Goal: Task Accomplishment & Management: Manage account settings

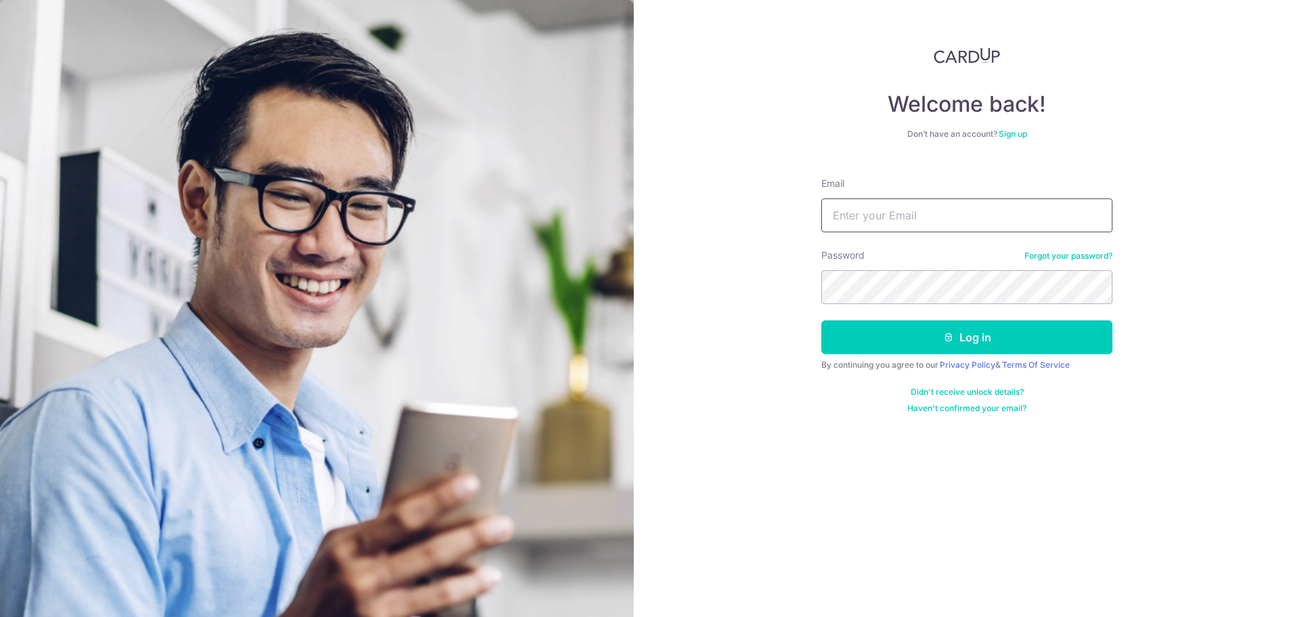
type input "[EMAIL_ADDRESS][DOMAIN_NAME]"
click at [821, 320] on button "Log in" at bounding box center [966, 337] width 291 height 34
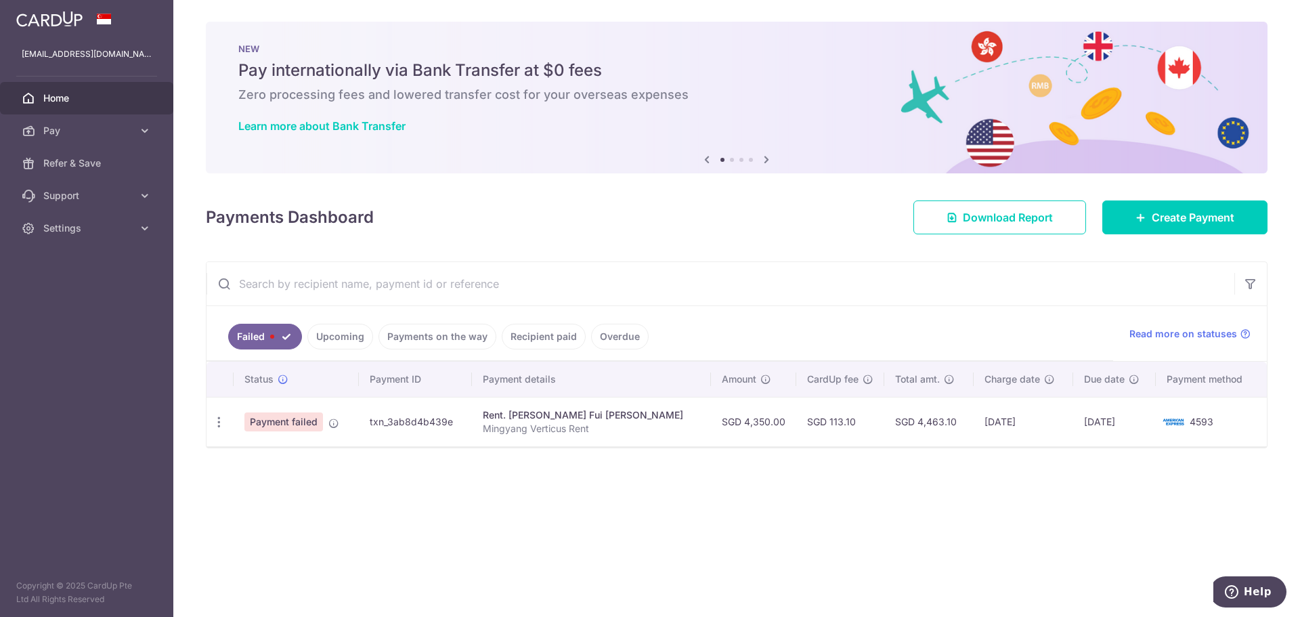
click at [609, 474] on div "× Pause Schedule Pause all future payments in this series Pause just this one p…" at bounding box center [736, 308] width 1127 height 617
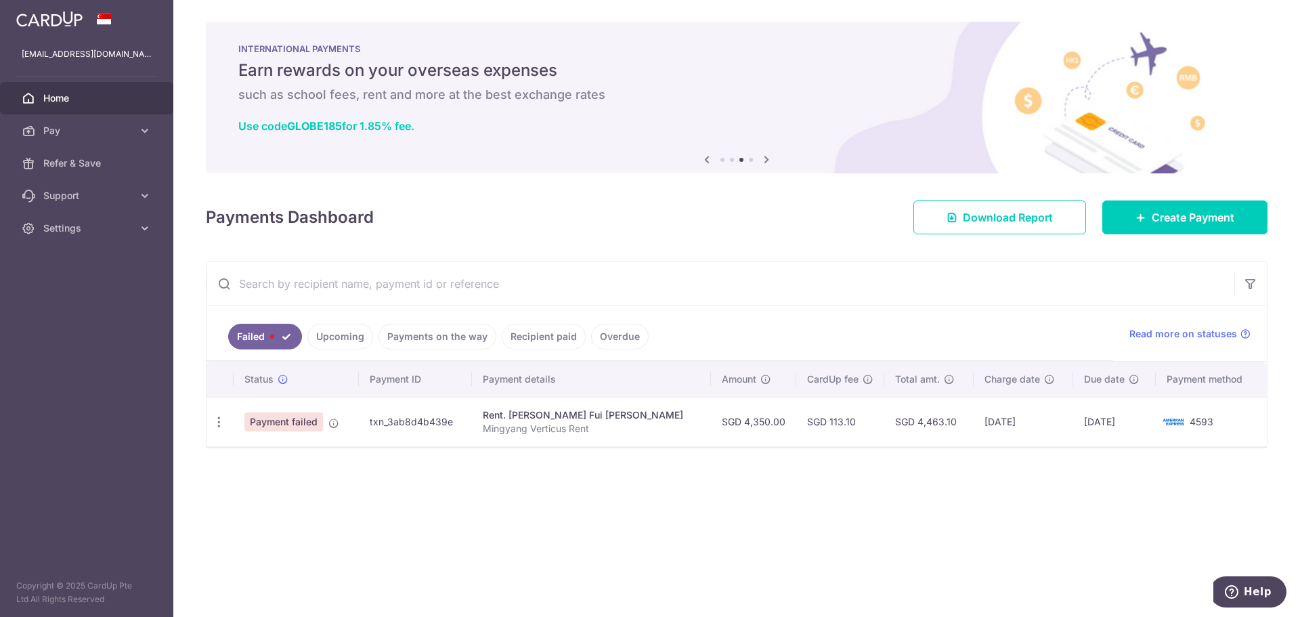
drag, startPoint x: 1079, startPoint y: 469, endPoint x: 1088, endPoint y: 469, distance: 8.1
click at [1083, 469] on div "× Pause Schedule Pause all future payments in this series Pause just this one p…" at bounding box center [736, 308] width 1127 height 617
drag, startPoint x: 248, startPoint y: 211, endPoint x: 385, endPoint y: 222, distance: 137.3
click at [305, 213] on h4 "Payments Dashboard" at bounding box center [290, 217] width 168 height 24
click at [385, 223] on div "Payments Dashboard Download Report Create Payment" at bounding box center [737, 214] width 1062 height 39
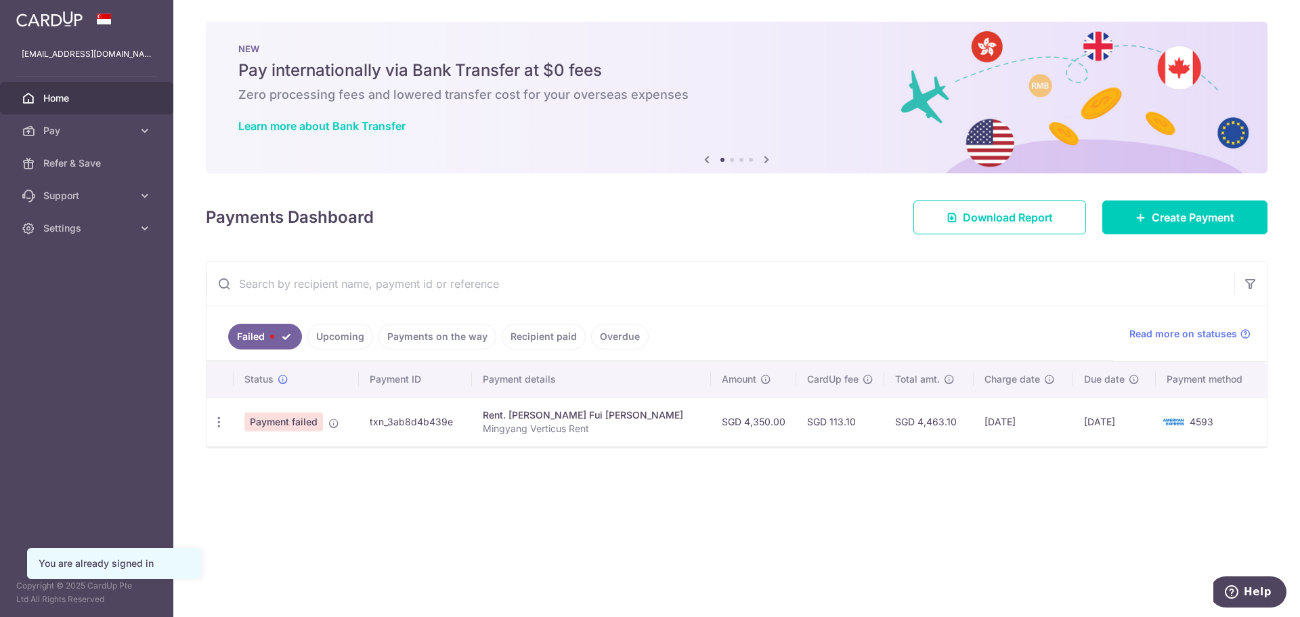
click at [354, 347] on link "Upcoming" at bounding box center [340, 337] width 66 height 26
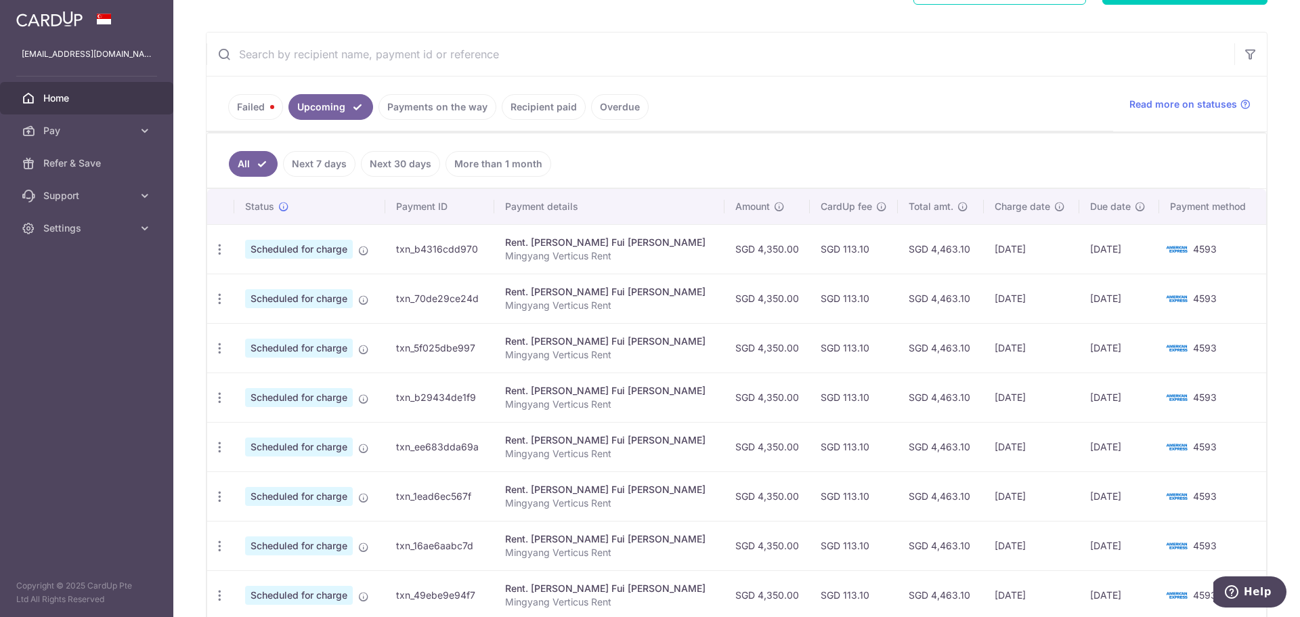
scroll to position [91, 0]
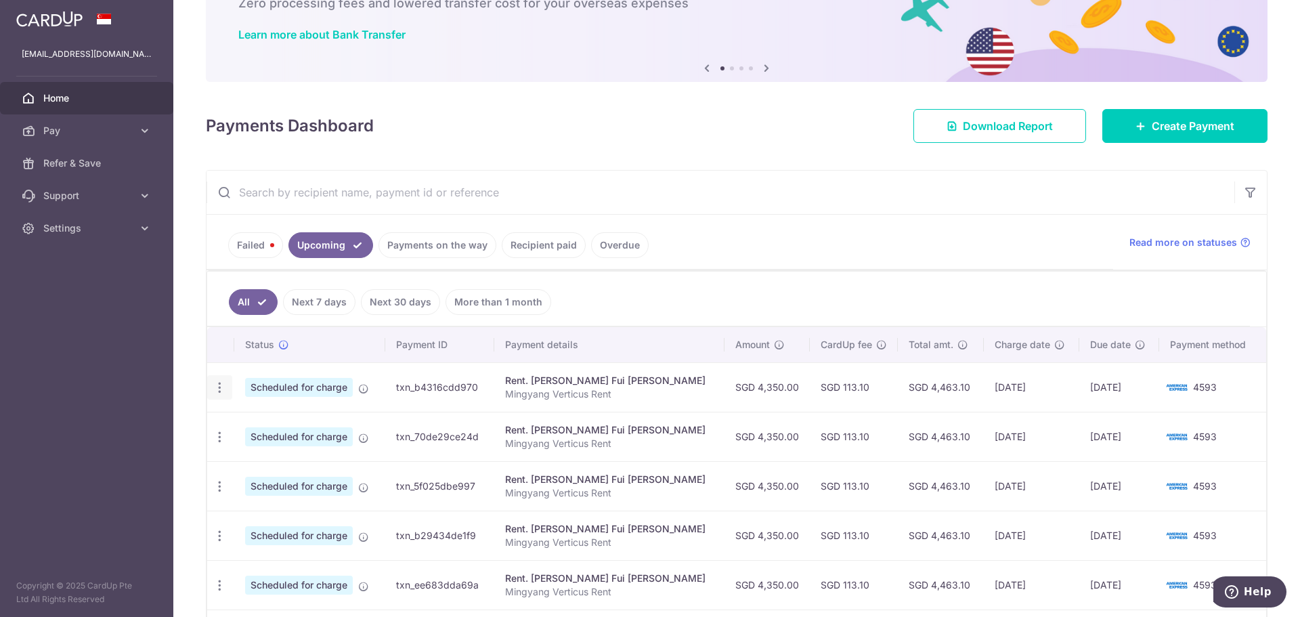
click at [228, 384] on div "Update payment Cancel payment" at bounding box center [219, 387] width 25 height 25
click at [221, 385] on icon "button" at bounding box center [220, 388] width 14 height 14
click at [276, 431] on span "Update payment" at bounding box center [292, 424] width 92 height 16
radio input "true"
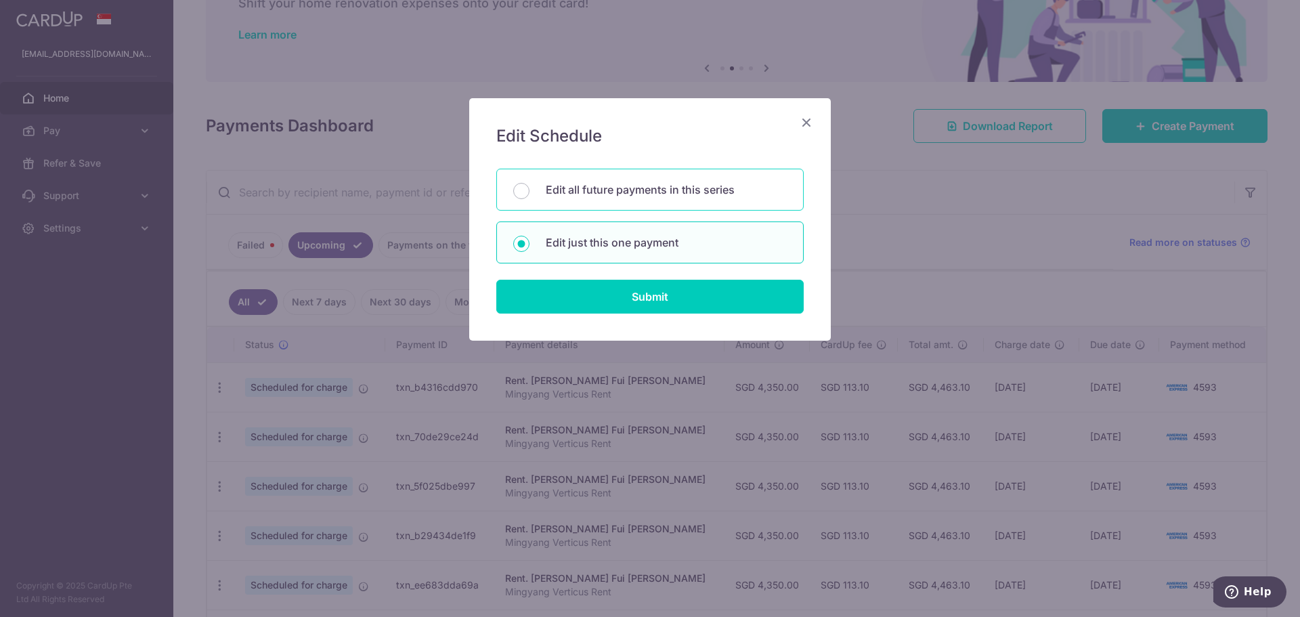
click at [638, 192] on p "Edit all future payments in this series" at bounding box center [666, 189] width 241 height 16
click at [530, 192] on input "Edit all future payments in this series" at bounding box center [521, 191] width 16 height 16
radio input "true"
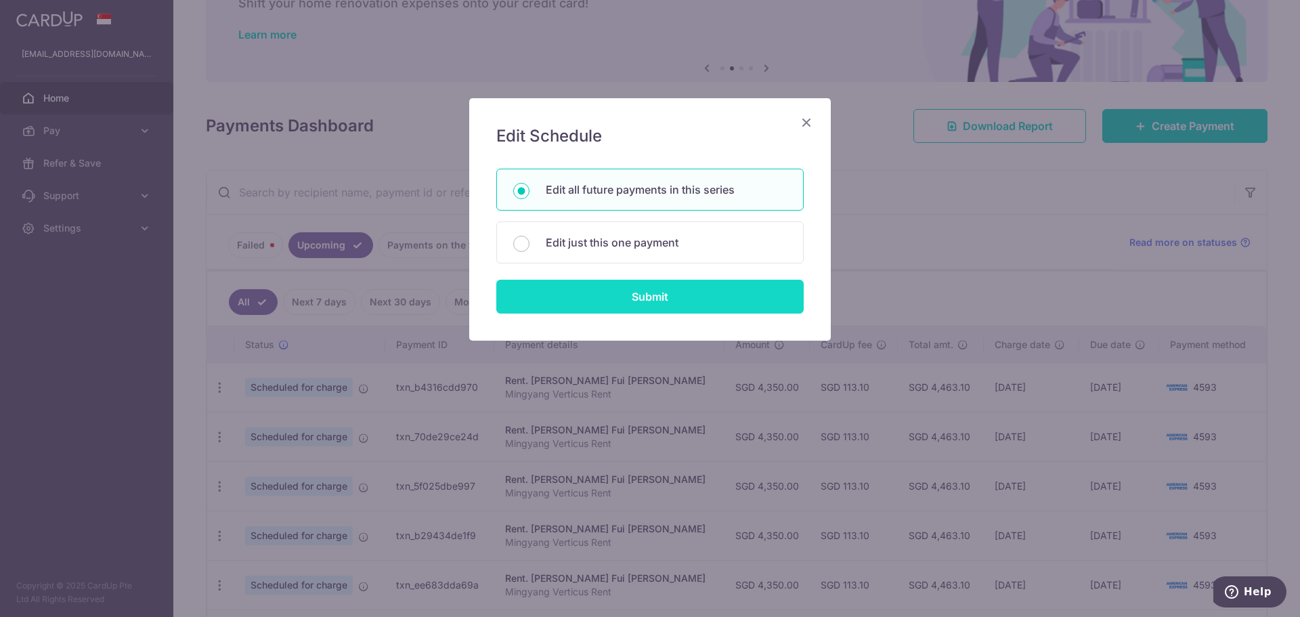
click at [644, 301] on input "Submit" at bounding box center [649, 297] width 307 height 34
radio input "true"
type input "4,350.00"
type input "Mingyang Verticus Rent"
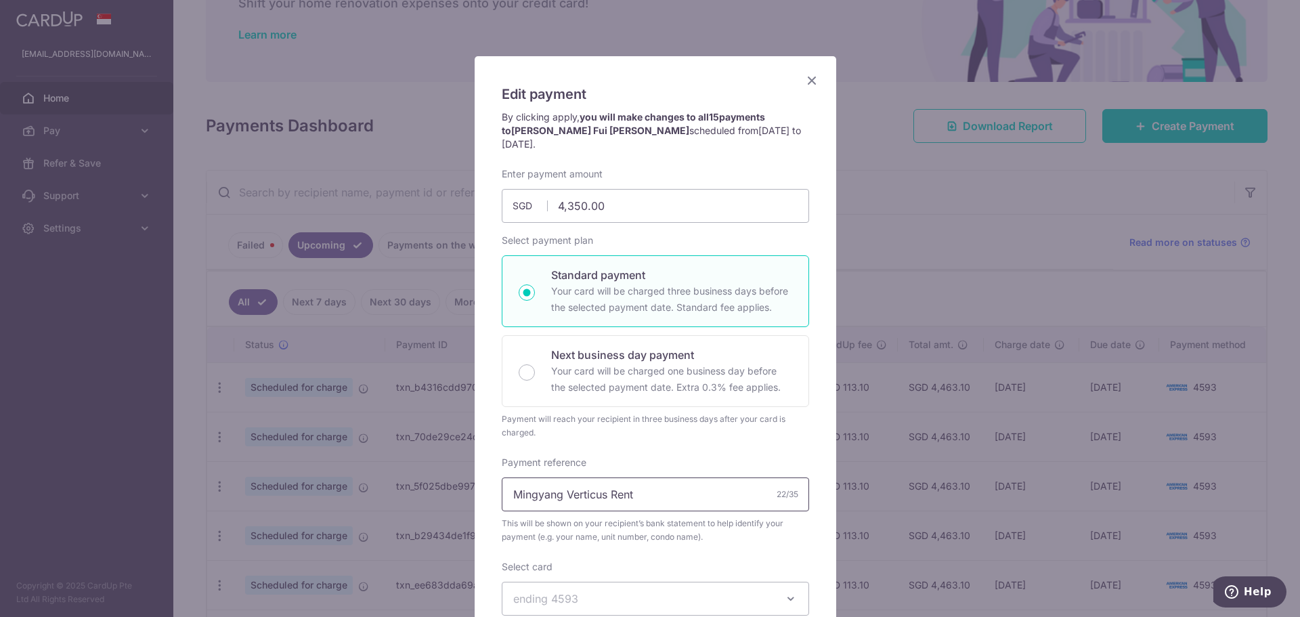
scroll to position [381, 0]
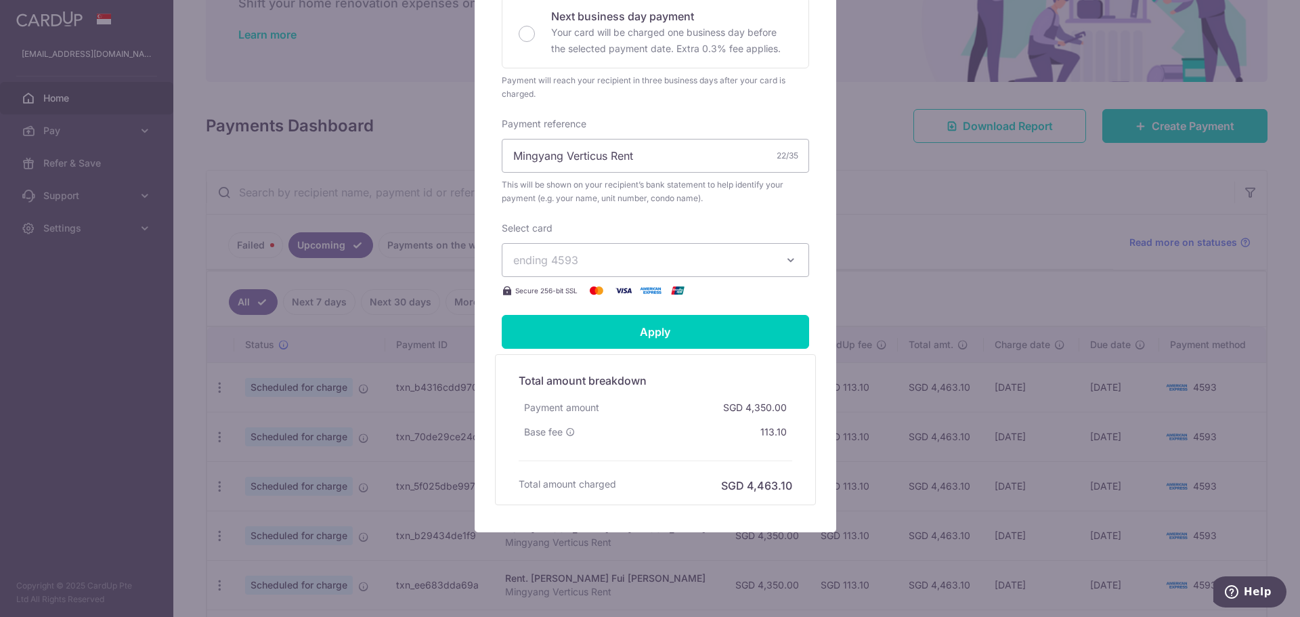
click at [586, 252] on span "ending 4593" at bounding box center [643, 260] width 260 height 16
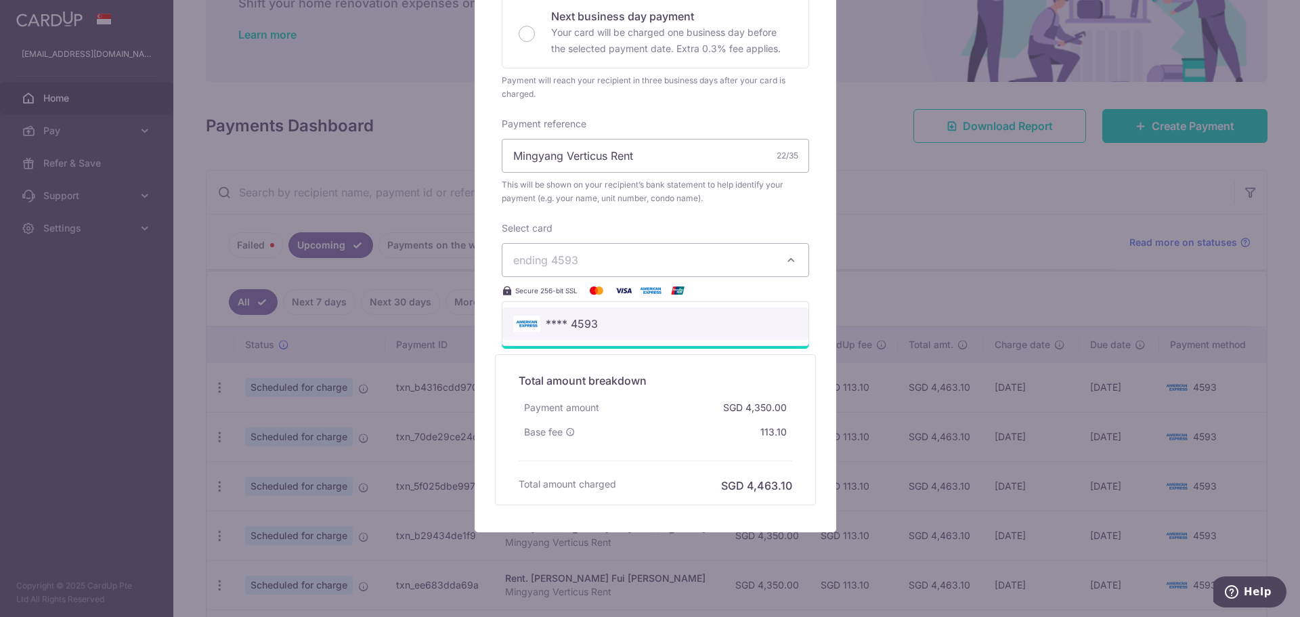
click at [591, 316] on span "**** 4593" at bounding box center [572, 324] width 52 height 16
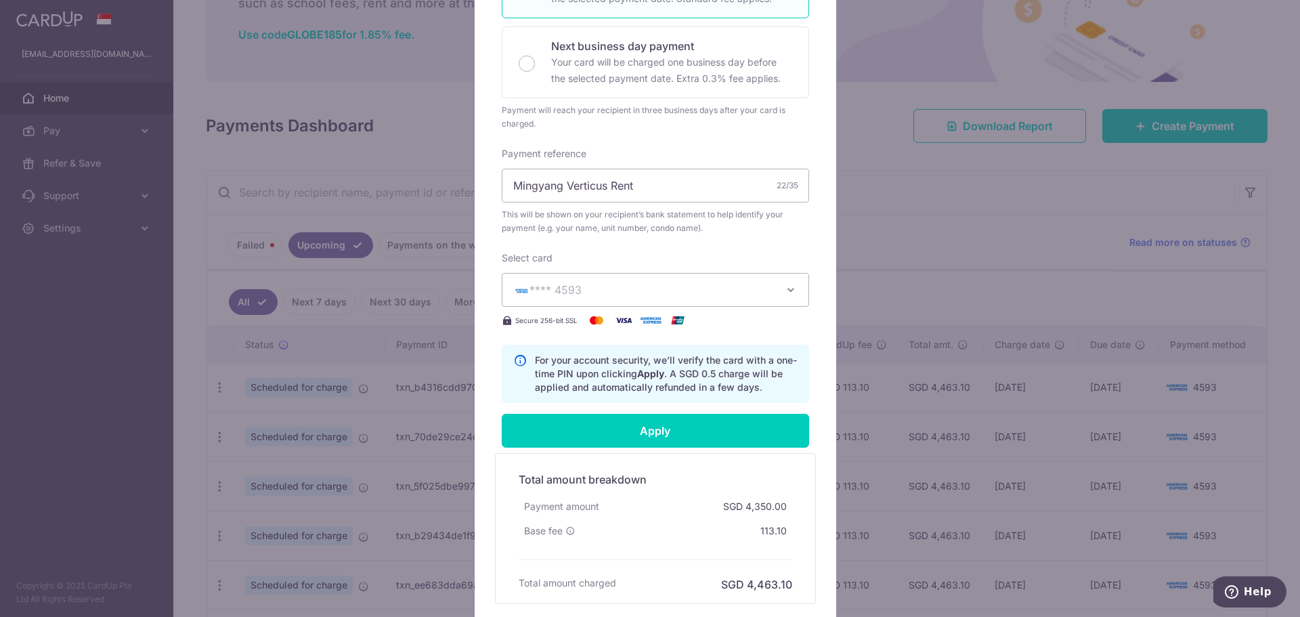
scroll to position [42, 0]
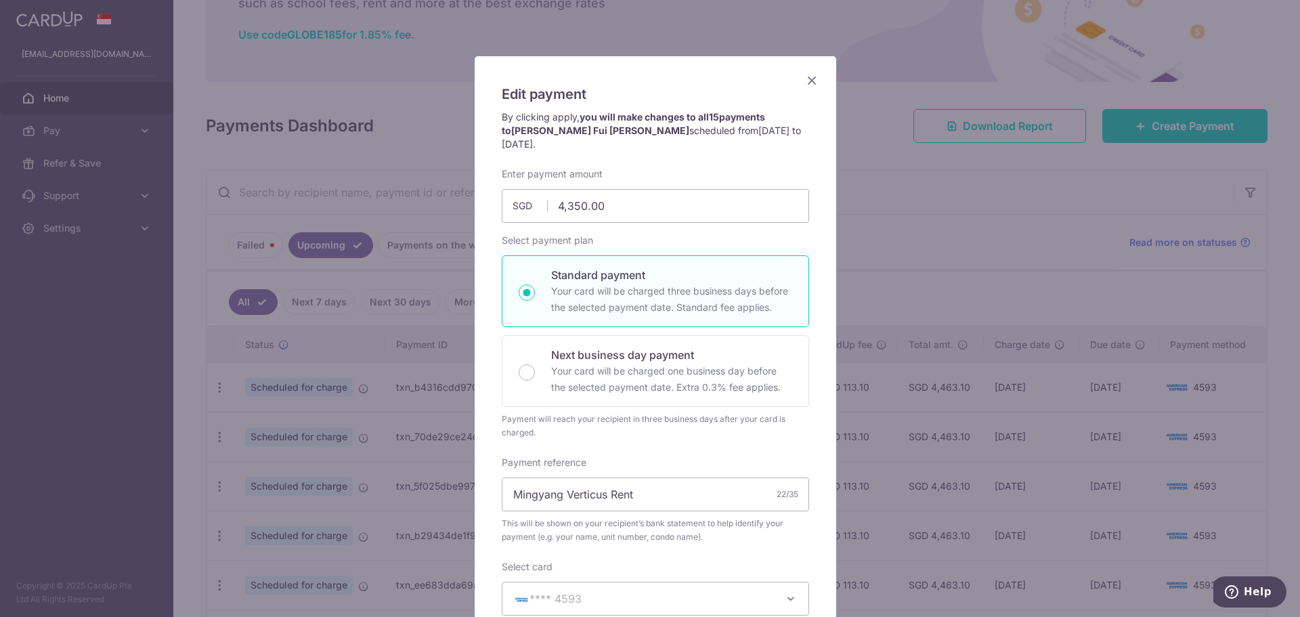
click at [806, 82] on icon "Close" at bounding box center [812, 80] width 16 height 17
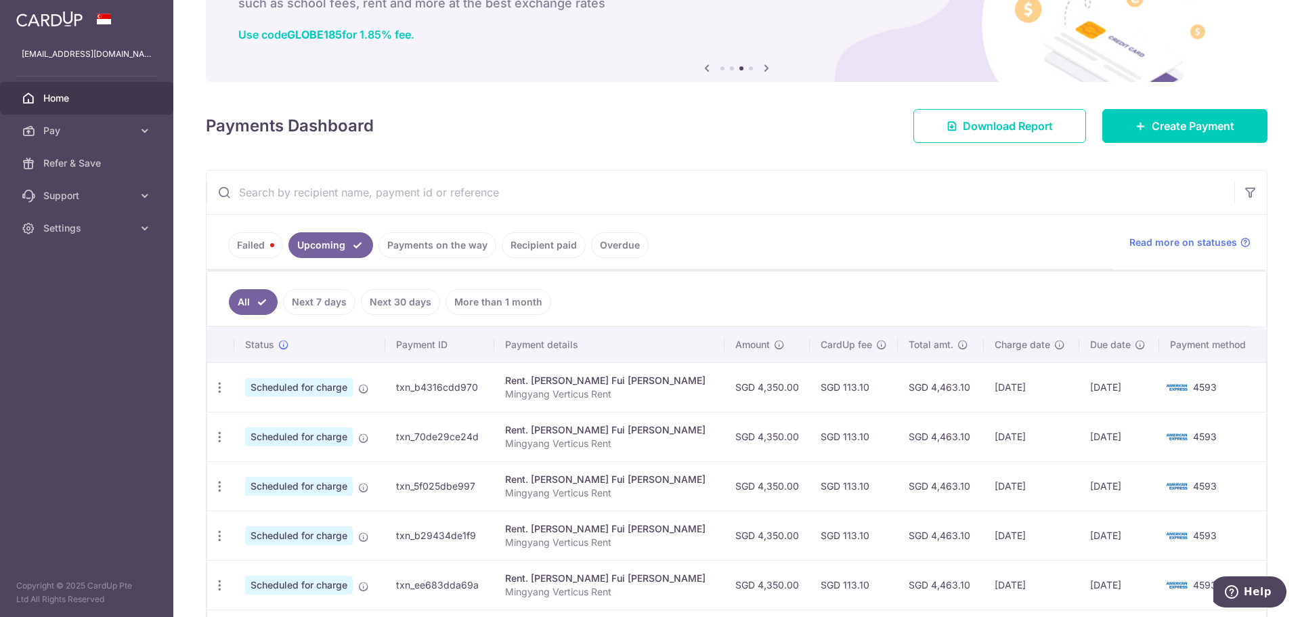
click at [237, 381] on td "Scheduled for charge" at bounding box center [309, 386] width 151 height 49
click at [229, 389] on div "Update payment Cancel payment" at bounding box center [219, 387] width 25 height 25
click at [217, 387] on icon "button" at bounding box center [220, 388] width 14 height 14
click at [253, 433] on span "Update payment" at bounding box center [292, 424] width 92 height 16
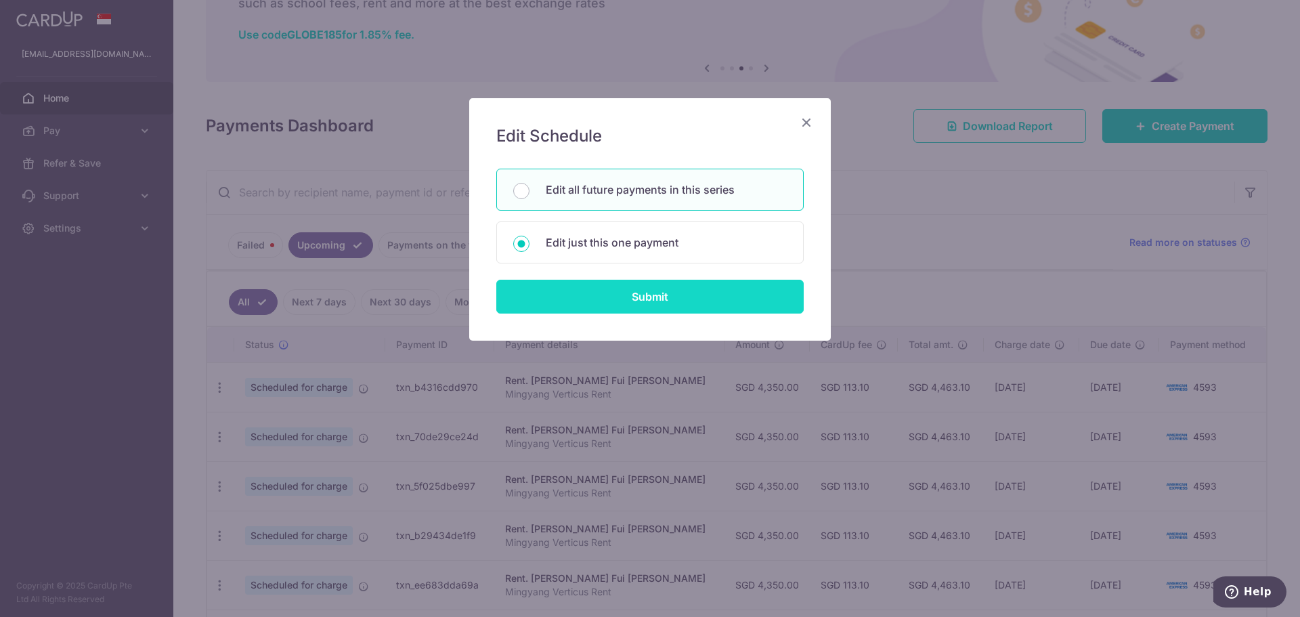
click at [583, 294] on input "Submit" at bounding box center [649, 297] width 307 height 34
radio input "true"
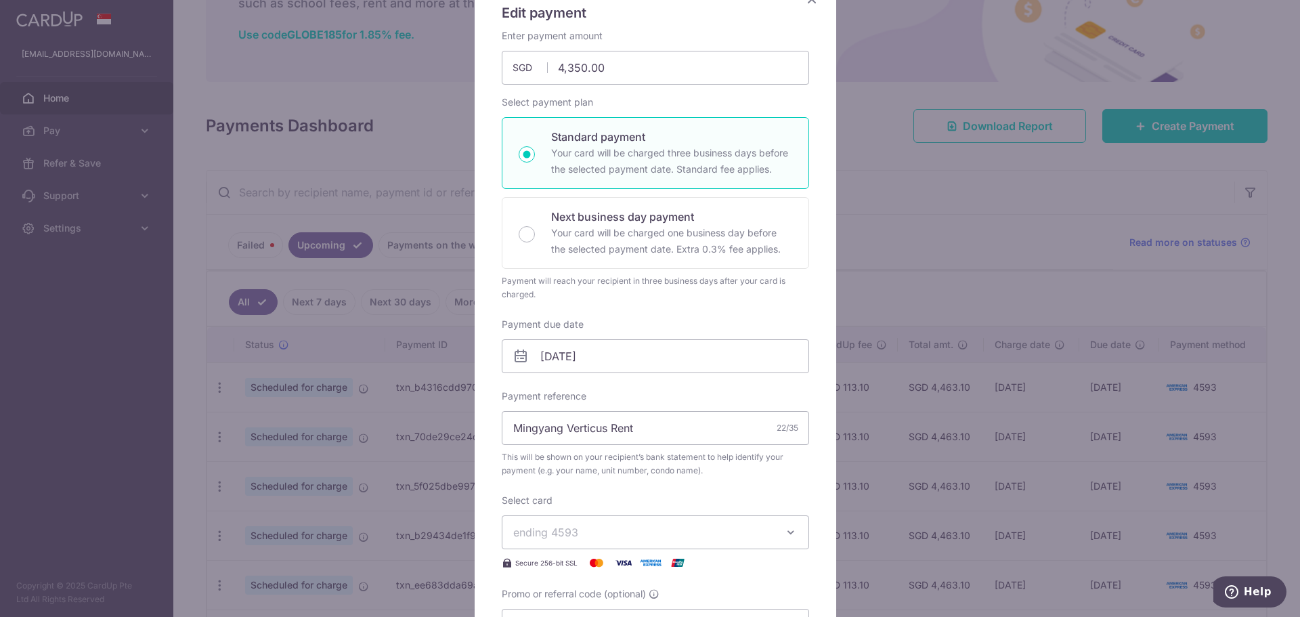
scroll to position [135, 0]
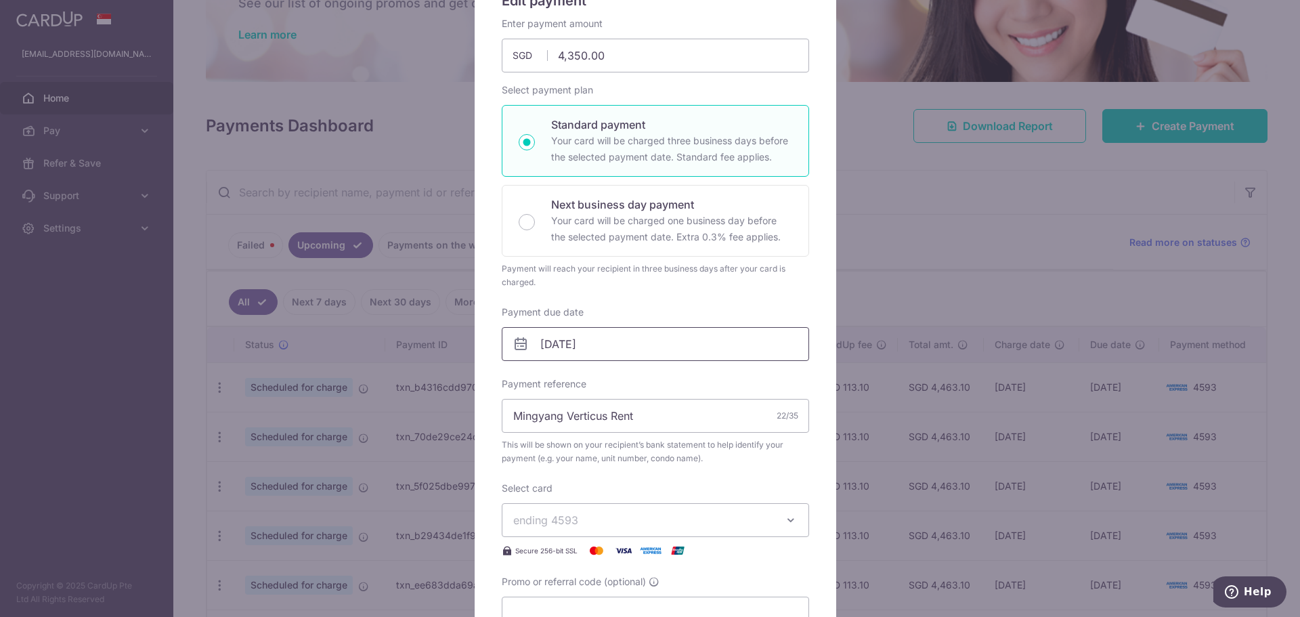
click at [559, 348] on input "14/11/2025" at bounding box center [655, 344] width 307 height 34
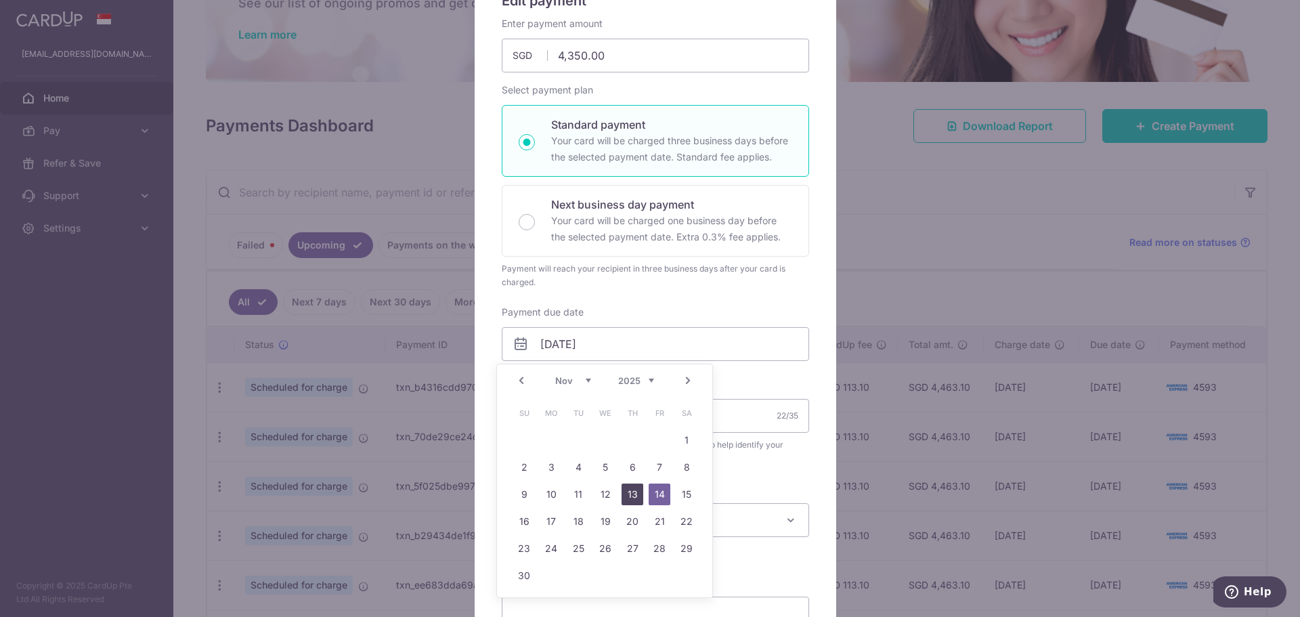
click at [632, 486] on link "13" at bounding box center [633, 495] width 22 height 22
type input "[DATE]"
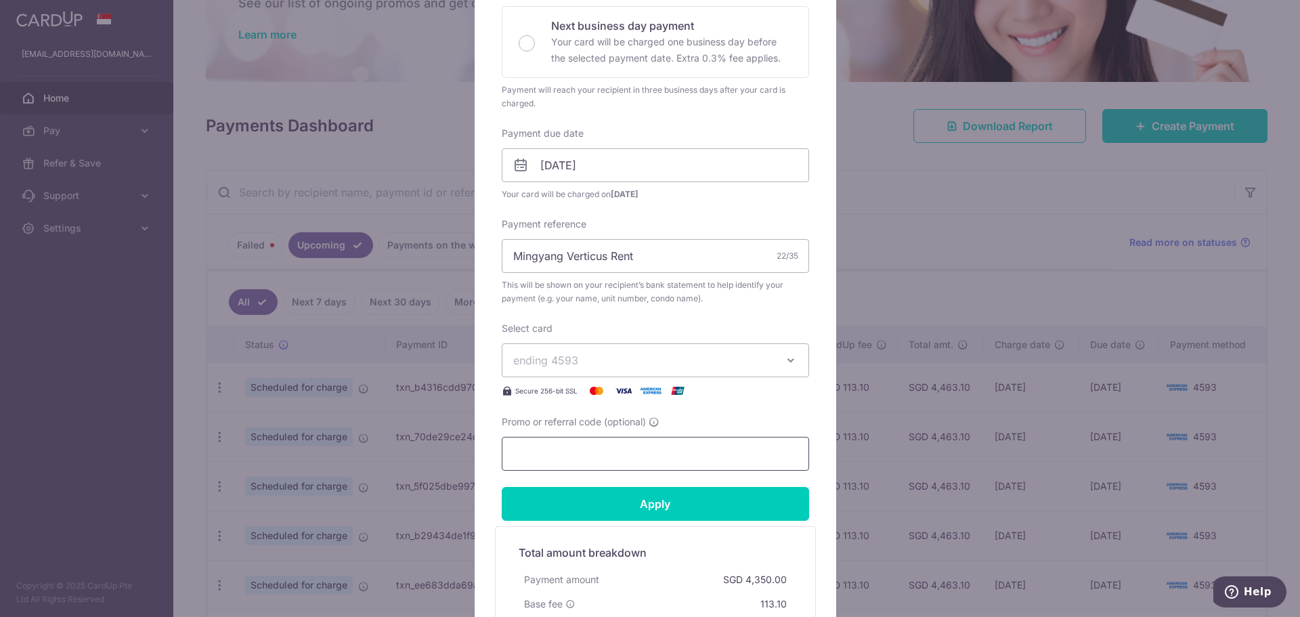
scroll to position [339, 0]
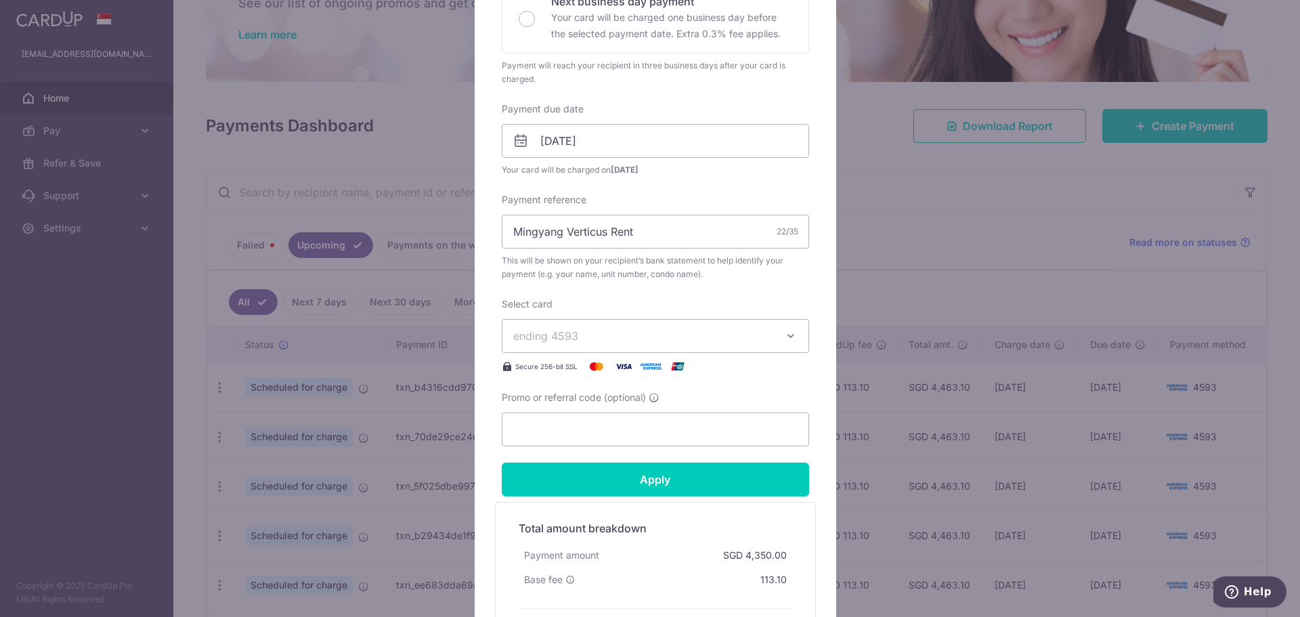
click at [572, 339] on span "ending 4593" at bounding box center [545, 336] width 65 height 14
click at [584, 408] on link "**** 4593" at bounding box center [655, 399] width 306 height 33
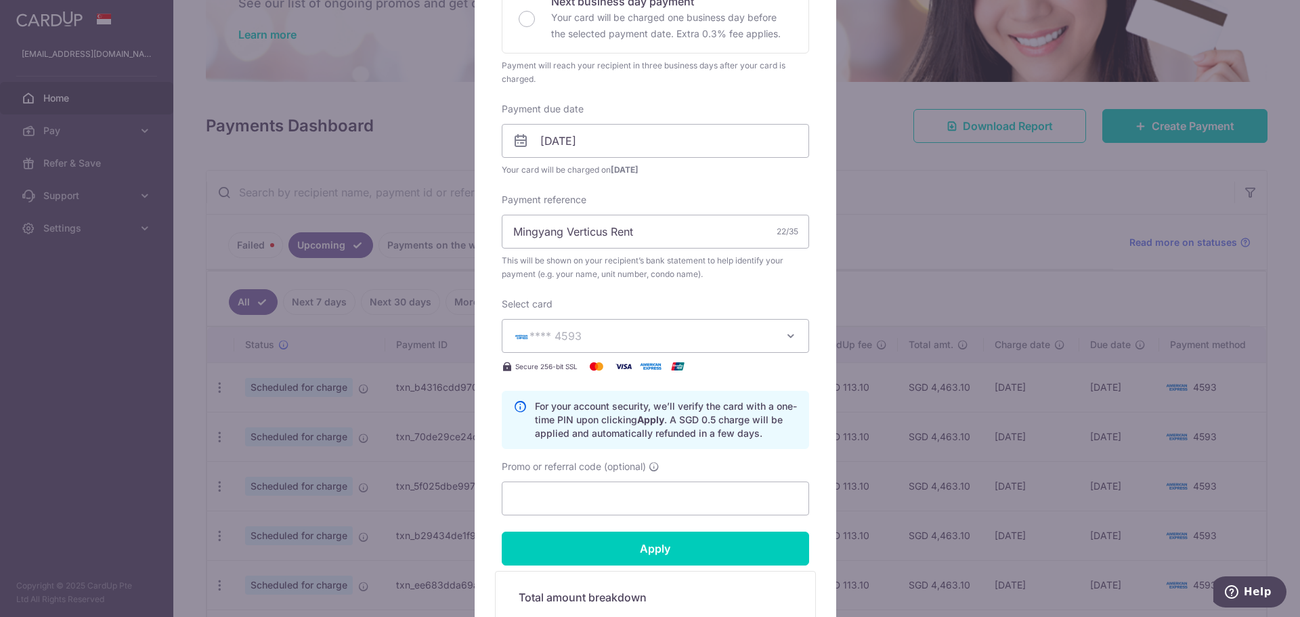
scroll to position [474, 0]
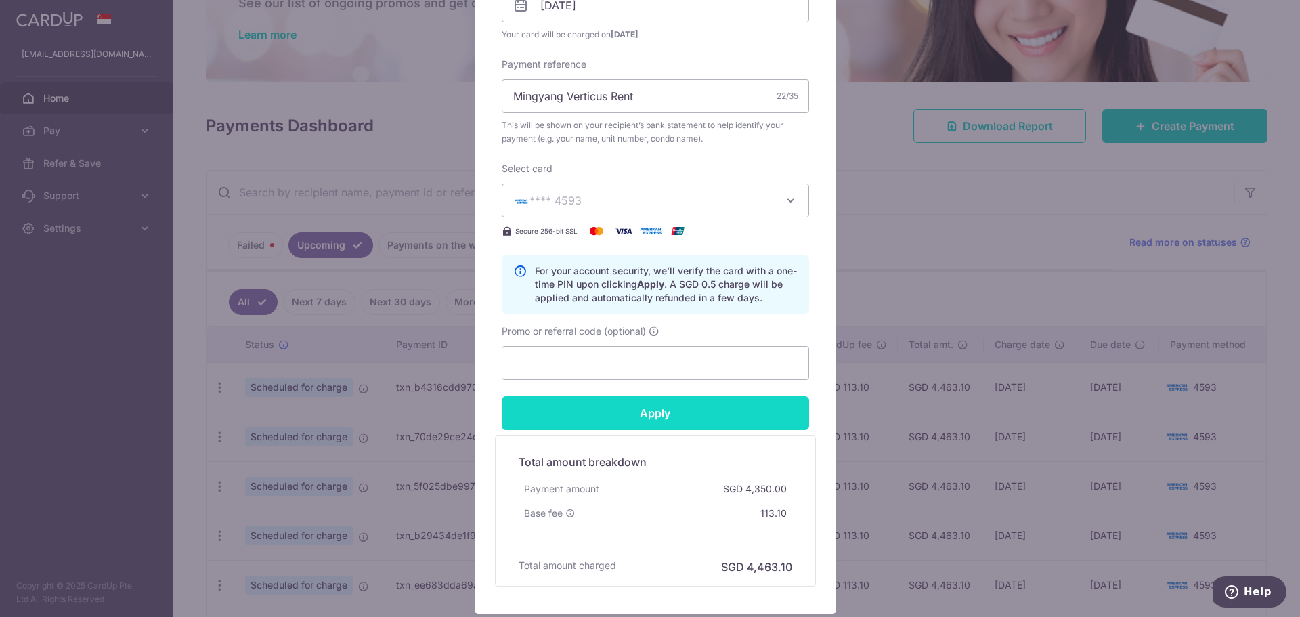
click at [591, 408] on input "Apply" at bounding box center [655, 413] width 307 height 34
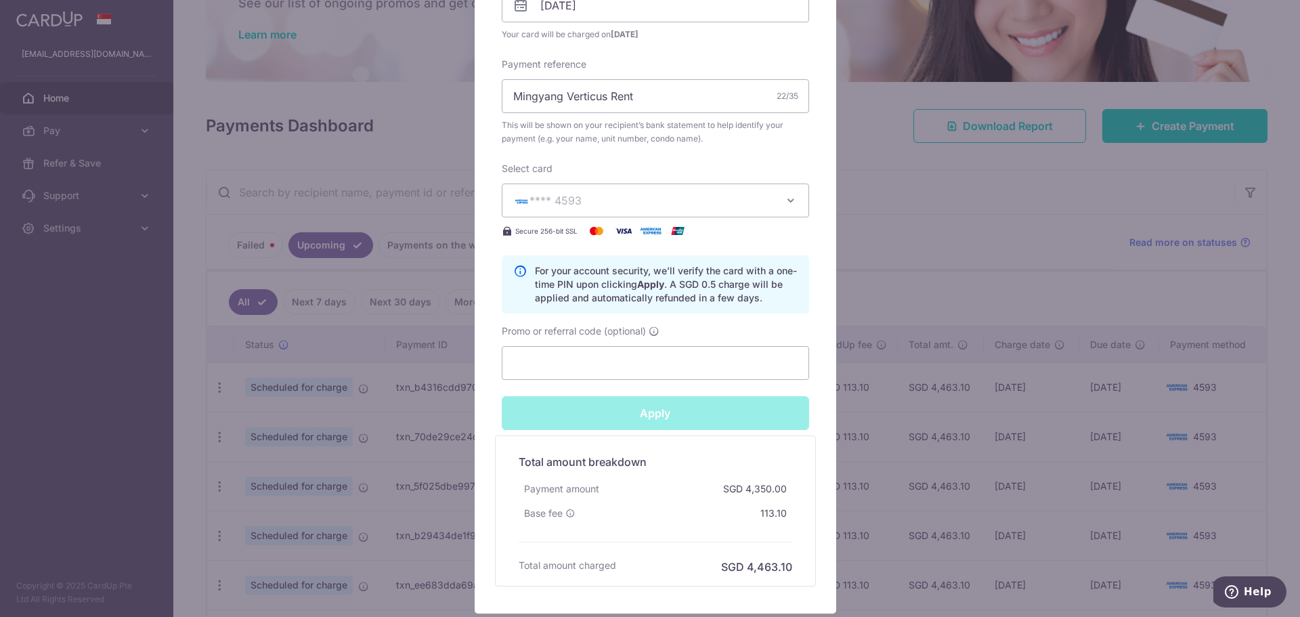
type input "Successfully Applied"
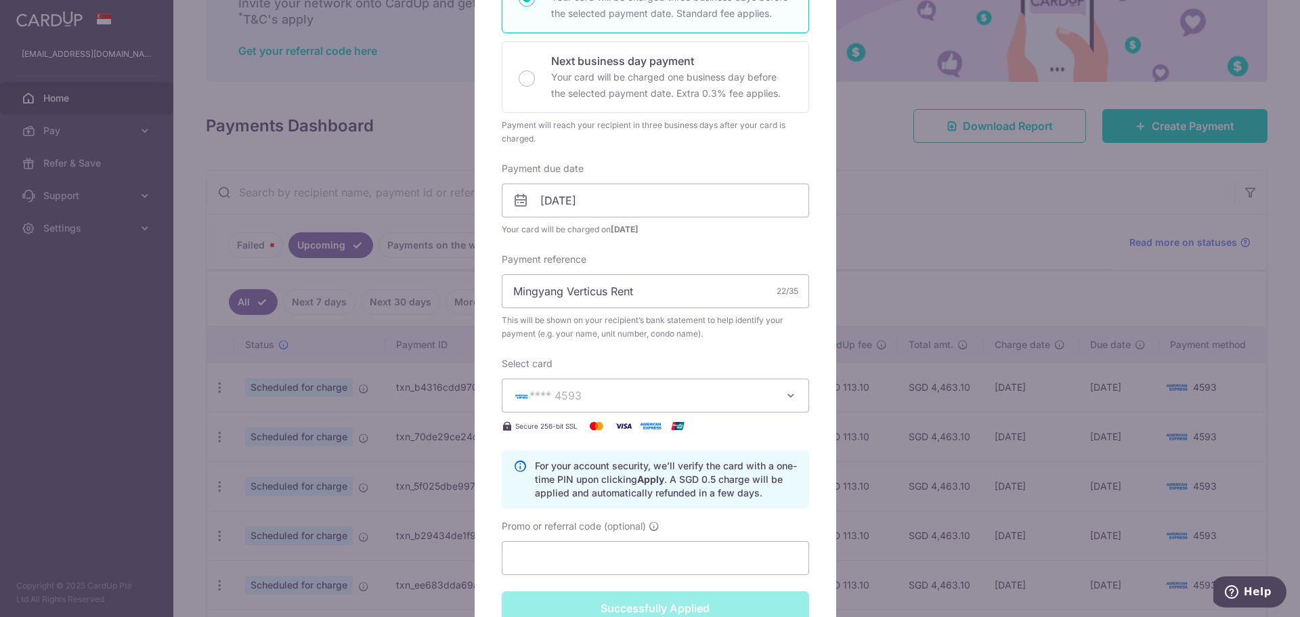
scroll to position [115, 0]
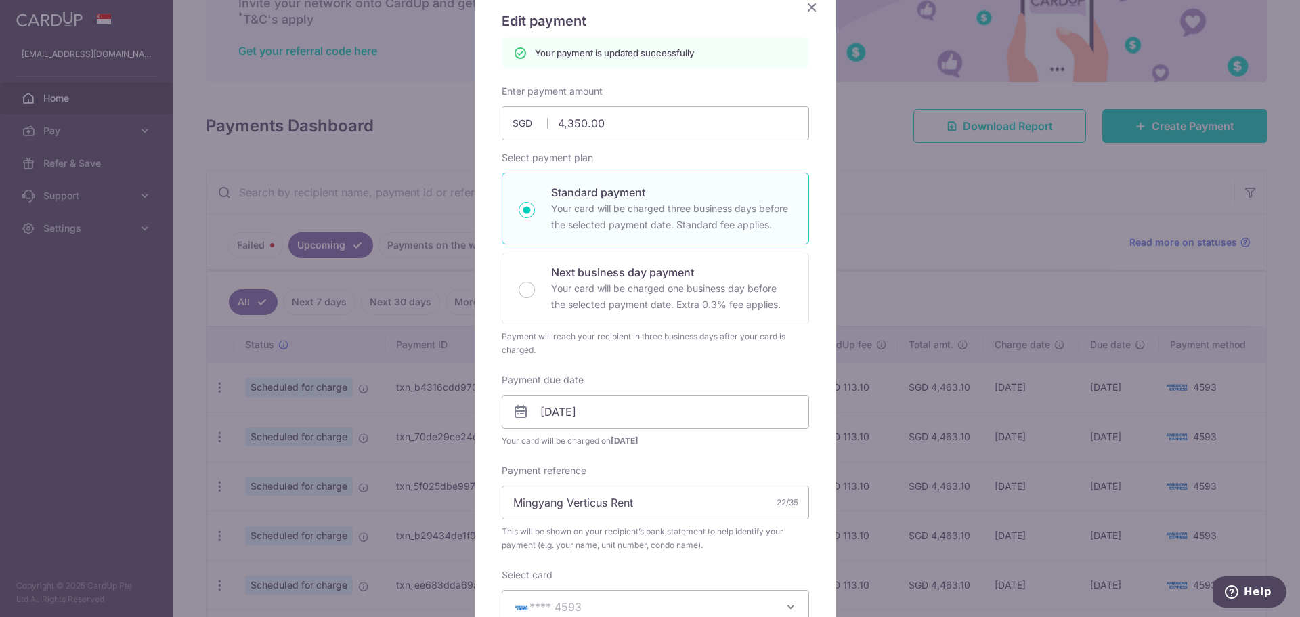
click at [809, 10] on icon "Close" at bounding box center [812, 7] width 16 height 17
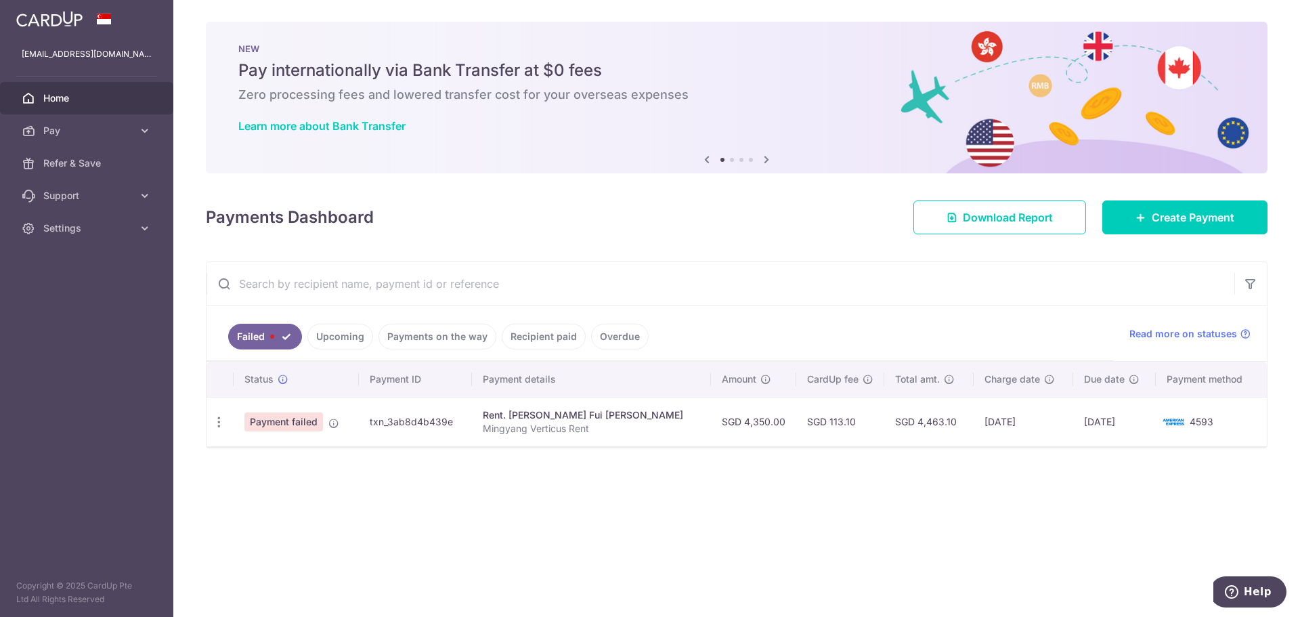
click at [341, 335] on link "Upcoming" at bounding box center [340, 337] width 66 height 26
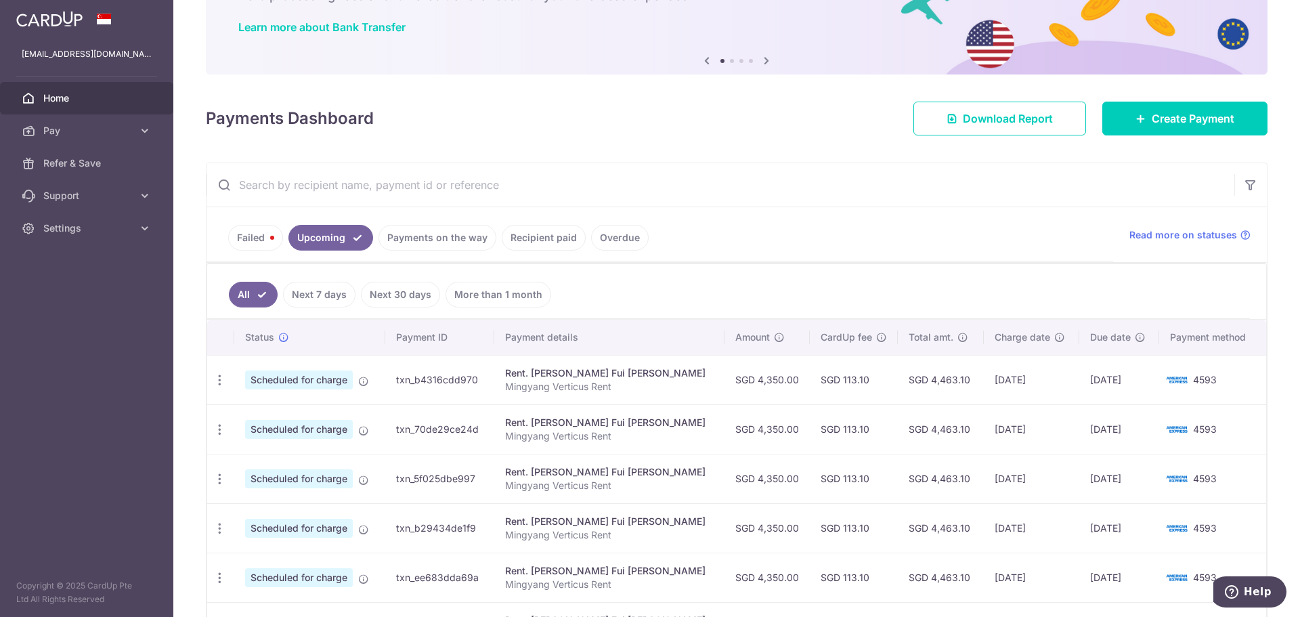
scroll to position [203, 0]
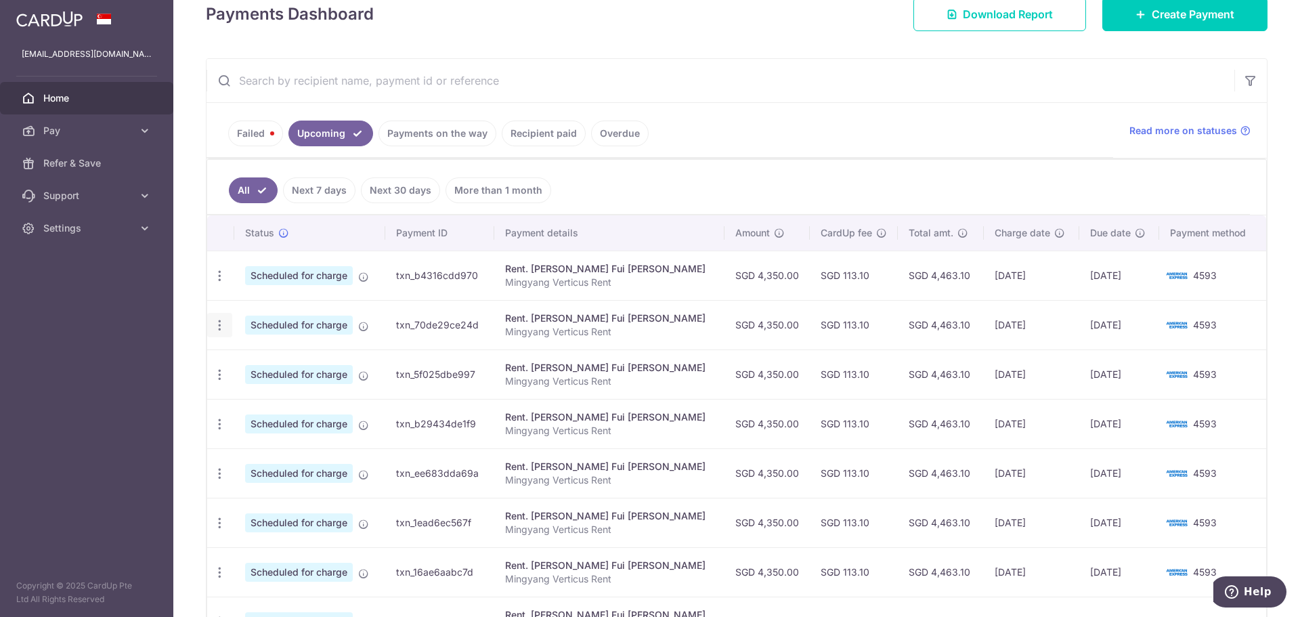
click at [224, 328] on icon "button" at bounding box center [220, 325] width 14 height 14
click at [254, 359] on span "Update payment" at bounding box center [292, 362] width 92 height 16
radio input "true"
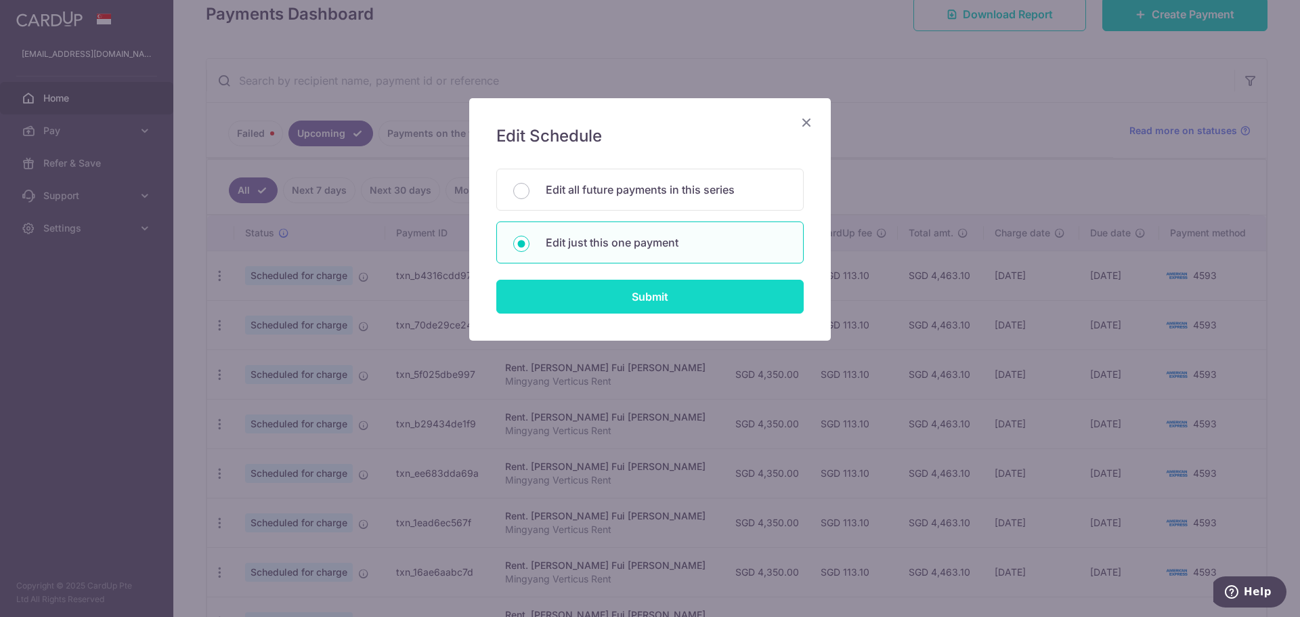
click at [618, 307] on input "Submit" at bounding box center [649, 297] width 307 height 34
radio input "true"
type input "4,350.00"
type input "14/12/2025"
type input "Mingyang Verticus Rent"
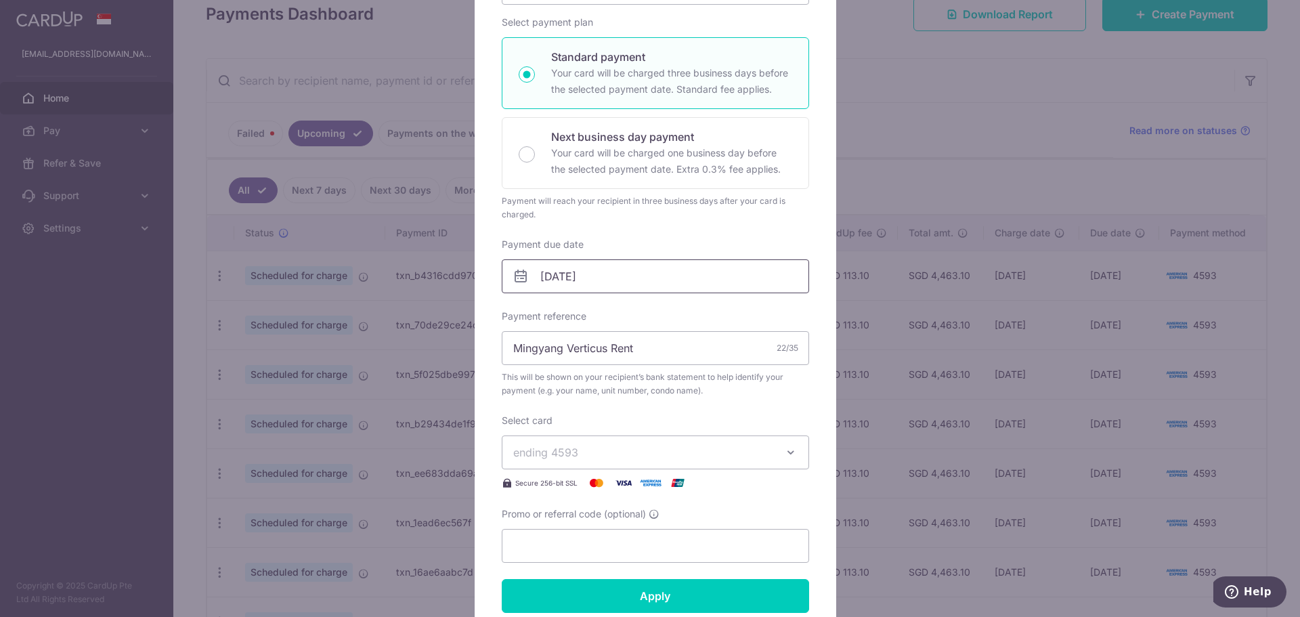
click at [593, 291] on input "14/12/2025" at bounding box center [655, 276] width 307 height 34
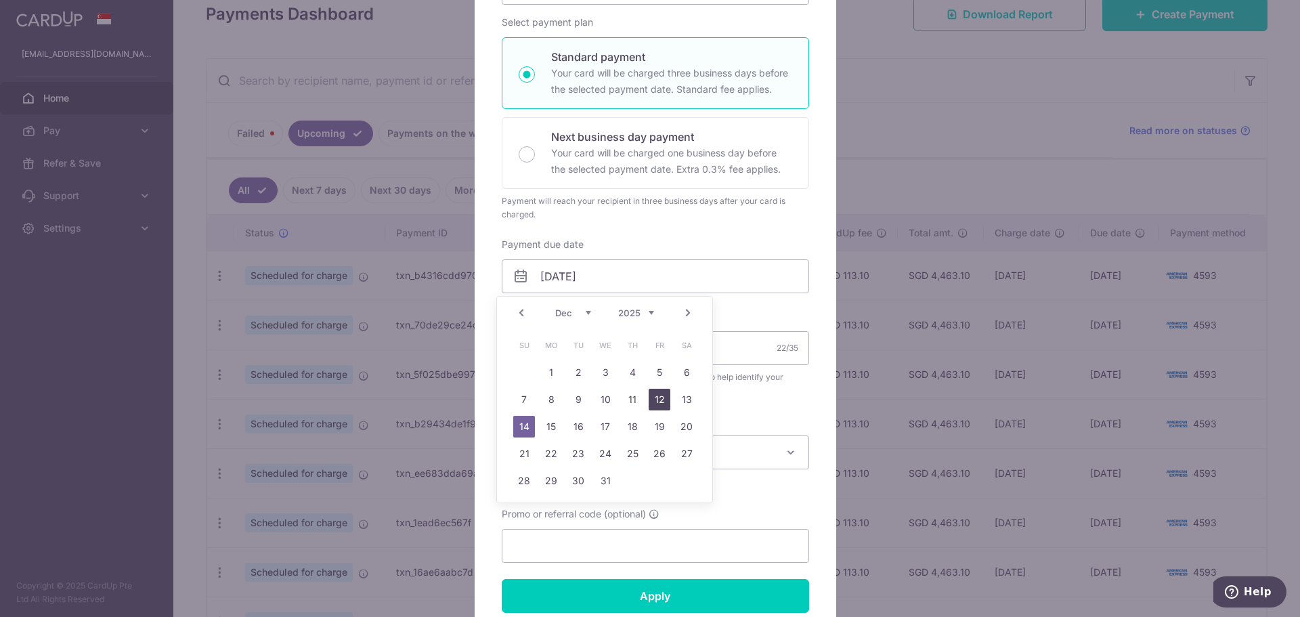
click at [665, 400] on link "12" at bounding box center [660, 400] width 22 height 22
type input "[DATE]"
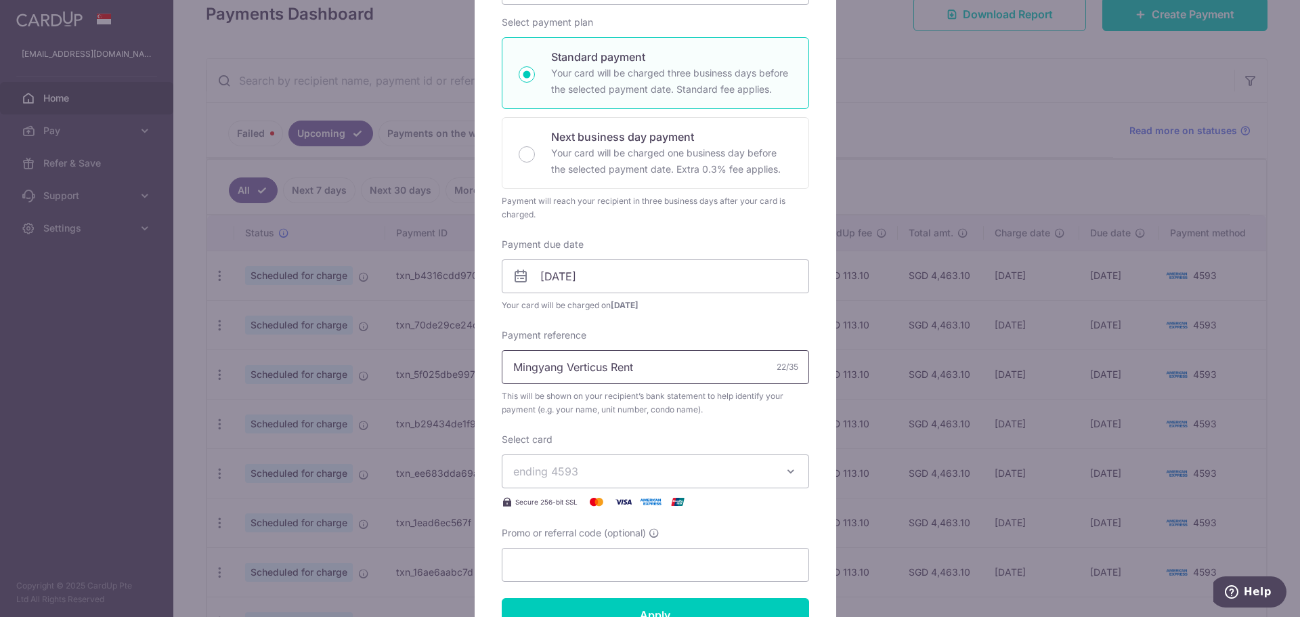
click at [635, 354] on input "Mingyang Verticus Rent" at bounding box center [655, 367] width 307 height 34
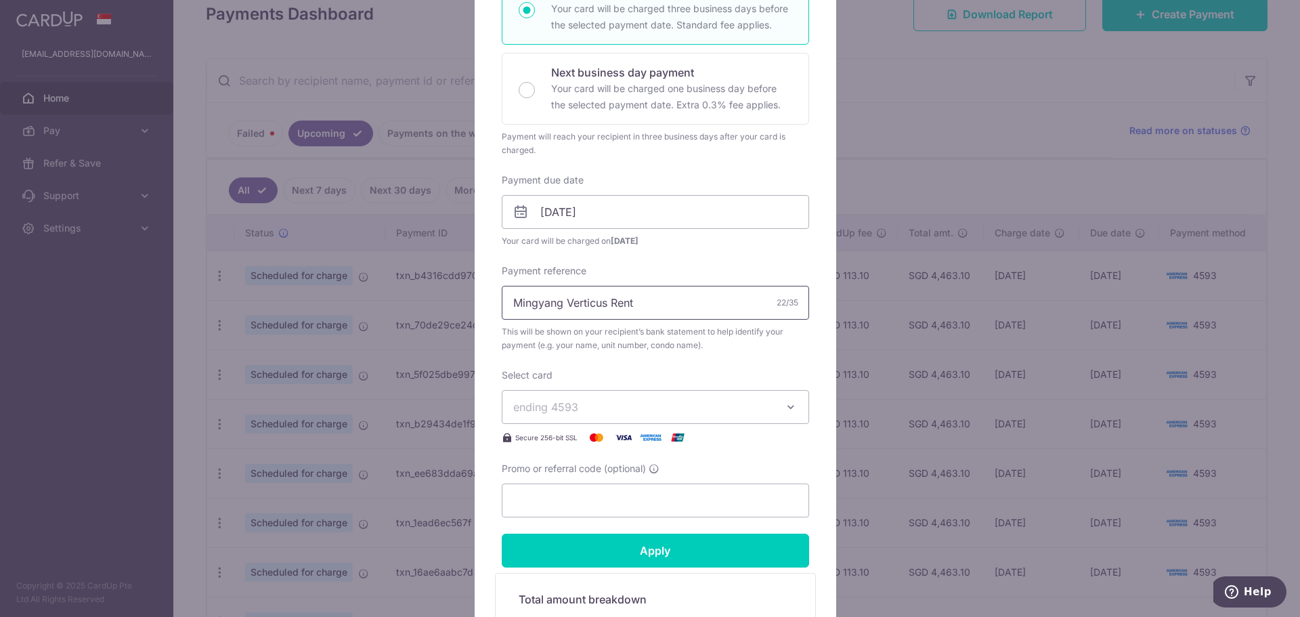
scroll to position [339, 0]
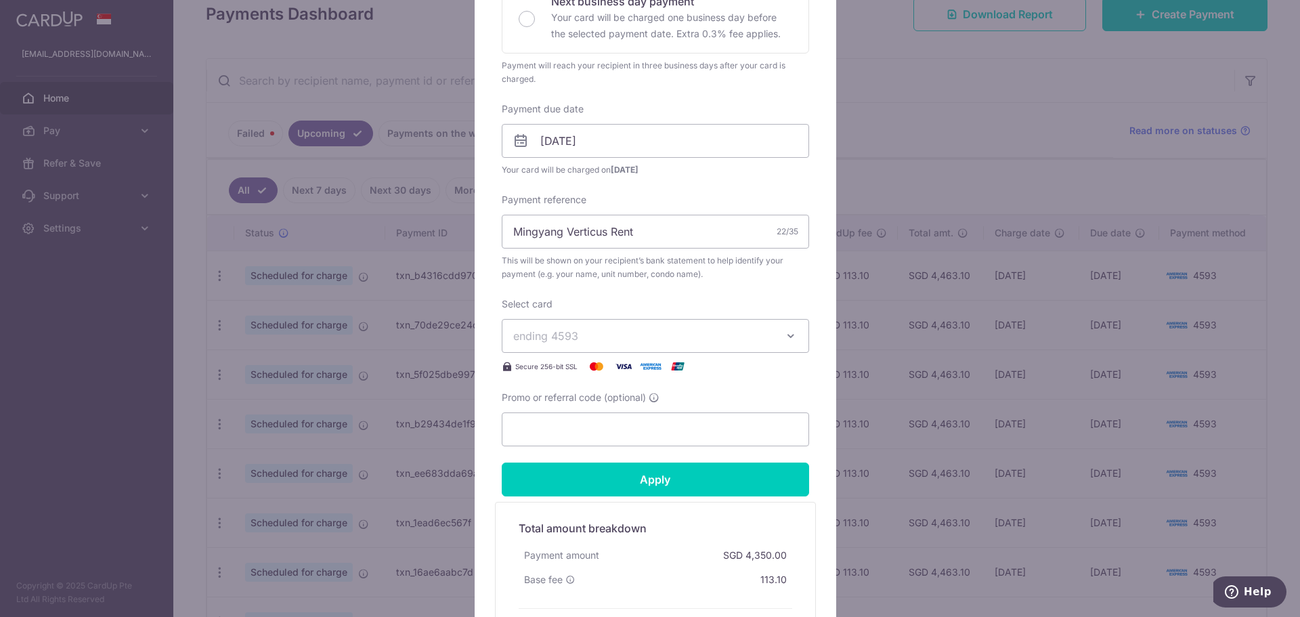
click at [580, 346] on button "ending 4593" at bounding box center [655, 336] width 307 height 34
click at [597, 402] on span "**** 4593" at bounding box center [655, 399] width 284 height 16
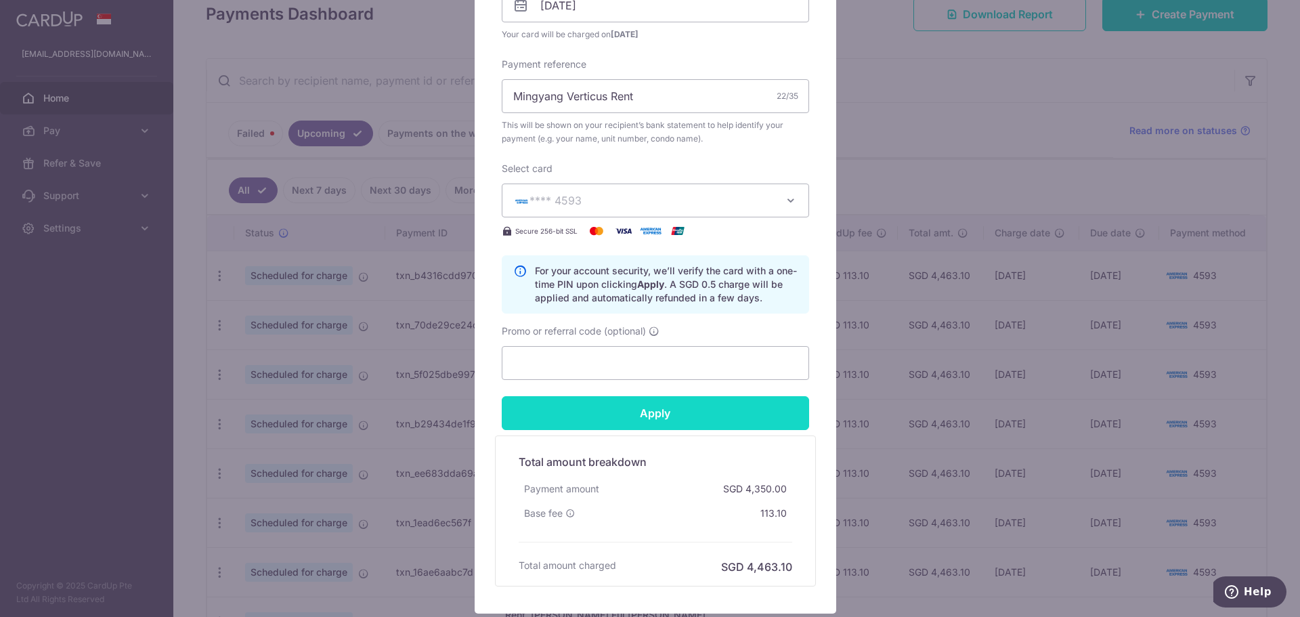
click at [626, 417] on input "Apply" at bounding box center [655, 413] width 307 height 34
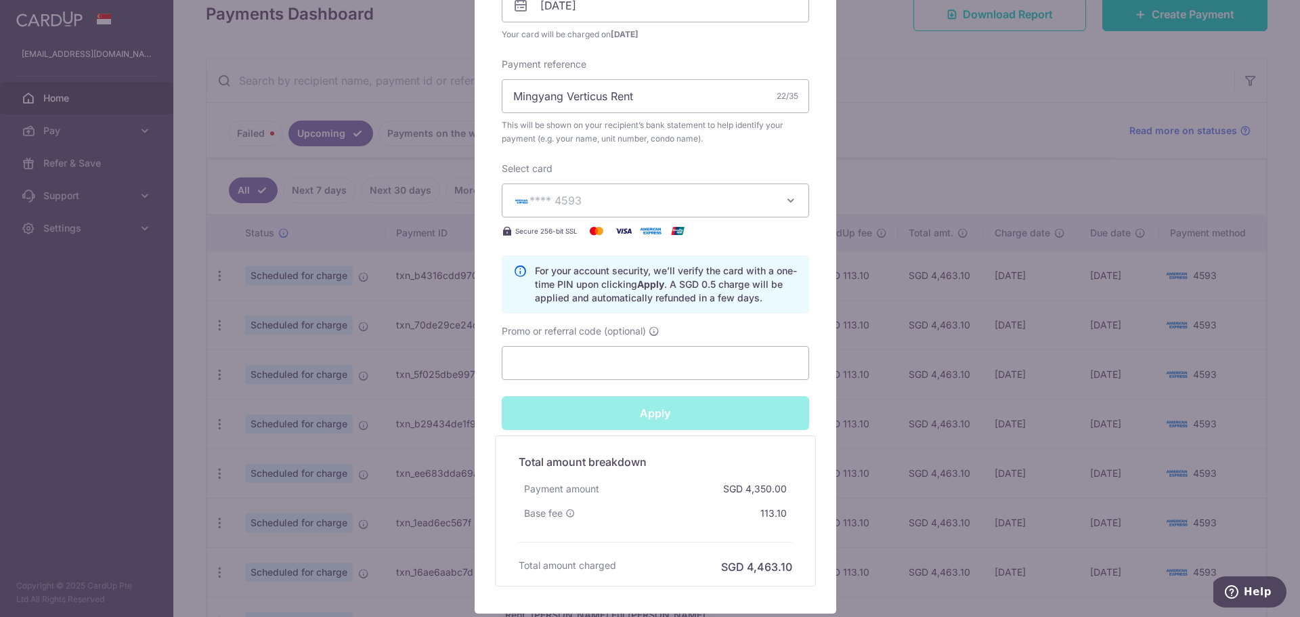
type input "Successfully Applied"
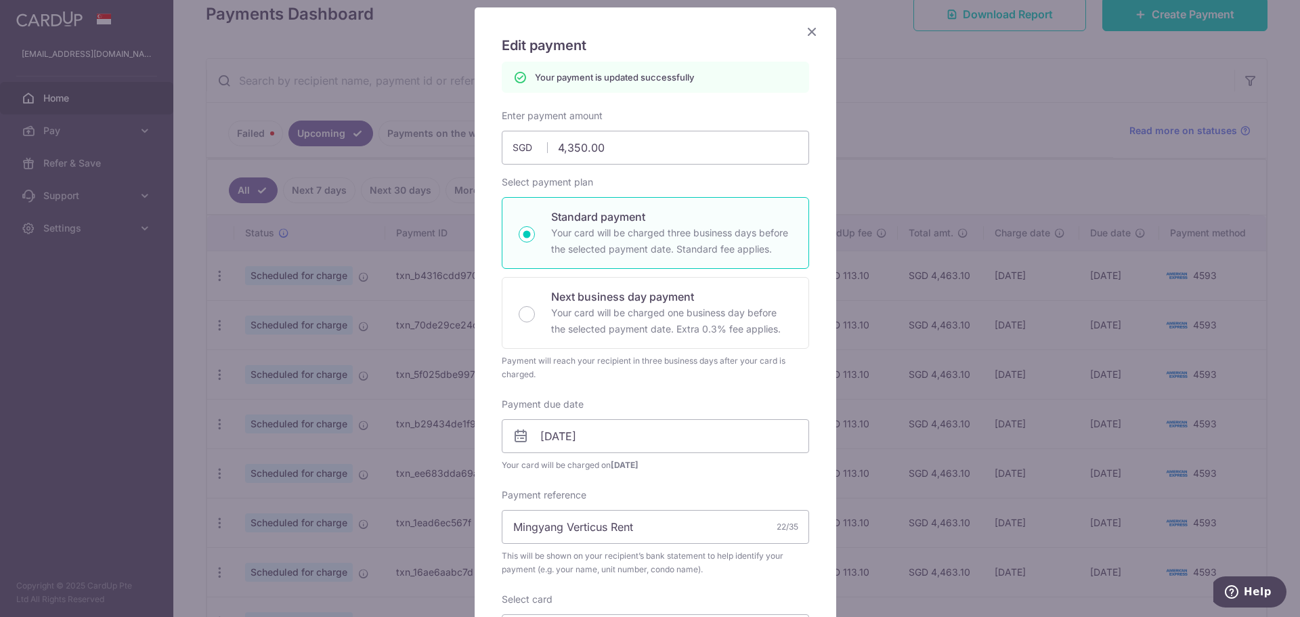
scroll to position [7, 0]
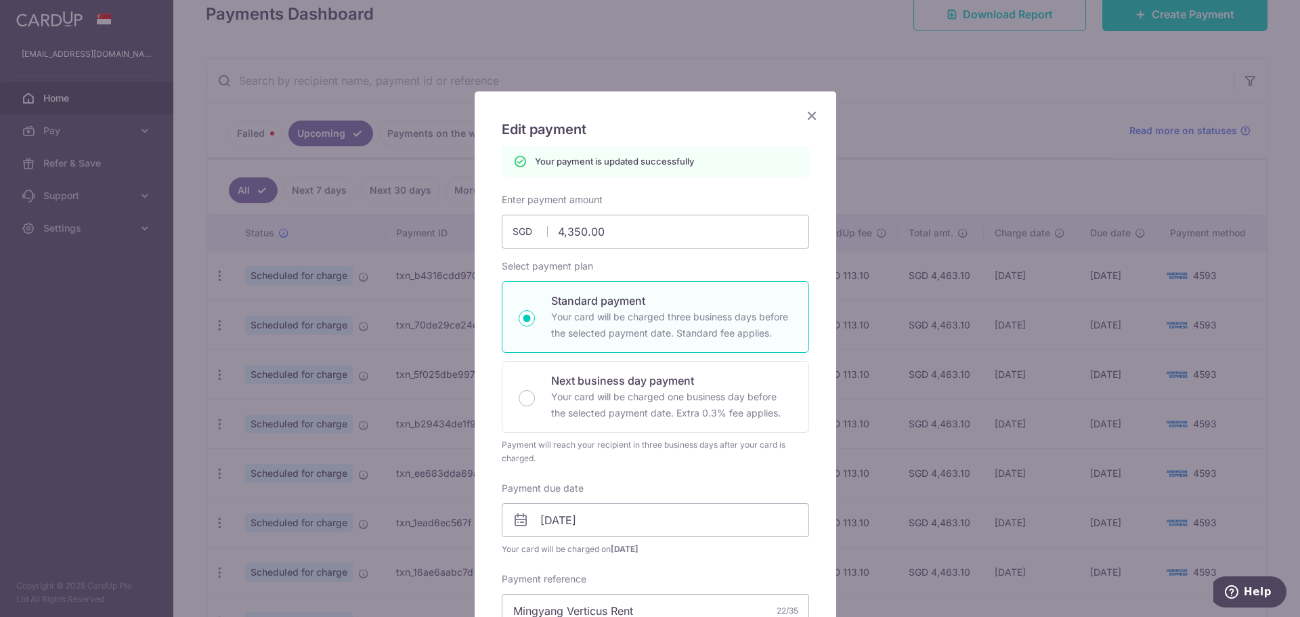
click at [811, 122] on icon "Close" at bounding box center [812, 115] width 16 height 17
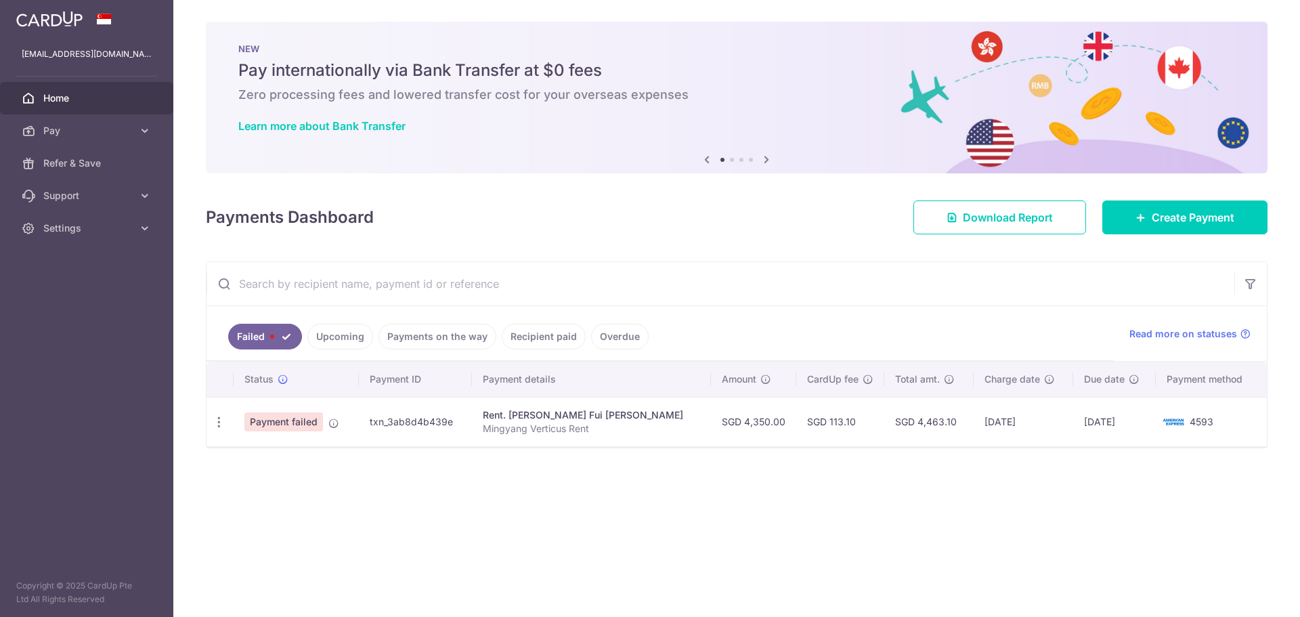
click at [359, 322] on ul "Failed Upcoming Payments on the way Recipient paid Overdue" at bounding box center [660, 333] width 907 height 55
click at [349, 343] on link "Upcoming" at bounding box center [340, 337] width 66 height 26
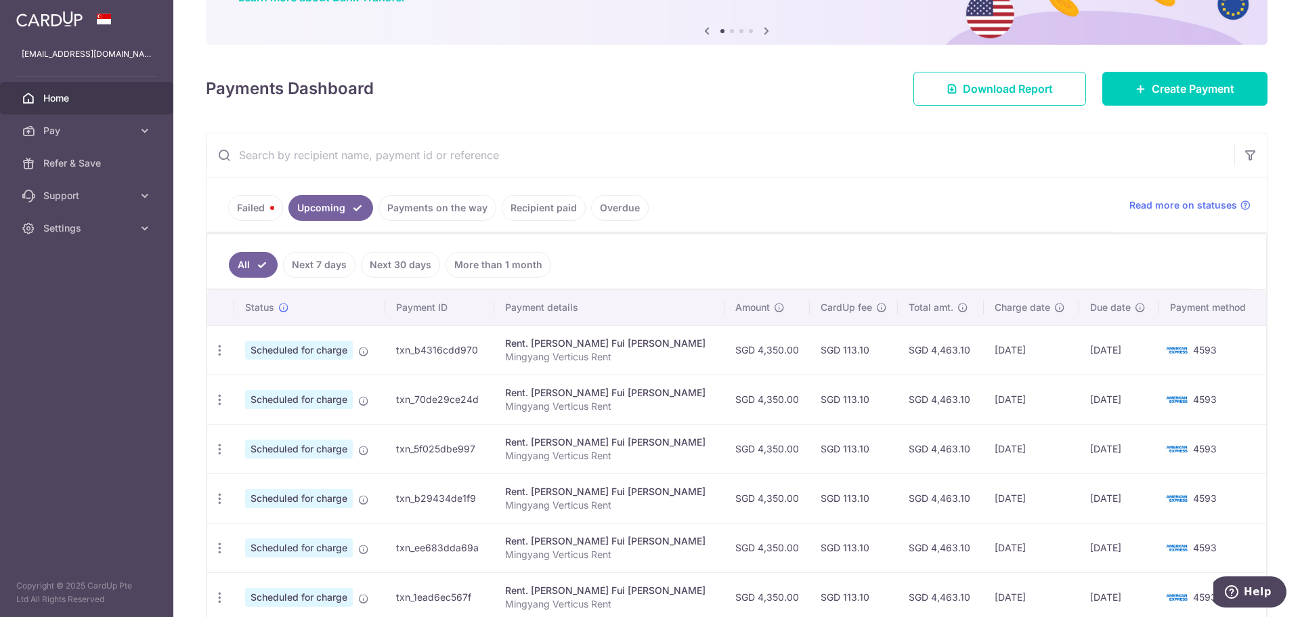
scroll to position [135, 0]
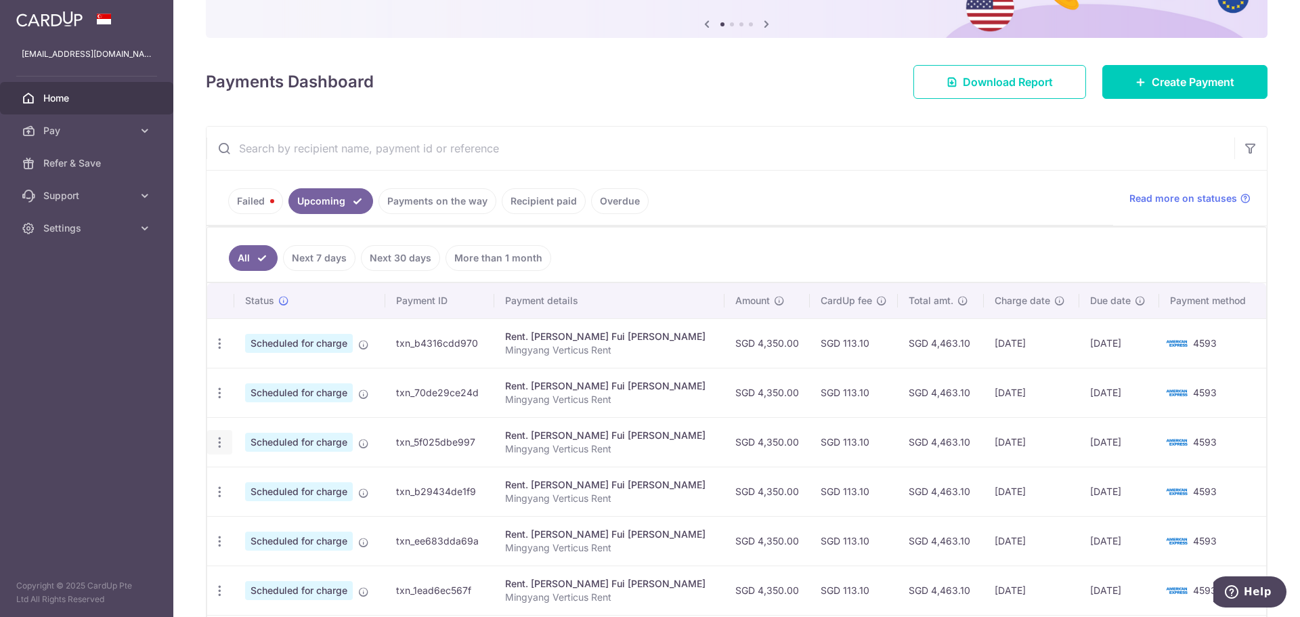
click at [231, 437] on div "Update payment Cancel payment" at bounding box center [219, 442] width 25 height 25
click at [228, 441] on div "Update payment Cancel payment" at bounding box center [219, 442] width 25 height 25
click at [224, 442] on icon "button" at bounding box center [220, 442] width 14 height 14
click at [244, 464] on link "Update payment" at bounding box center [278, 479] width 141 height 33
radio input "true"
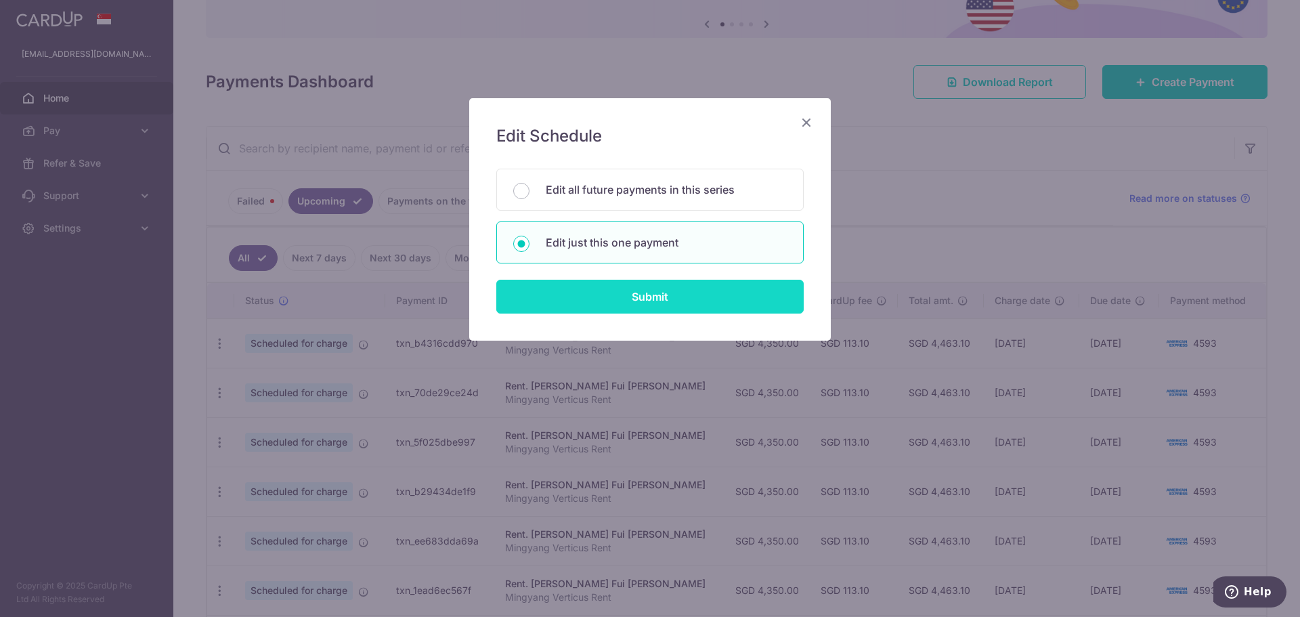
click at [573, 304] on input "Submit" at bounding box center [649, 297] width 307 height 34
radio input "true"
type input "4,350.00"
type input "14/01/2026"
type input "Mingyang Verticus Rent"
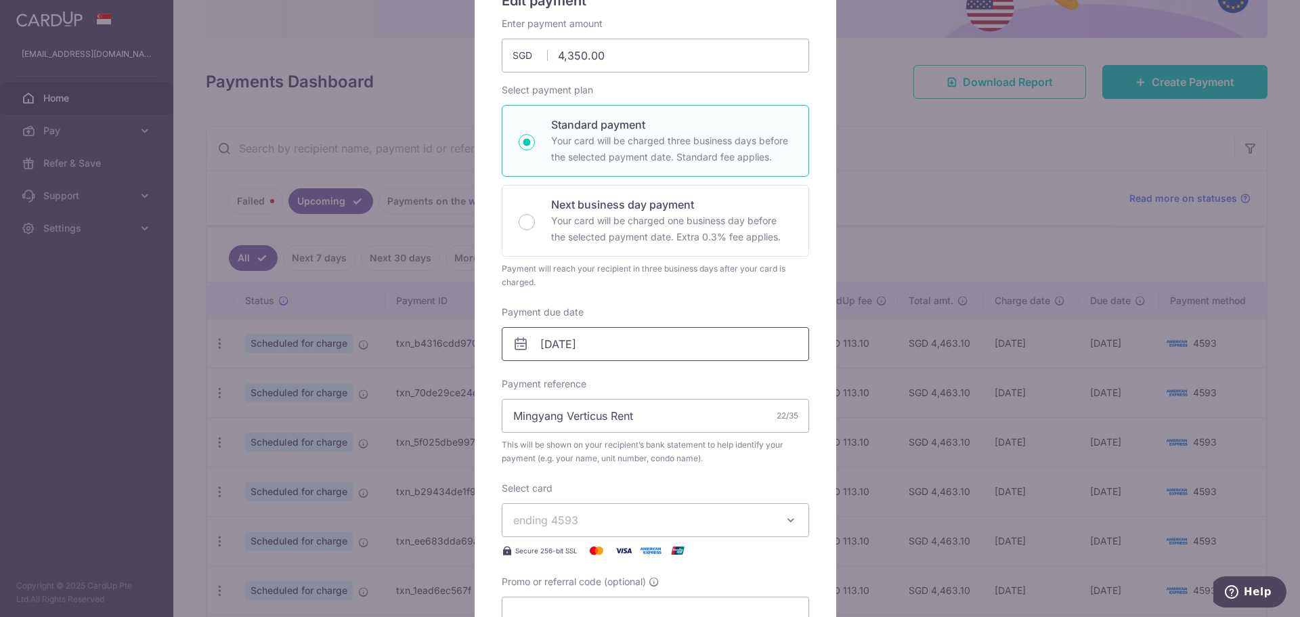
click at [588, 337] on input "14/01/2026" at bounding box center [655, 344] width 307 height 34
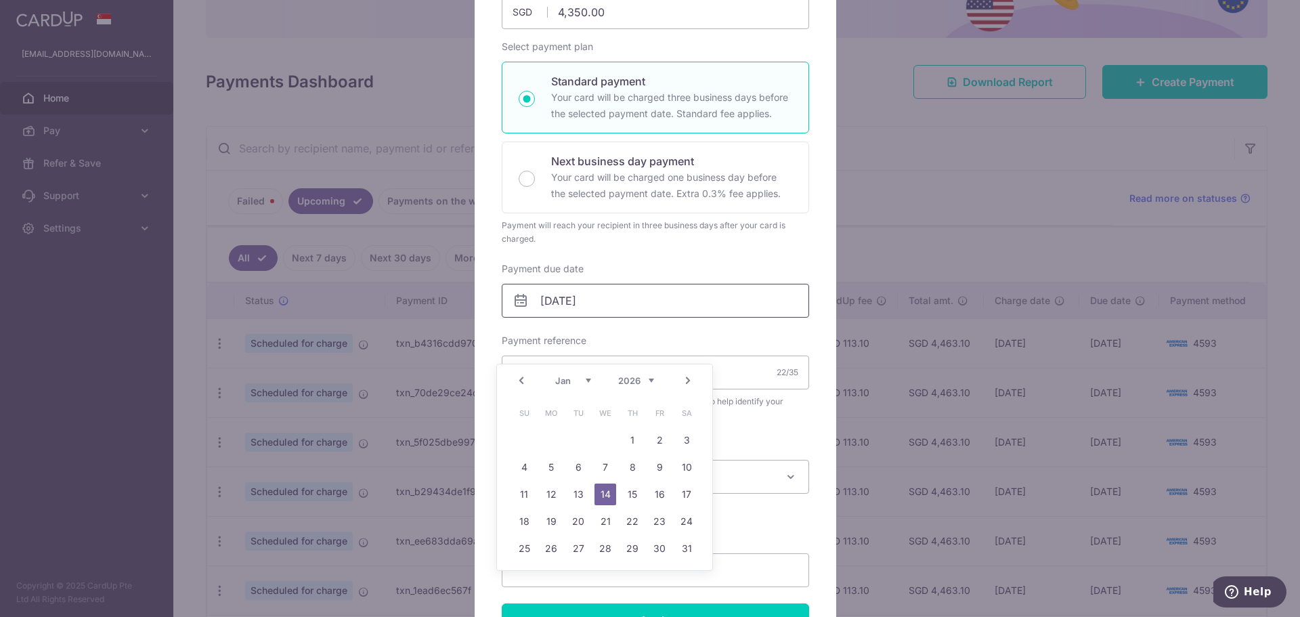
scroll to position [203, 0]
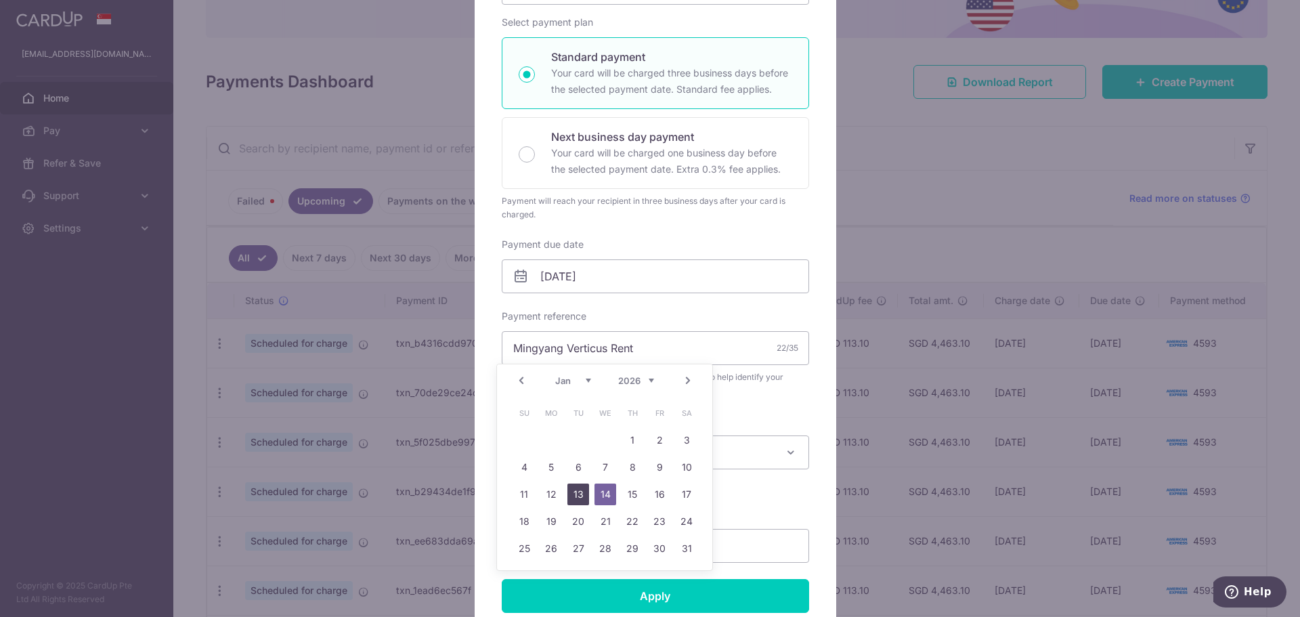
click at [574, 500] on link "13" at bounding box center [579, 495] width 22 height 22
type input "[DATE]"
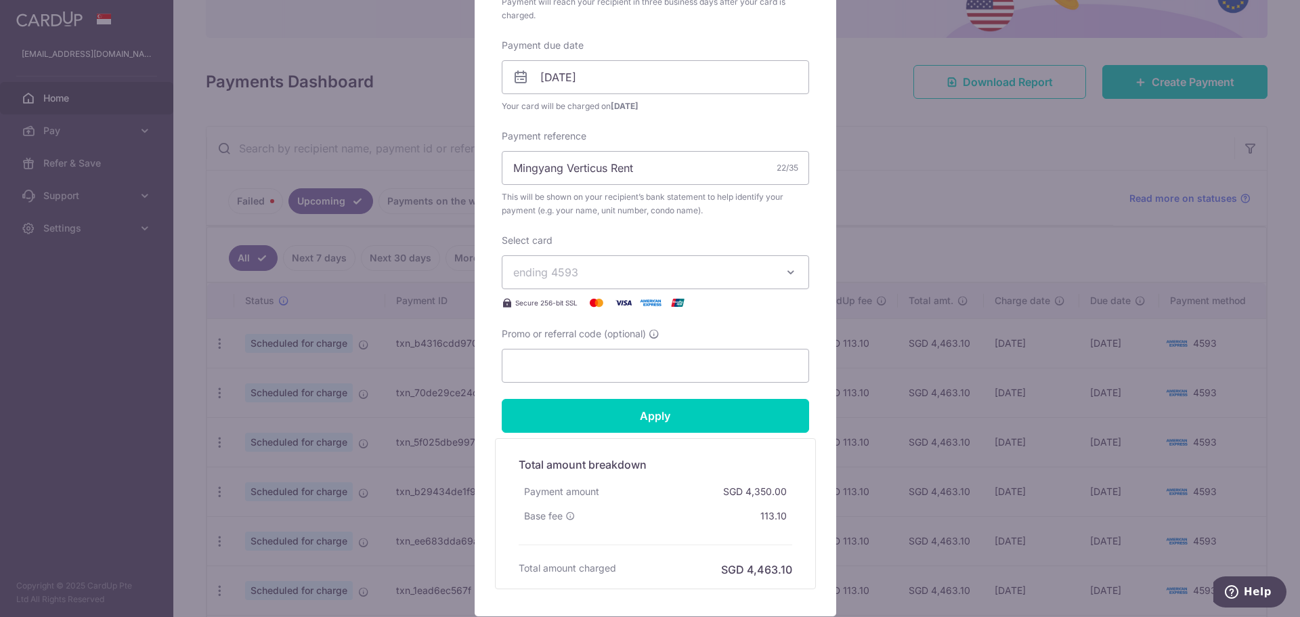
scroll to position [406, 0]
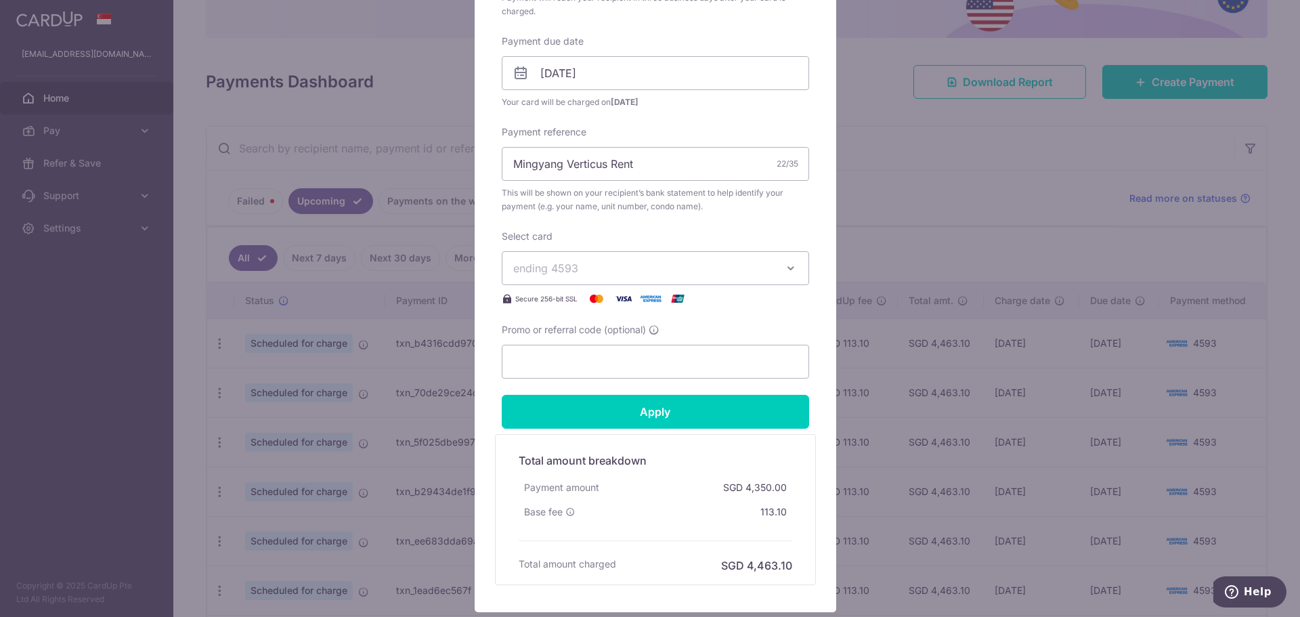
click at [542, 266] on span "ending 4593" at bounding box center [545, 268] width 65 height 14
click at [582, 332] on span "**** 4593" at bounding box center [572, 332] width 52 height 16
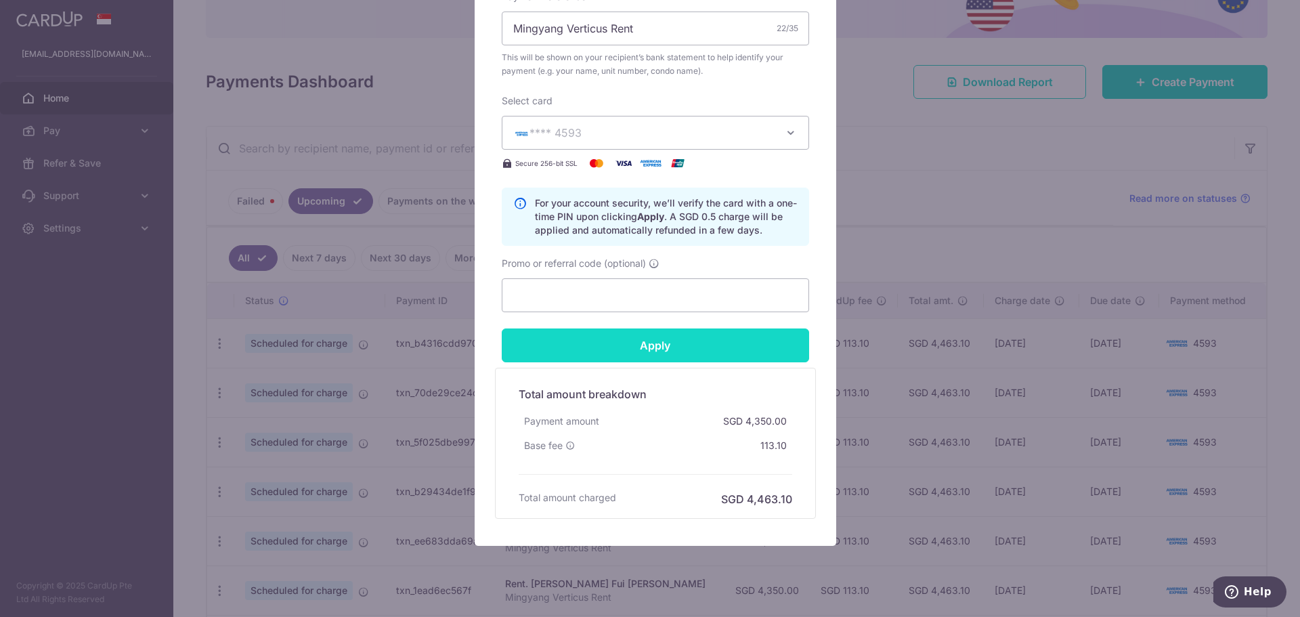
click at [671, 345] on input "Apply" at bounding box center [655, 345] width 307 height 34
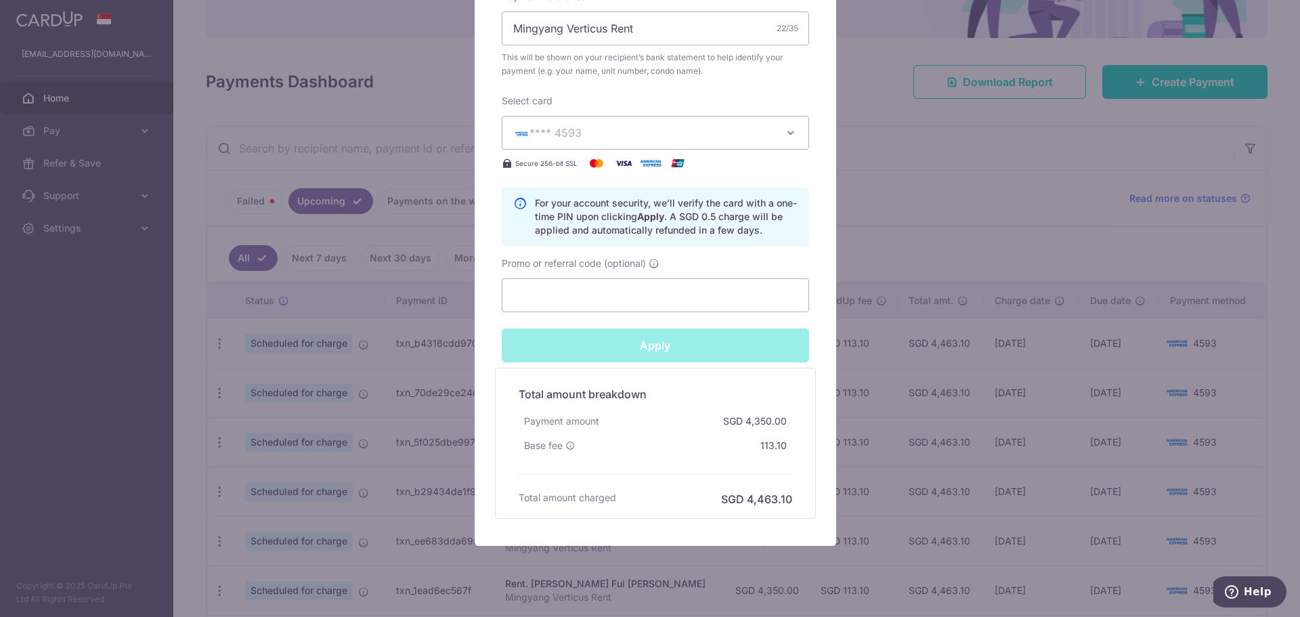
type input "Successfully Applied"
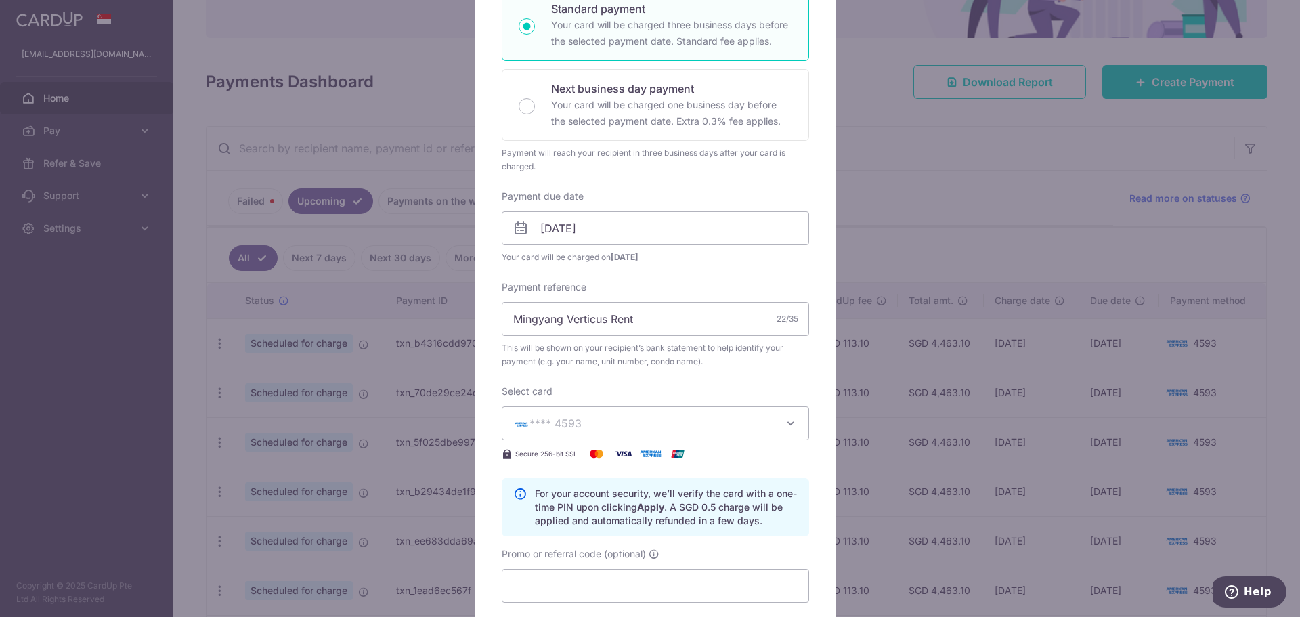
scroll to position [115, 0]
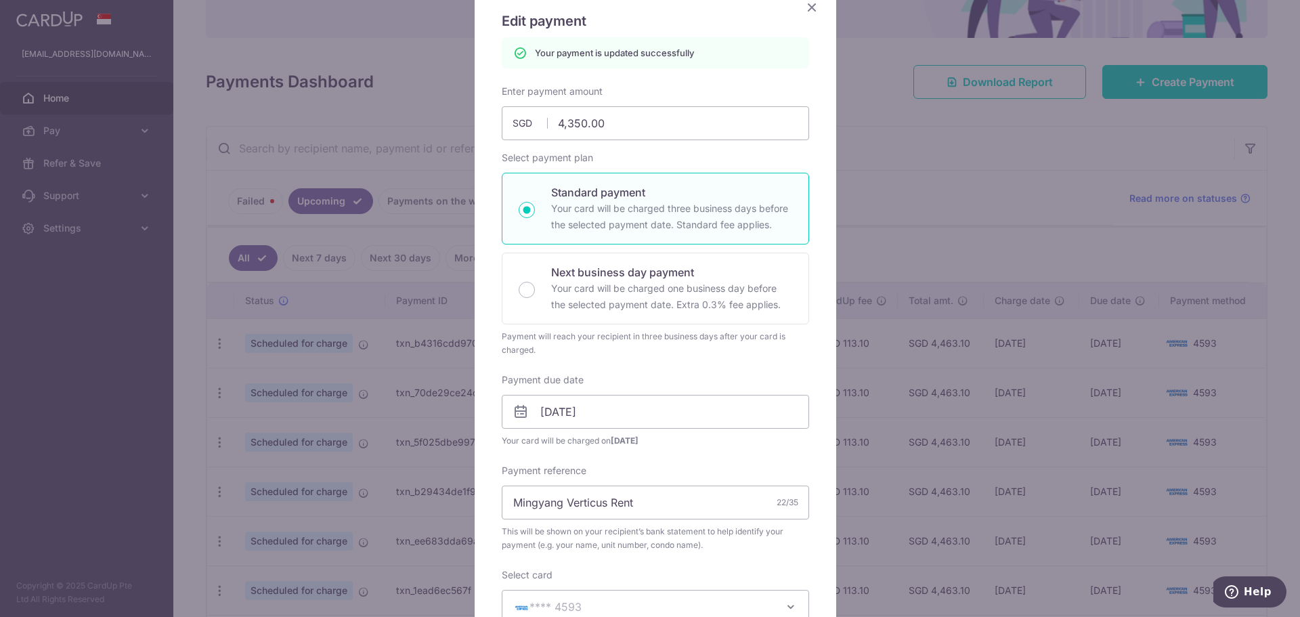
click at [804, 12] on icon "Close" at bounding box center [812, 7] width 16 height 17
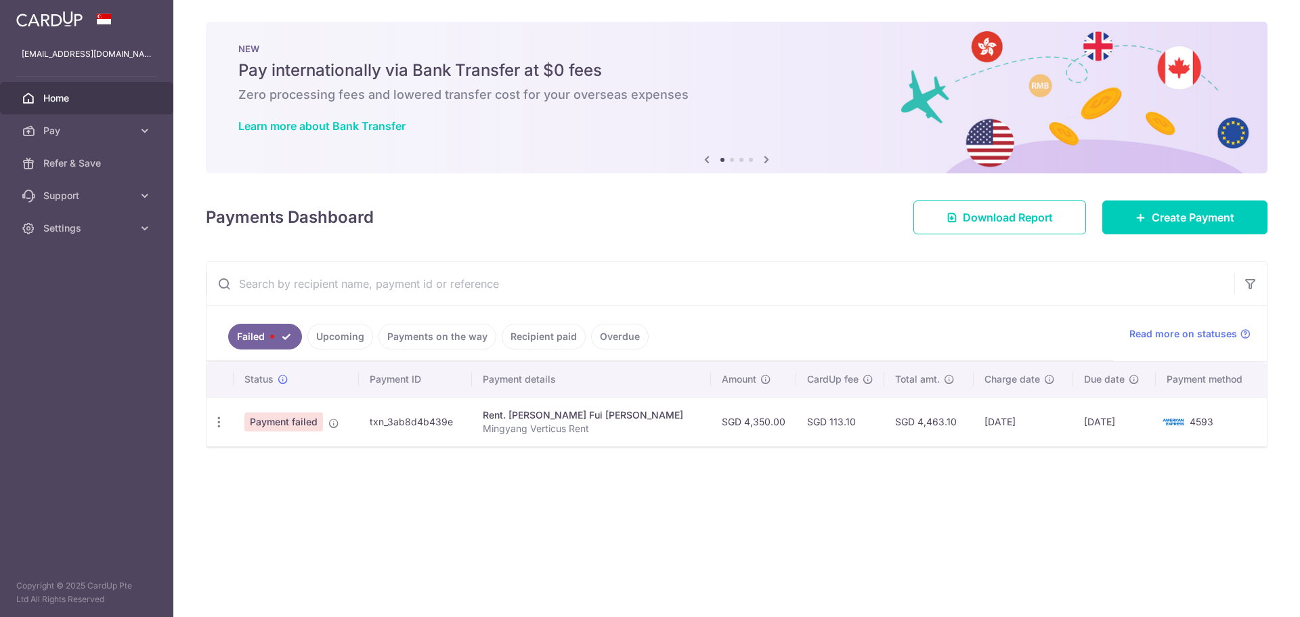
click at [354, 331] on link "Upcoming" at bounding box center [340, 337] width 66 height 26
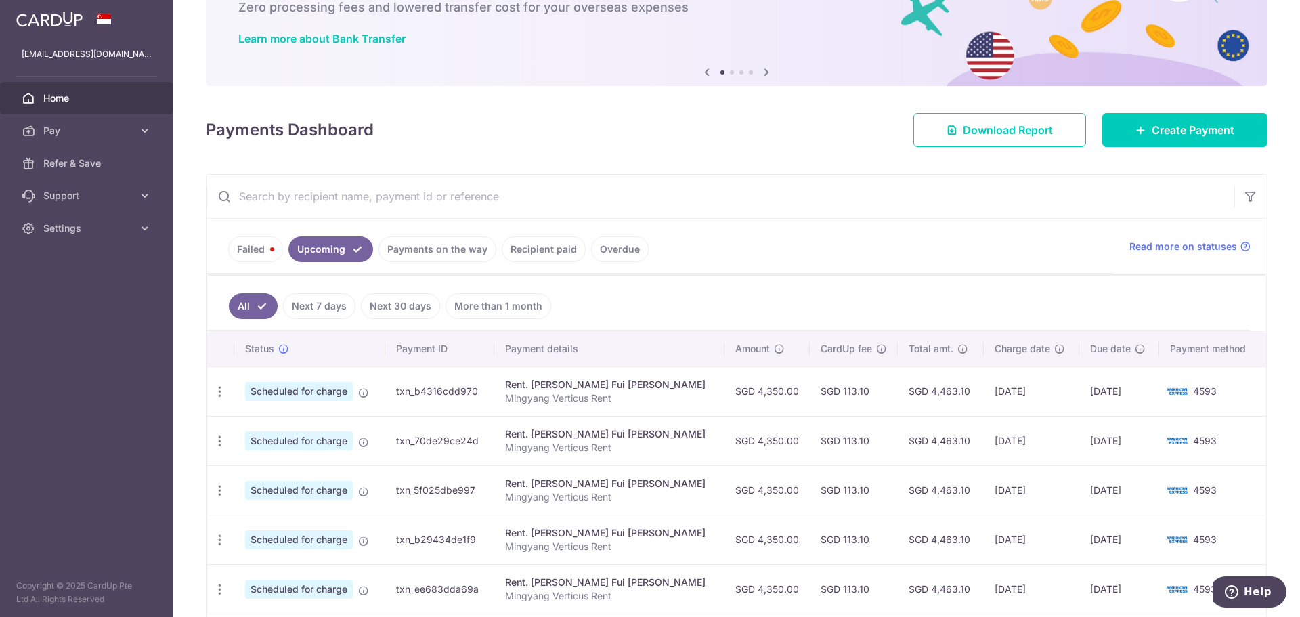
scroll to position [271, 0]
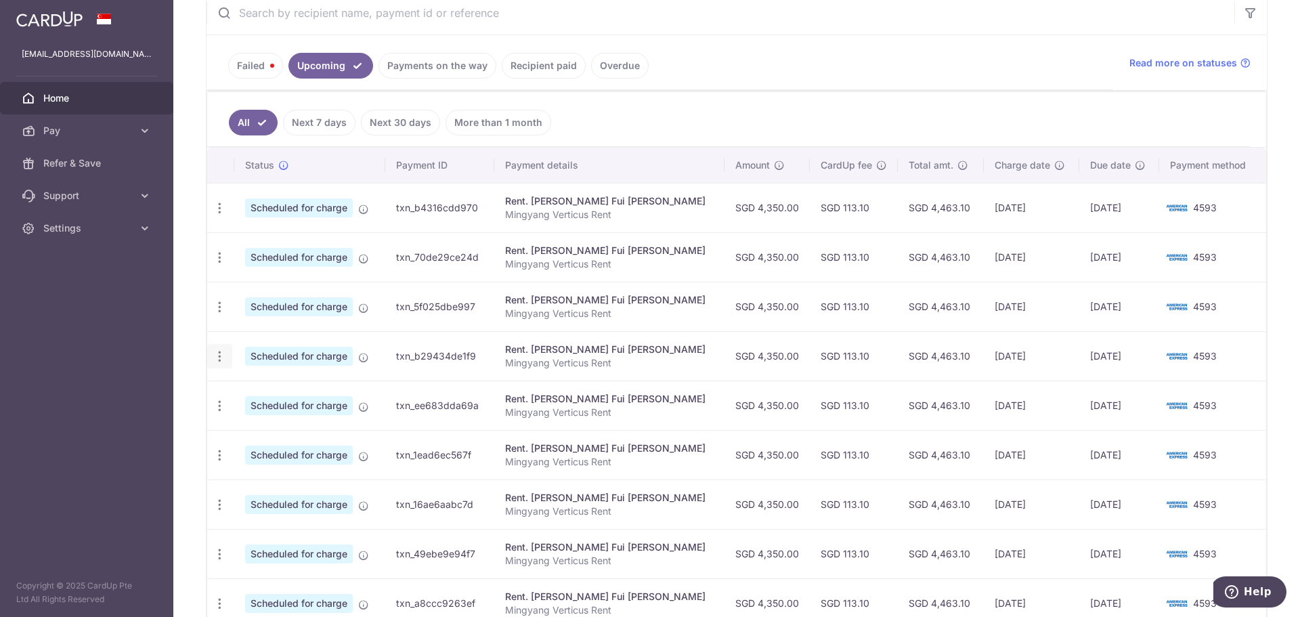
click at [230, 355] on div "Update payment Cancel payment" at bounding box center [219, 356] width 25 height 25
click at [213, 358] on icon "button" at bounding box center [220, 356] width 14 height 14
click at [265, 393] on span "Update payment" at bounding box center [292, 393] width 92 height 16
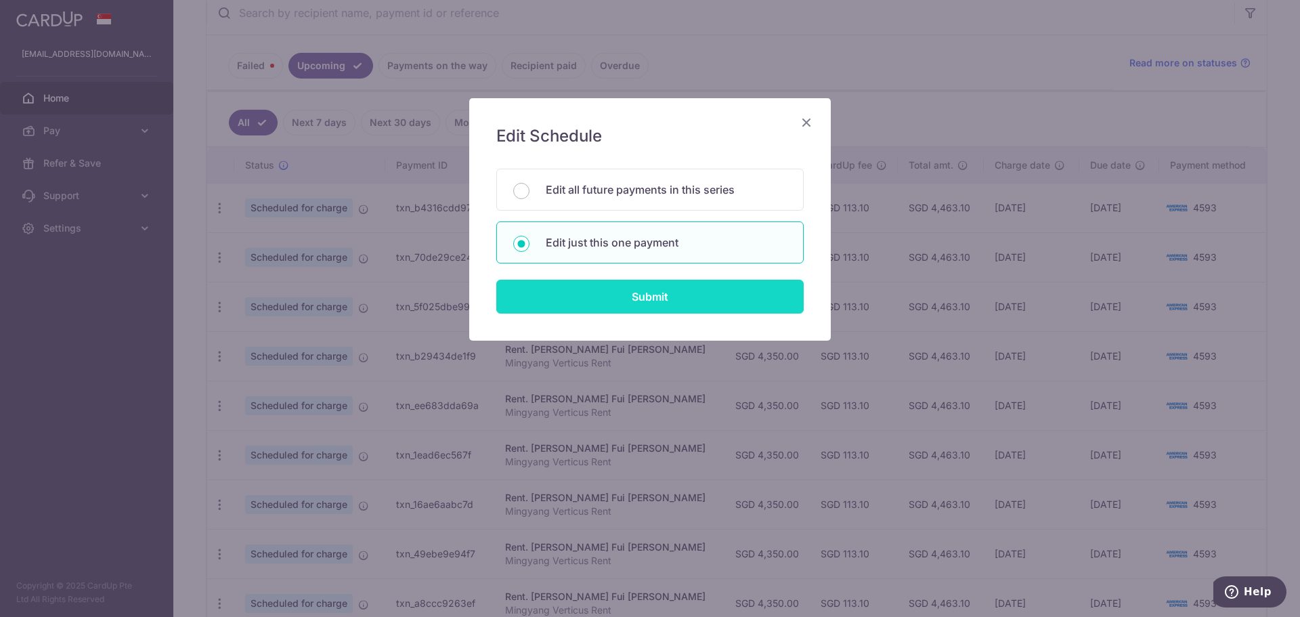
click at [633, 304] on input "Submit" at bounding box center [649, 297] width 307 height 34
radio input "true"
type input "4,350.00"
type input "14/02/2026"
type input "Mingyang Verticus Rent"
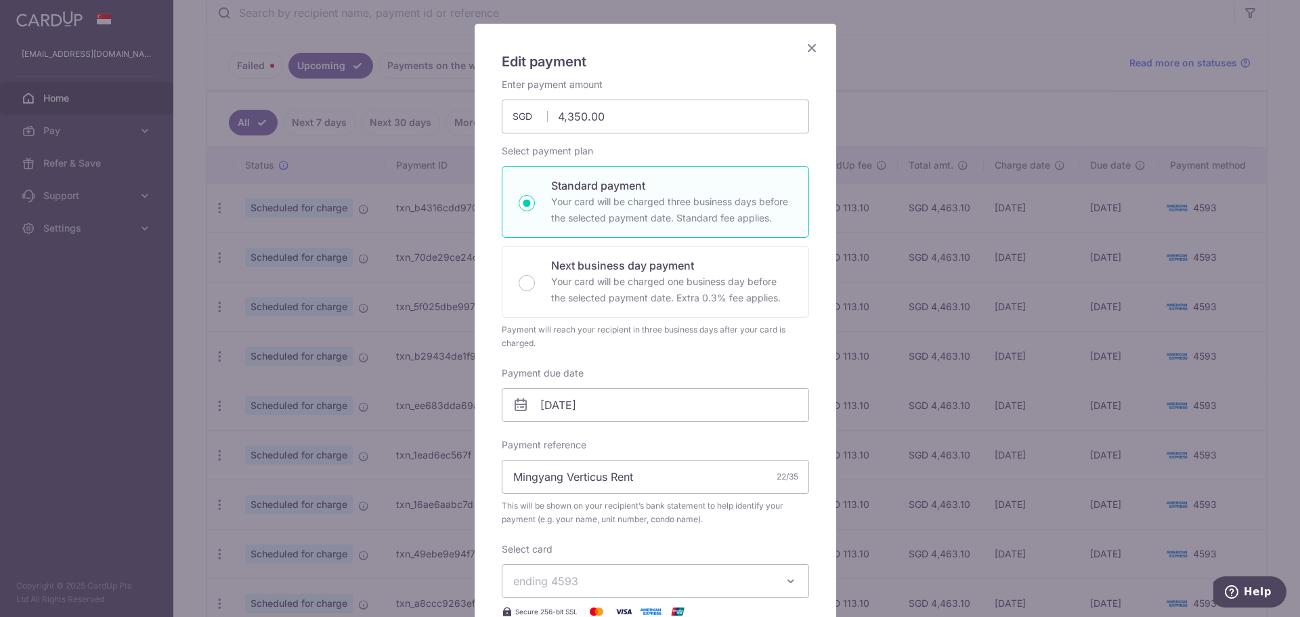
scroll to position [203, 0]
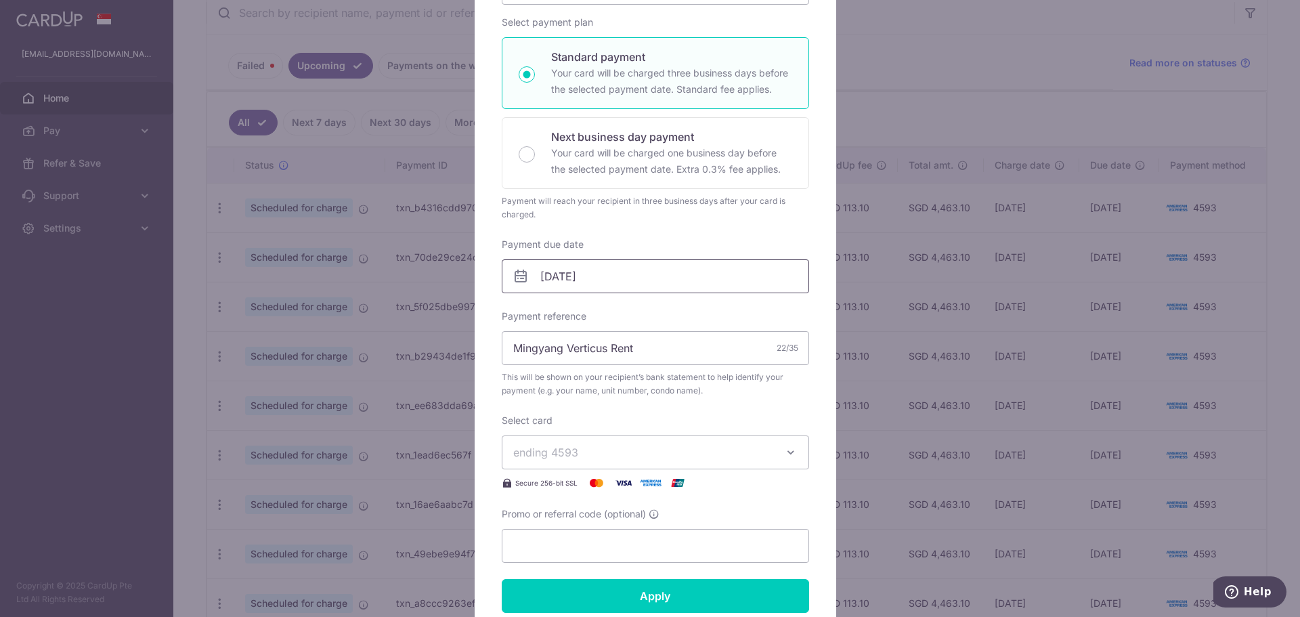
click at [603, 272] on input "14/02/2026" at bounding box center [655, 276] width 307 height 34
click at [649, 400] on link "13" at bounding box center [660, 400] width 22 height 22
type input "[DATE]"
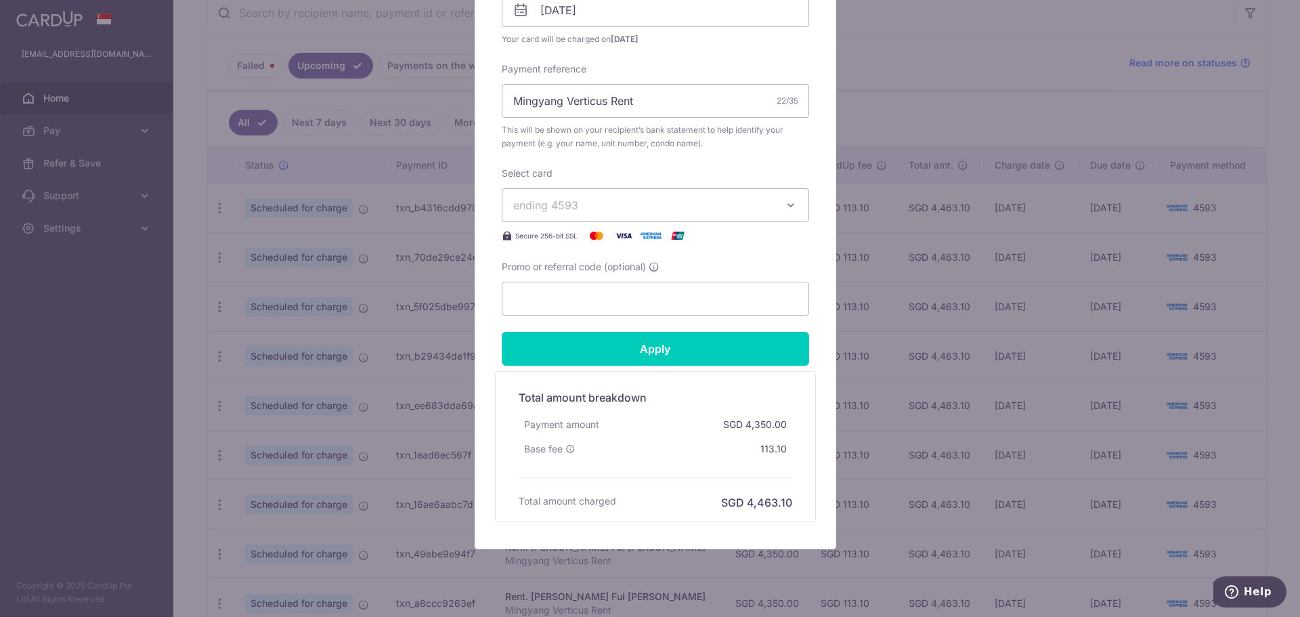
scroll to position [474, 0]
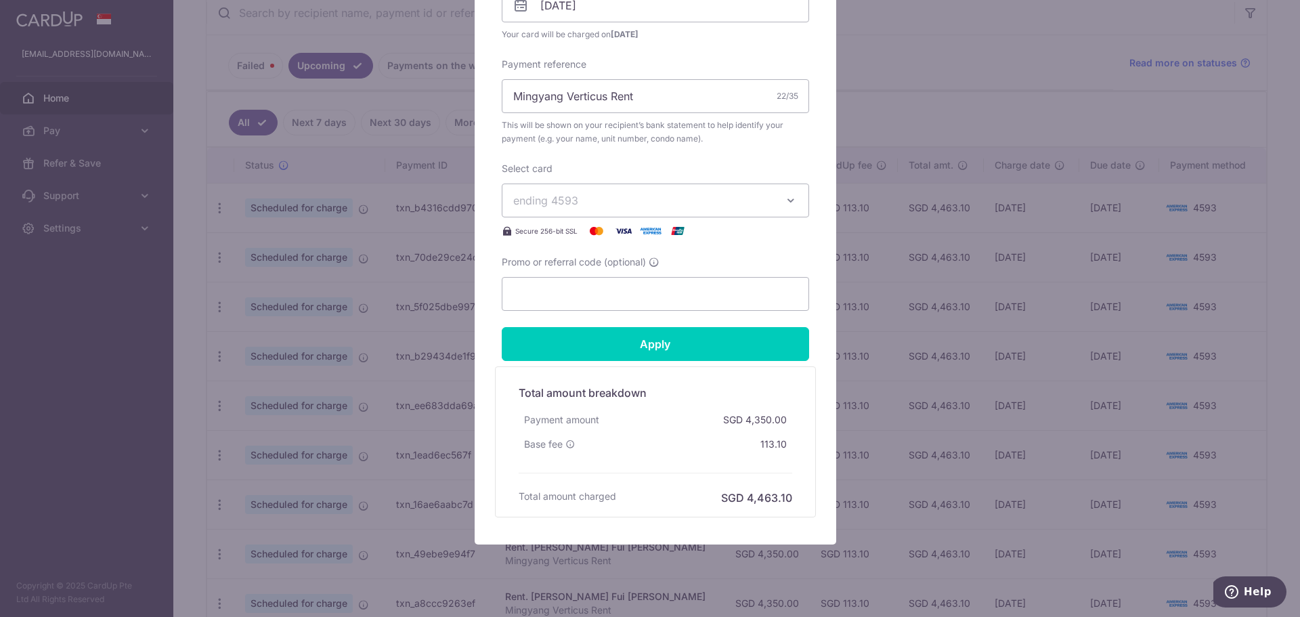
click at [590, 208] on span "ending 4593" at bounding box center [643, 200] width 260 height 16
click at [600, 253] on link "**** 4593" at bounding box center [655, 264] width 306 height 33
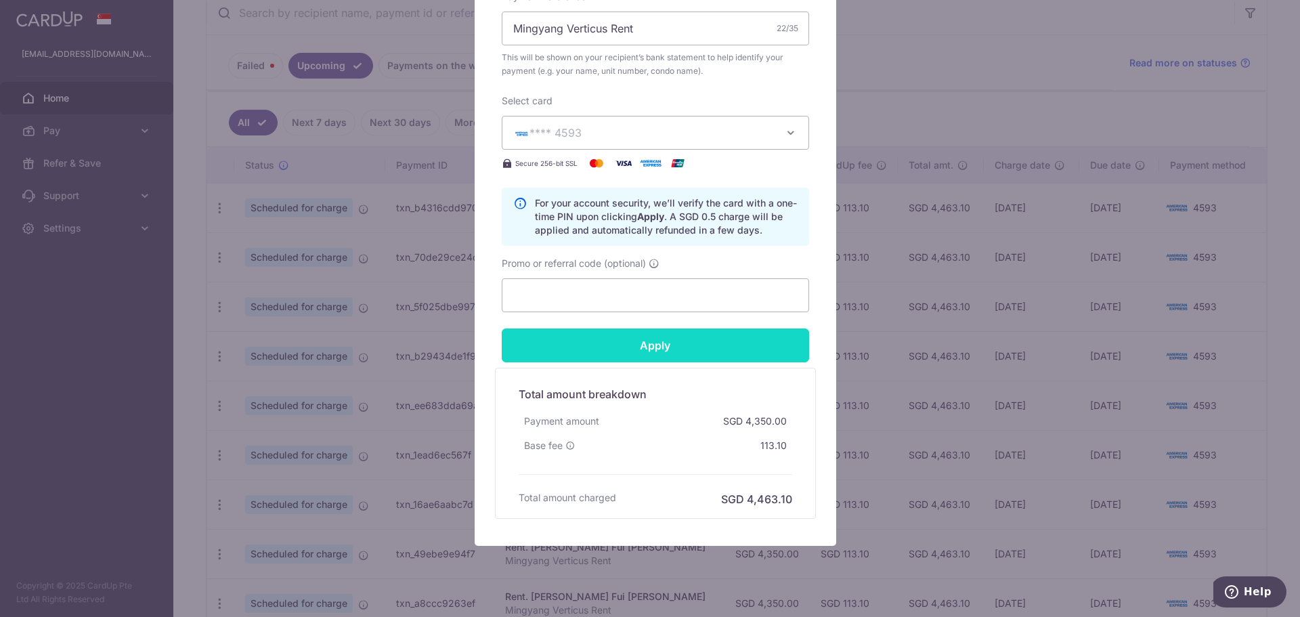
click at [618, 352] on input "Apply" at bounding box center [655, 345] width 307 height 34
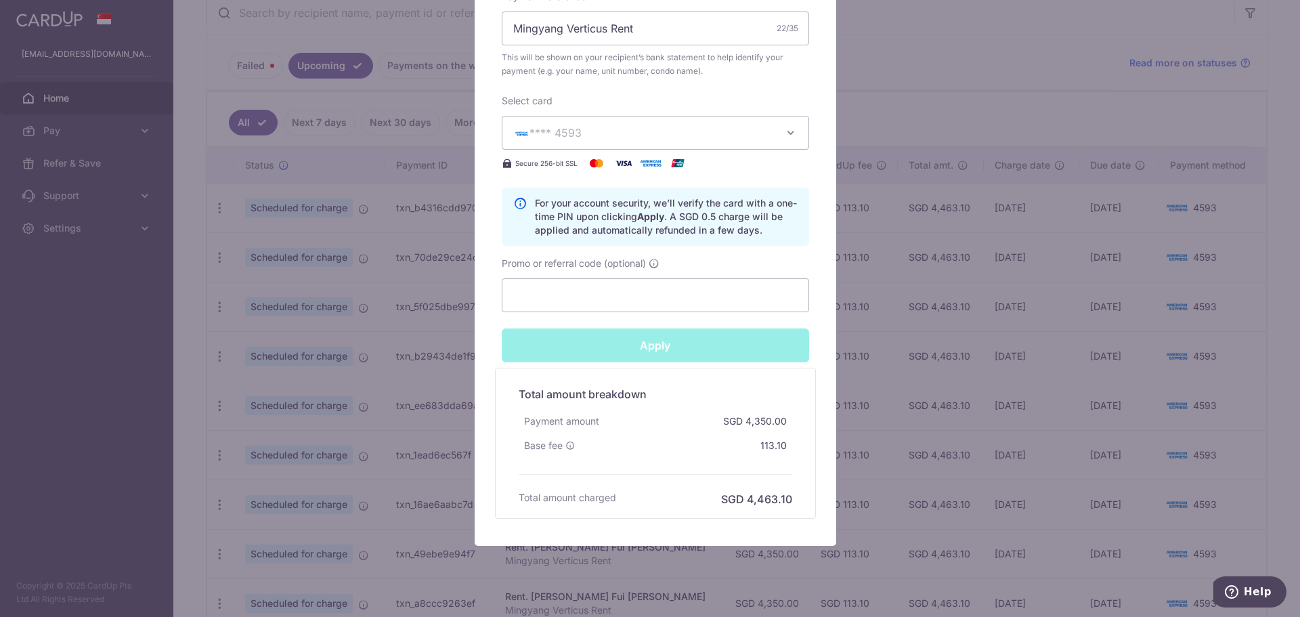
type input "Successfully Applied"
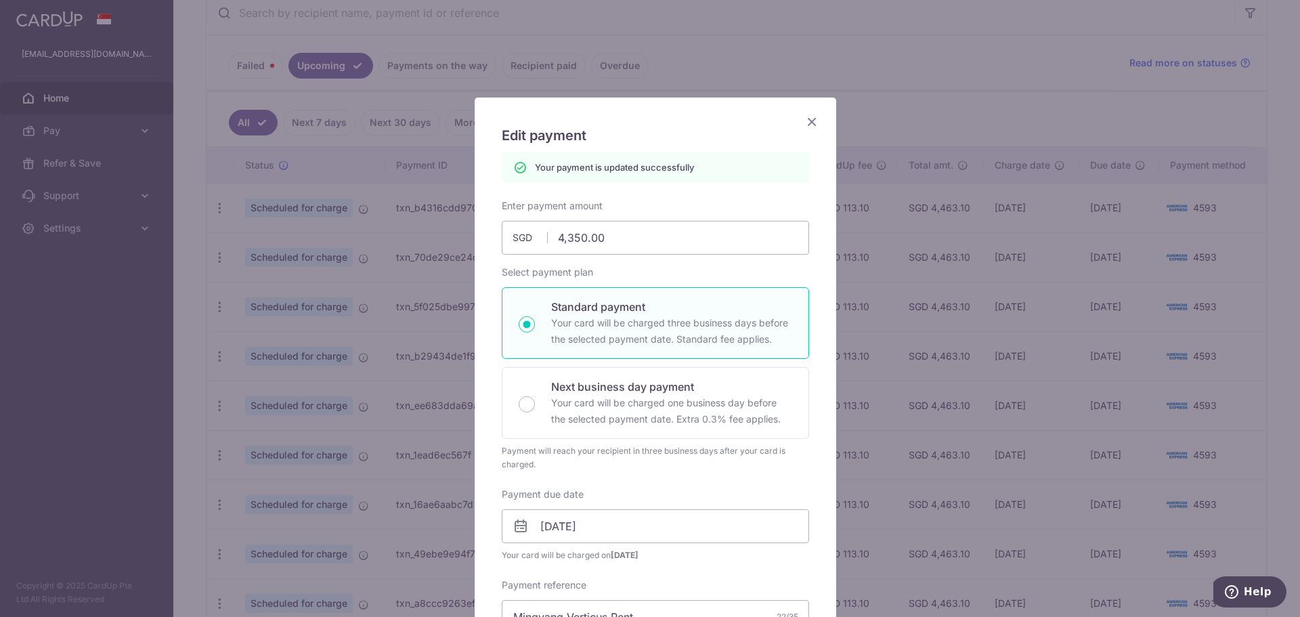
scroll to position [0, 0]
click at [804, 119] on icon "Close" at bounding box center [812, 122] width 16 height 17
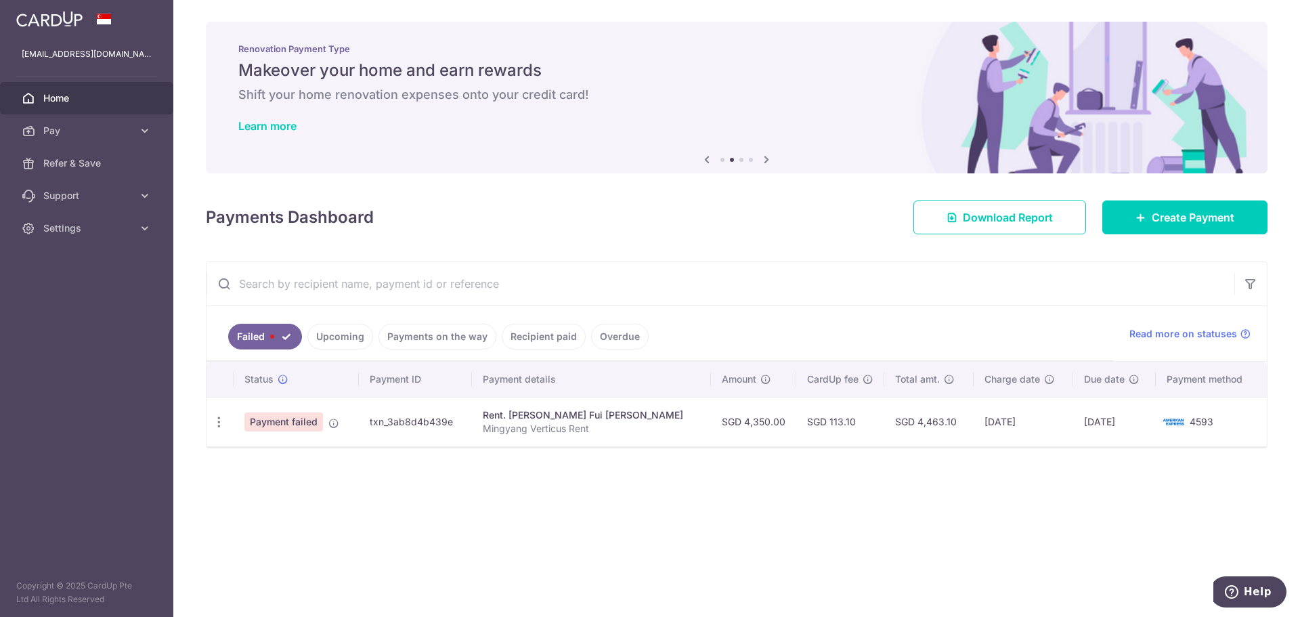
click at [1079, 509] on div "× Pause Schedule Pause all future payments in this series Pause just this one p…" at bounding box center [736, 308] width 1127 height 617
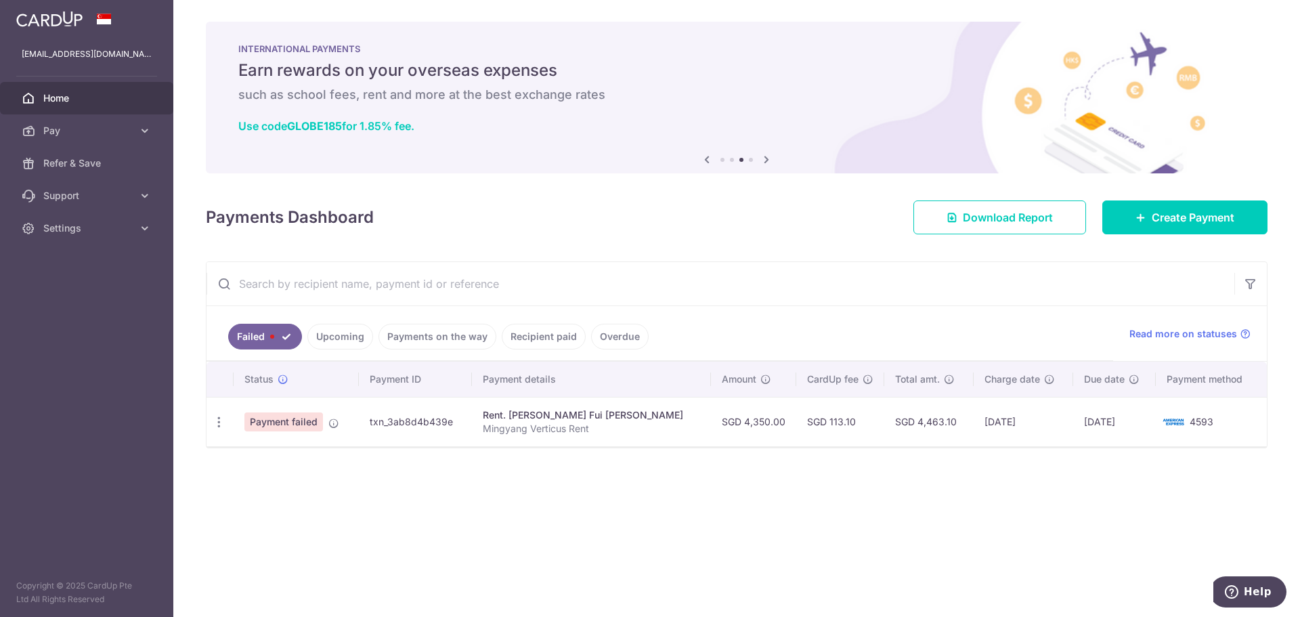
click at [328, 339] on link "Upcoming" at bounding box center [340, 337] width 66 height 26
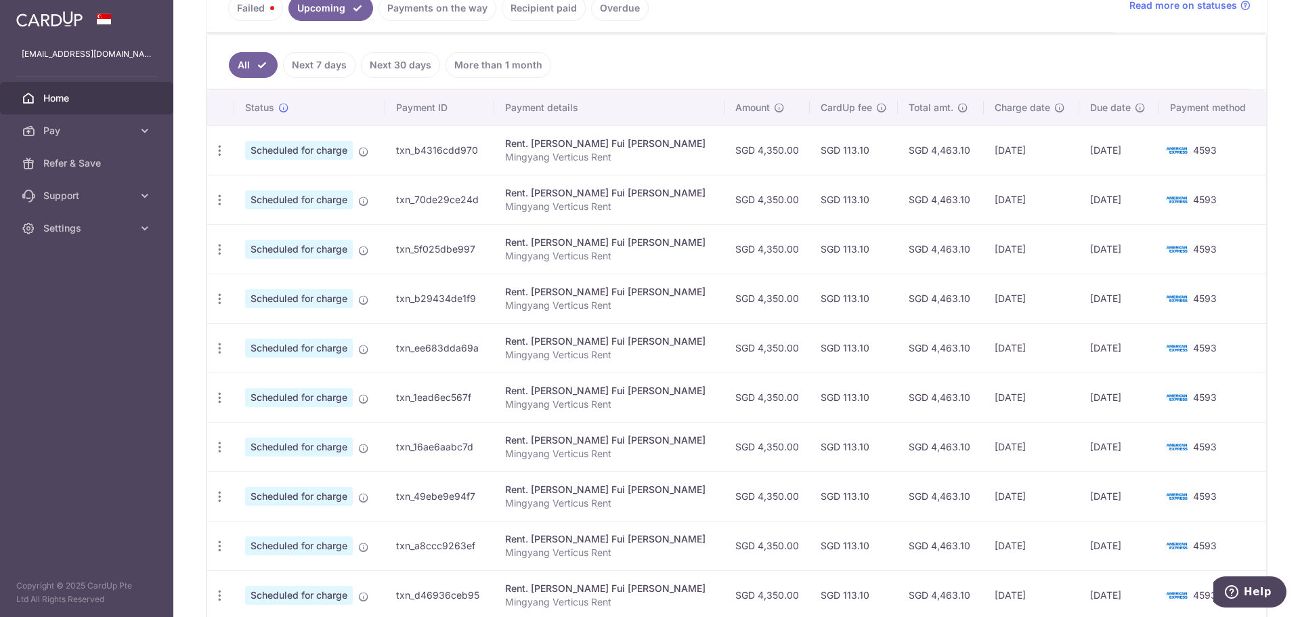
scroll to position [227, 0]
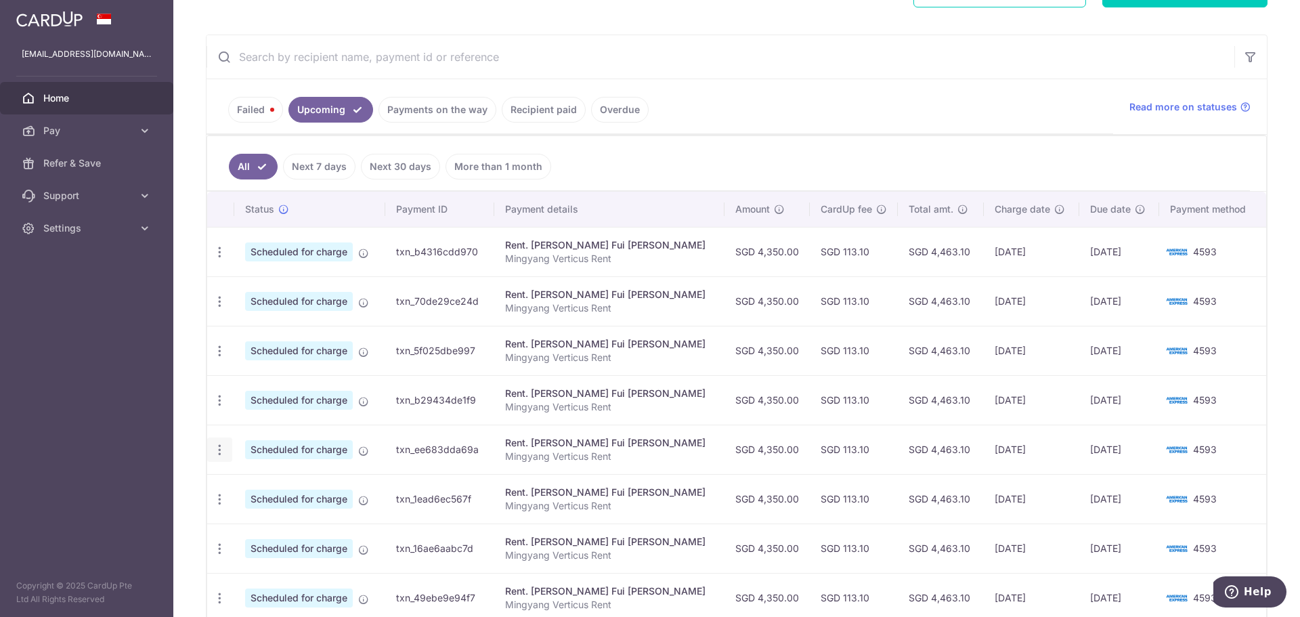
click at [219, 450] on icon "button" at bounding box center [220, 450] width 14 height 14
click at [255, 493] on span "Update payment" at bounding box center [292, 487] width 92 height 16
radio input "true"
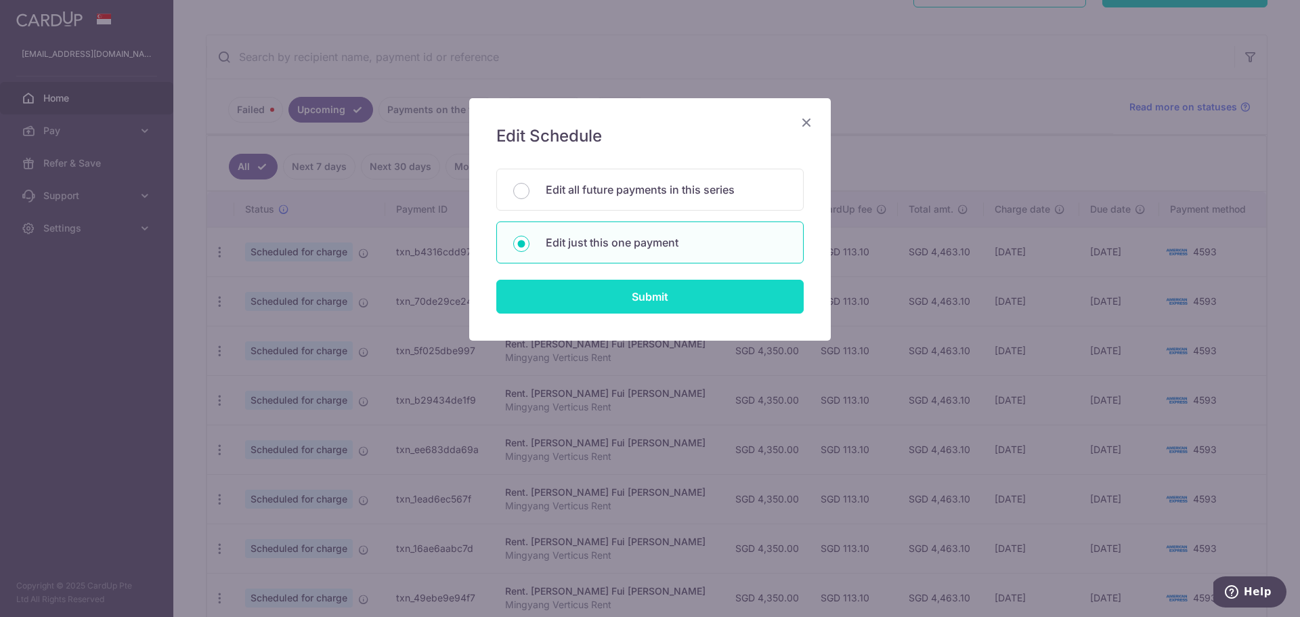
click at [603, 286] on input "Submit" at bounding box center [649, 297] width 307 height 34
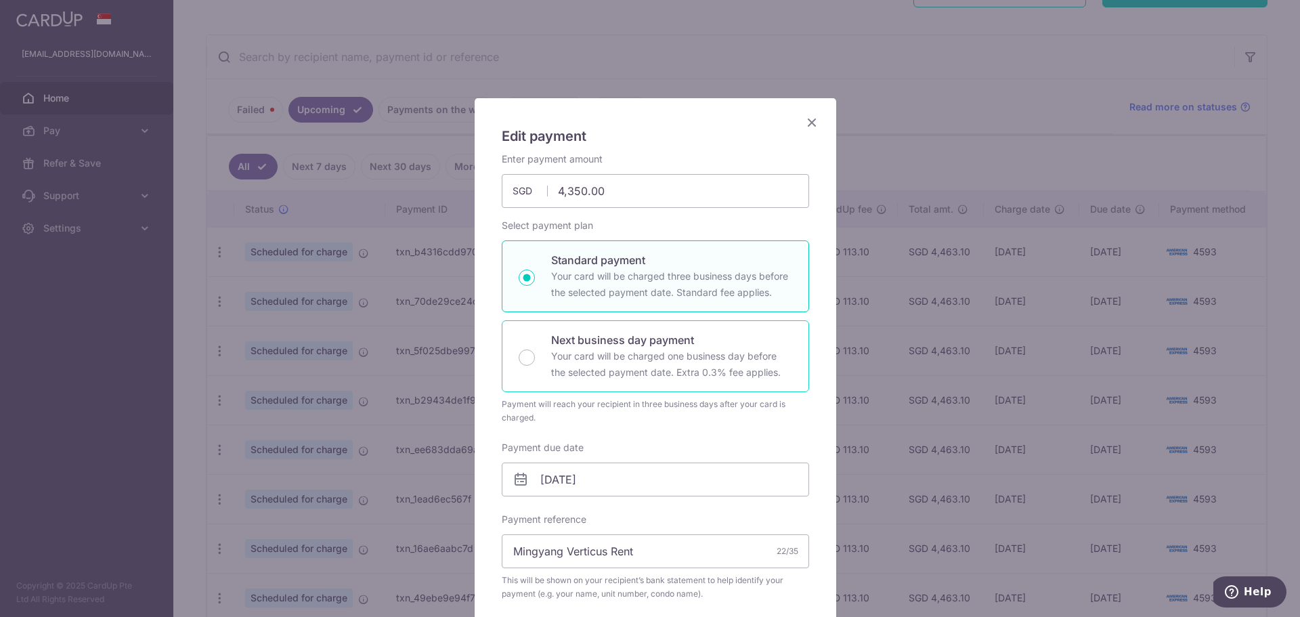
click at [605, 364] on p "Your card will be charged one business day before the selected payment date. Ex…" at bounding box center [671, 364] width 241 height 33
click at [535, 364] on input "Next business day payment Your card will be charged one business day before the…" at bounding box center [527, 357] width 16 height 16
radio input "false"
radio input "true"
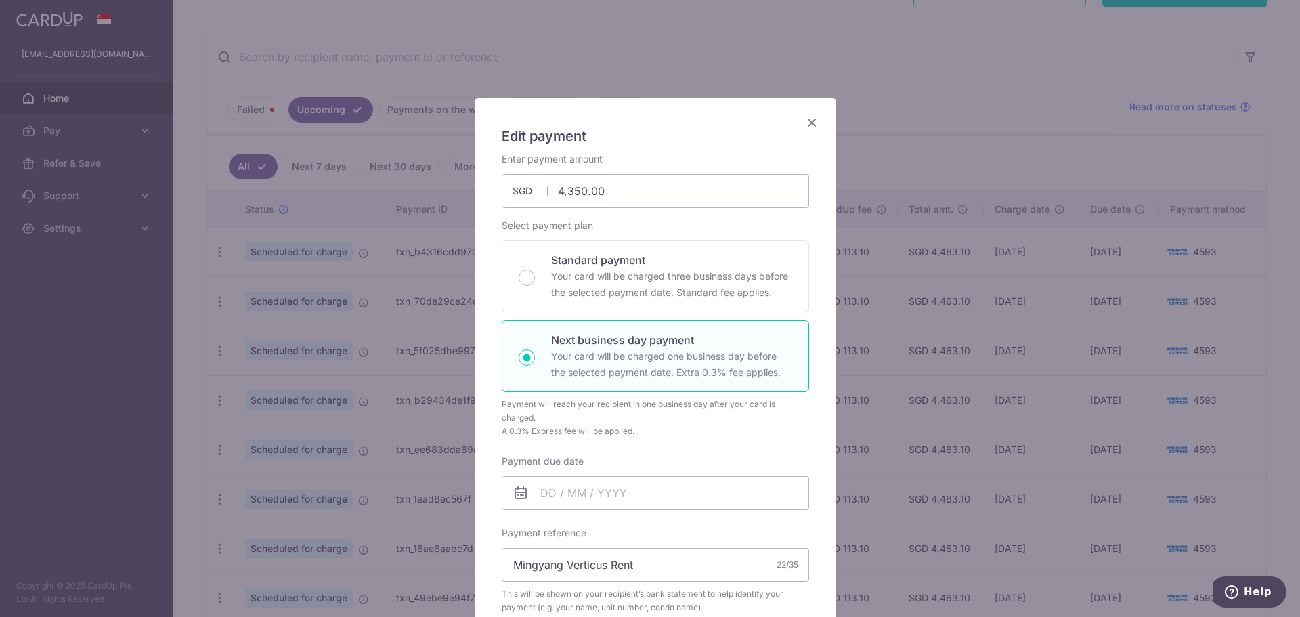
scroll to position [68, 0]
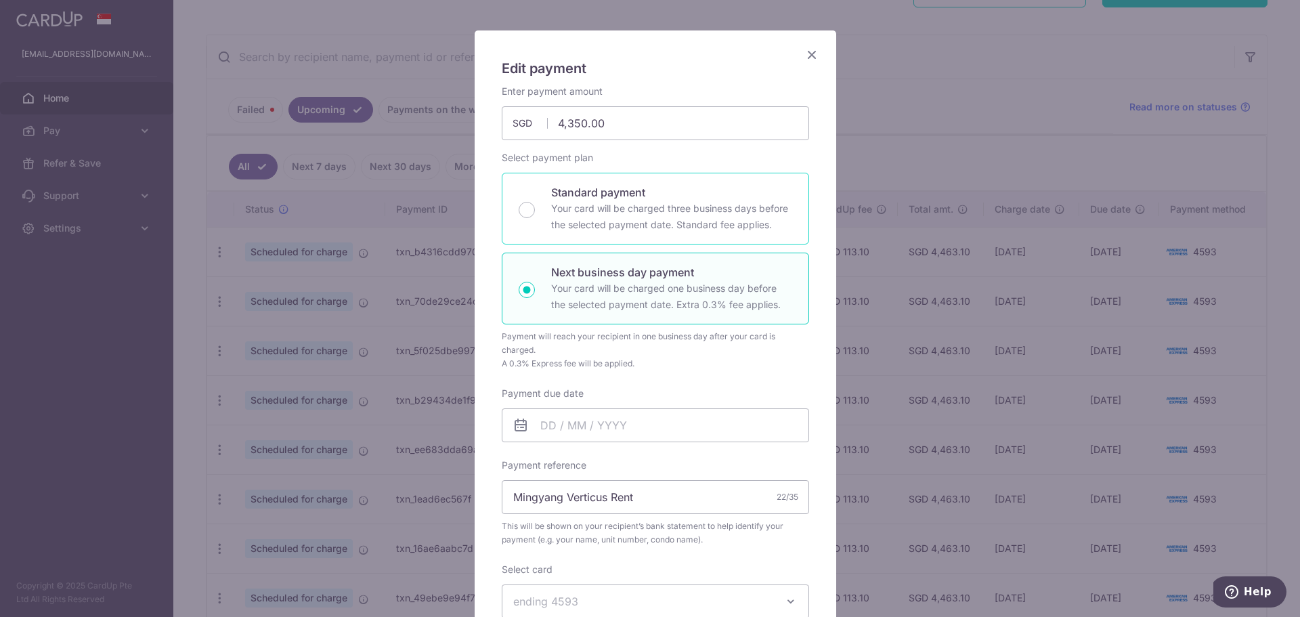
click at [659, 191] on p "Standard payment" at bounding box center [671, 192] width 241 height 16
click at [535, 202] on input "Standard payment Your card will be charged three business days before the selec…" at bounding box center [527, 210] width 16 height 16
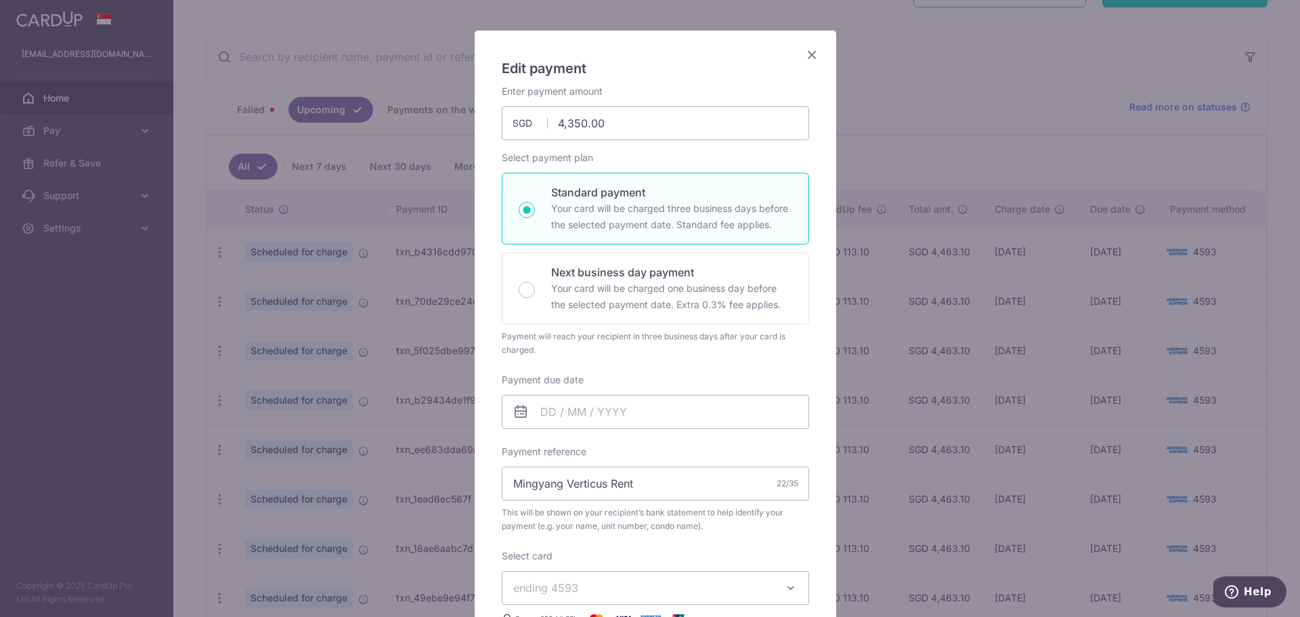
click at [805, 49] on icon "Close" at bounding box center [812, 54] width 16 height 17
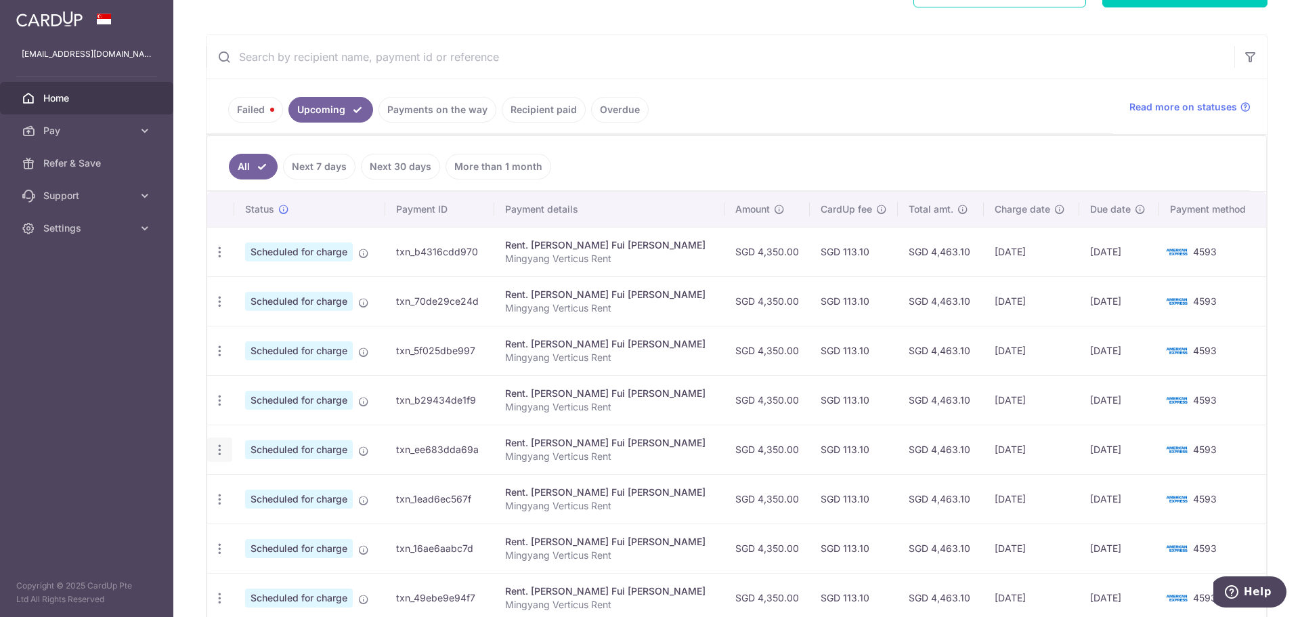
click at [223, 452] on icon "button" at bounding box center [220, 450] width 14 height 14
click at [266, 475] on link "Update payment" at bounding box center [278, 487] width 141 height 33
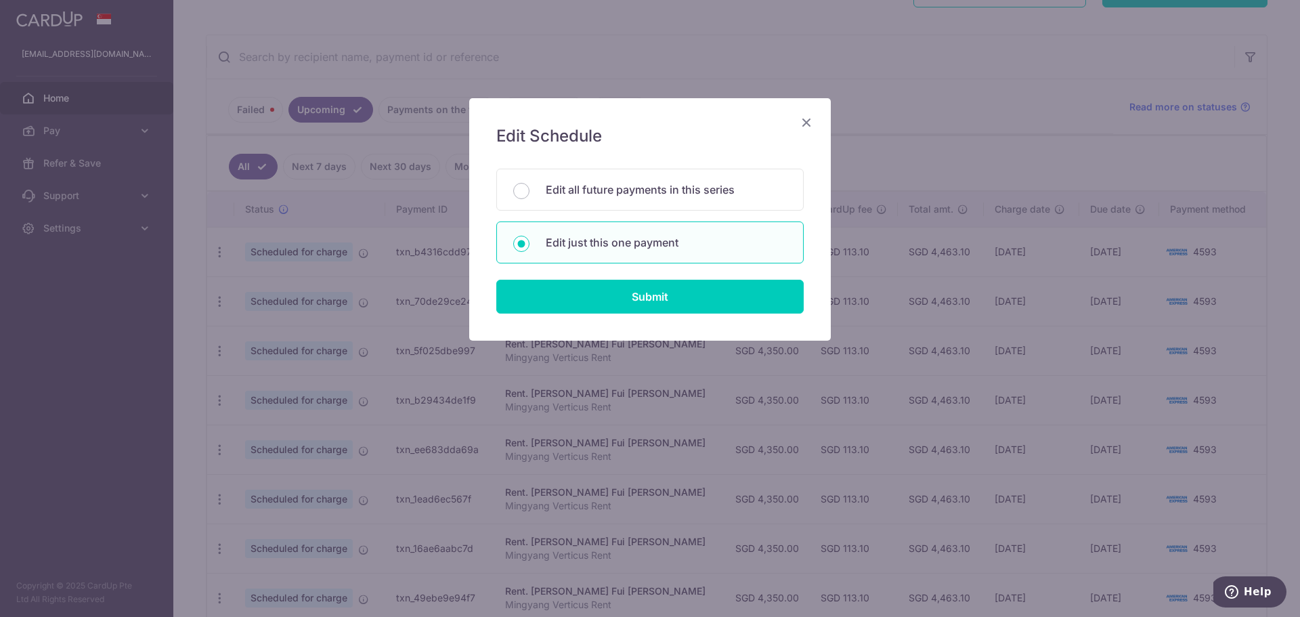
click at [559, 325] on div "Edit Schedule You will be editing all 11 payments to Wong Fui Chong scheduled f…" at bounding box center [650, 219] width 362 height 242
click at [566, 302] on input "Submit" at bounding box center [649, 297] width 307 height 34
radio input "true"
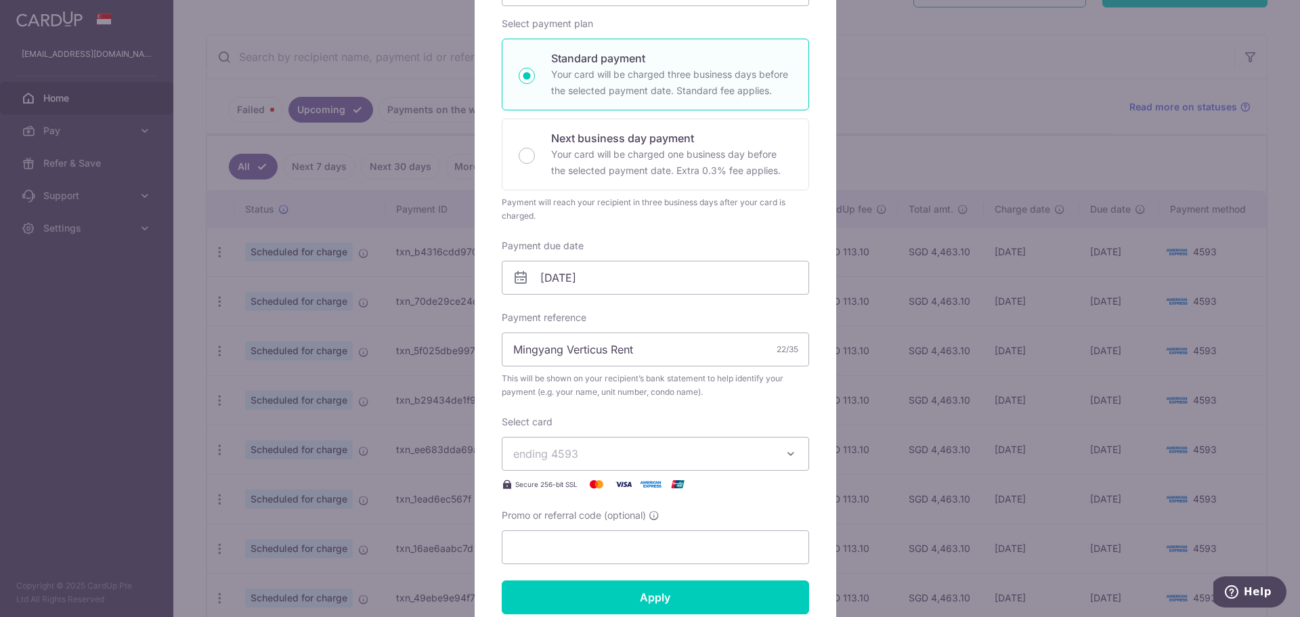
scroll to position [203, 0]
click at [645, 264] on input "14/03/2026" at bounding box center [655, 276] width 307 height 34
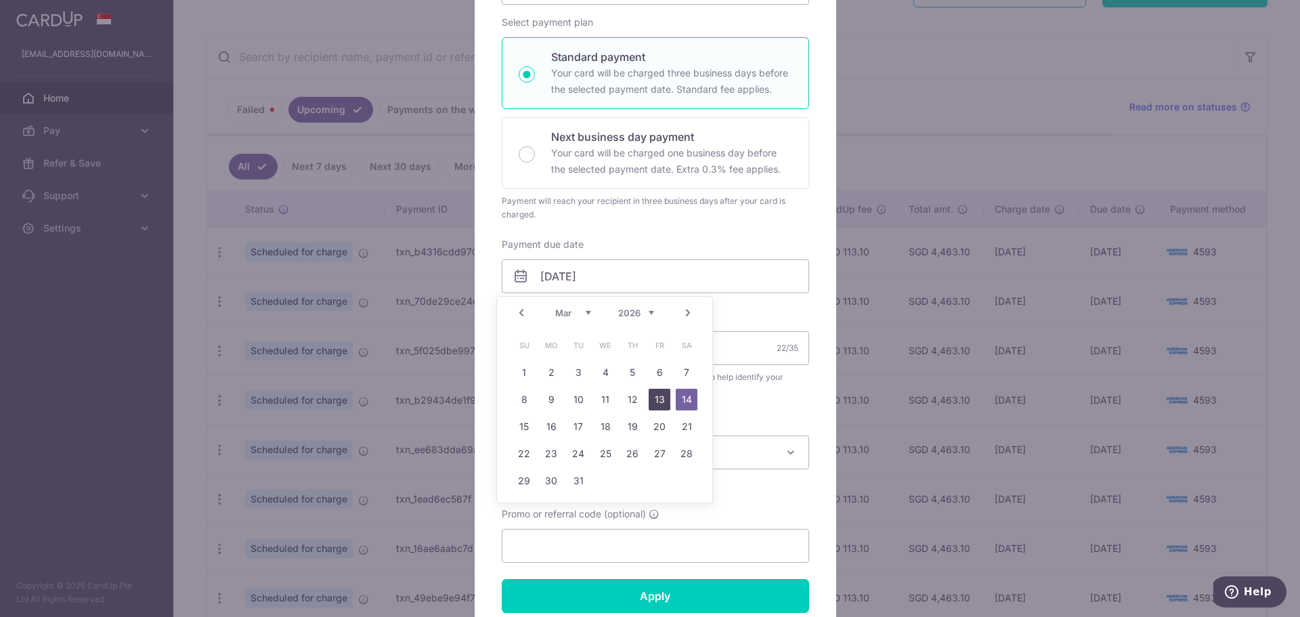
click at [659, 404] on link "13" at bounding box center [660, 400] width 22 height 22
type input "13/03/2026"
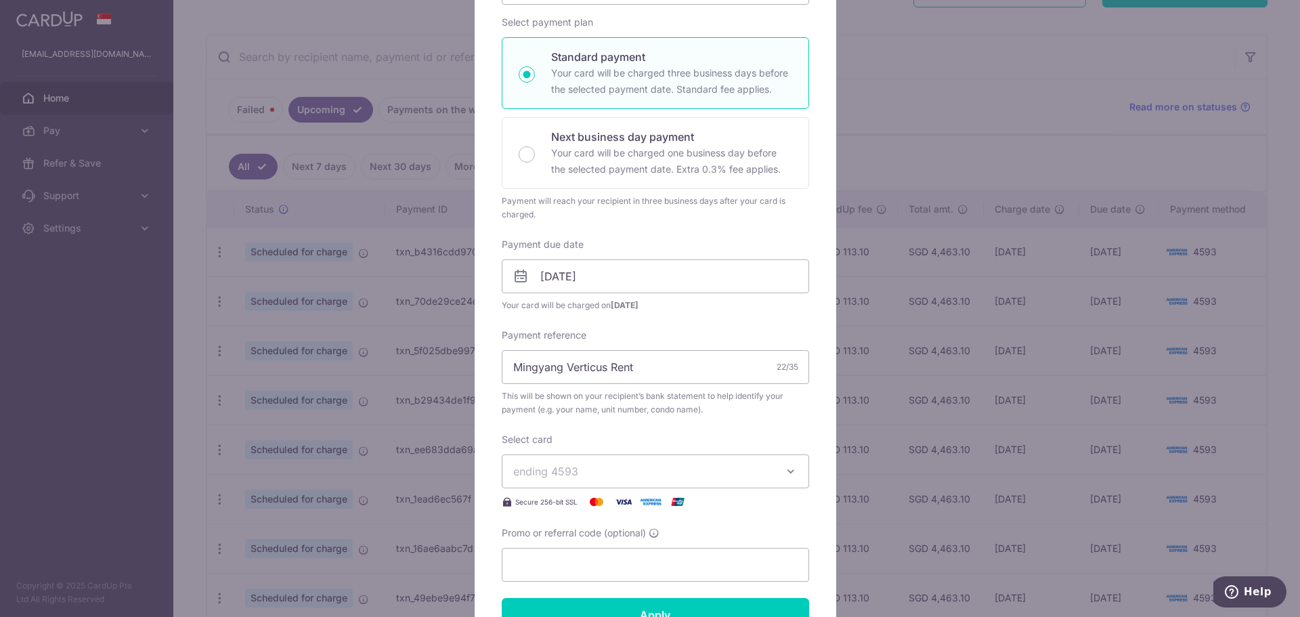
scroll to position [339, 0]
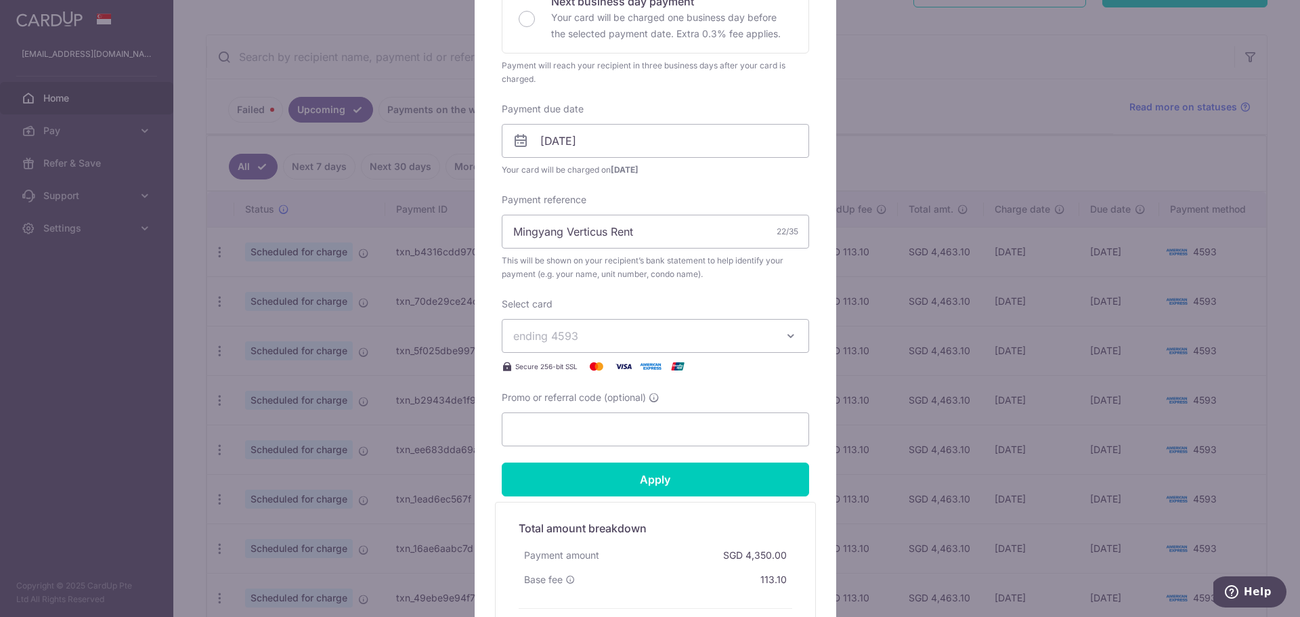
click at [598, 335] on span "ending 4593" at bounding box center [643, 336] width 260 height 16
click at [586, 389] on link "**** 4593" at bounding box center [655, 399] width 306 height 33
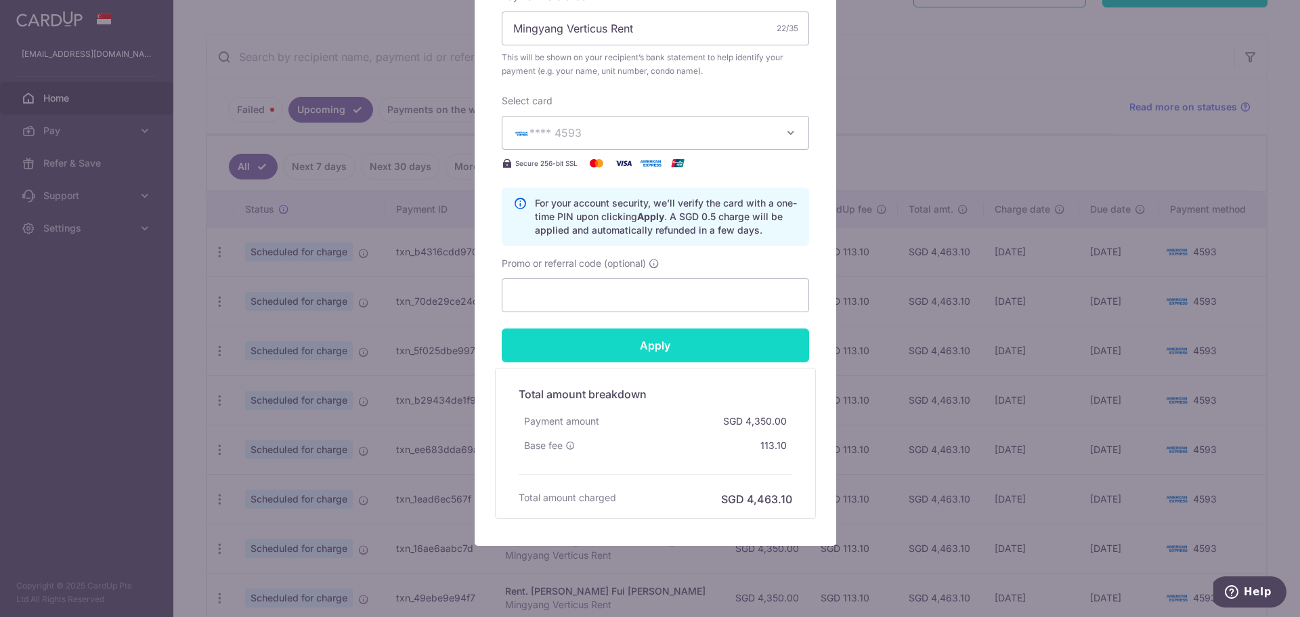
click at [624, 353] on input "Apply" at bounding box center [655, 345] width 307 height 34
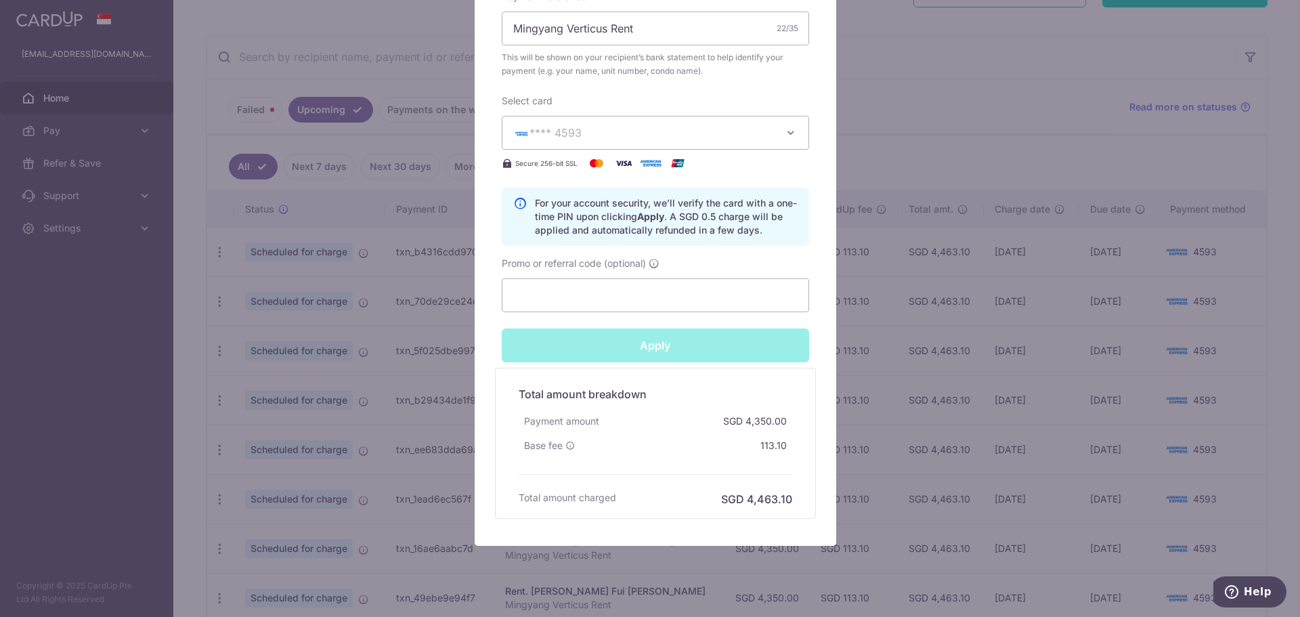
type input "Successfully Applied"
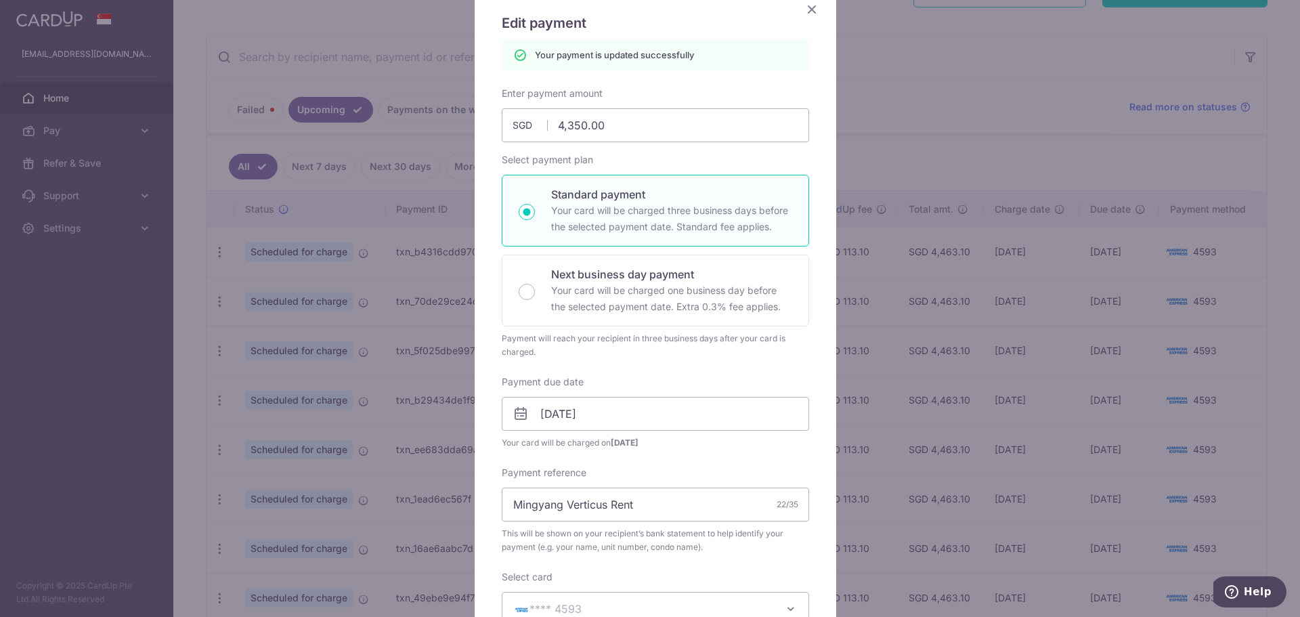
scroll to position [47, 0]
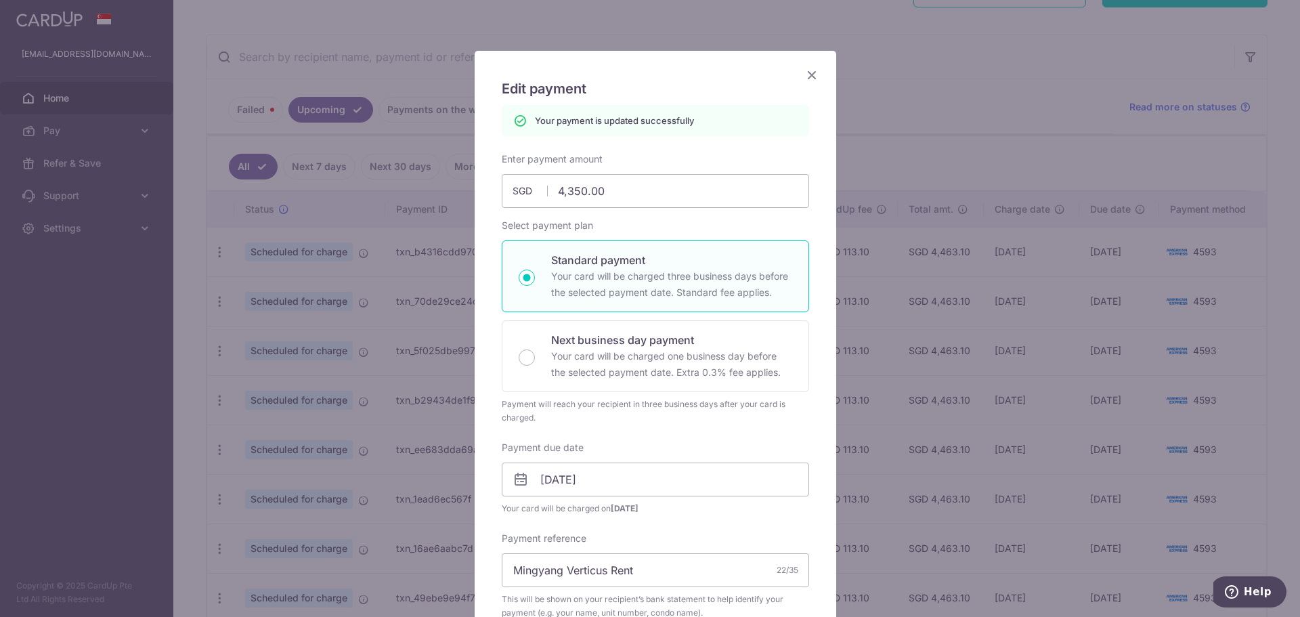
click at [804, 73] on icon "Close" at bounding box center [812, 74] width 16 height 17
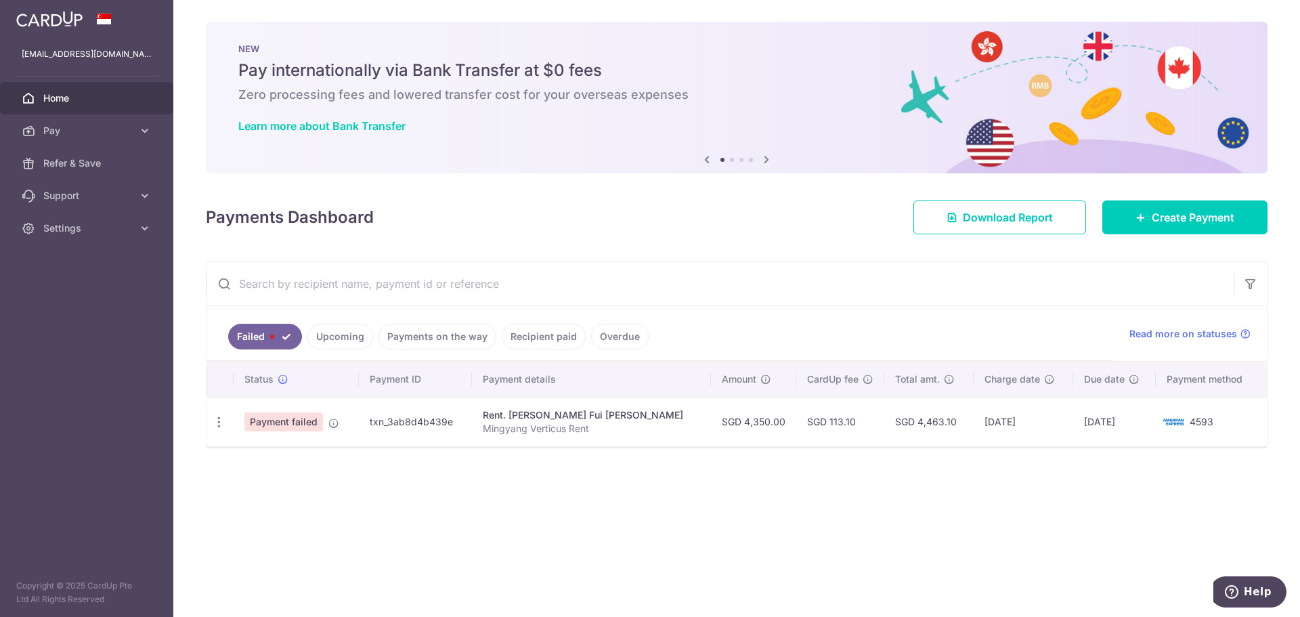
click at [326, 330] on link "Upcoming" at bounding box center [340, 337] width 66 height 26
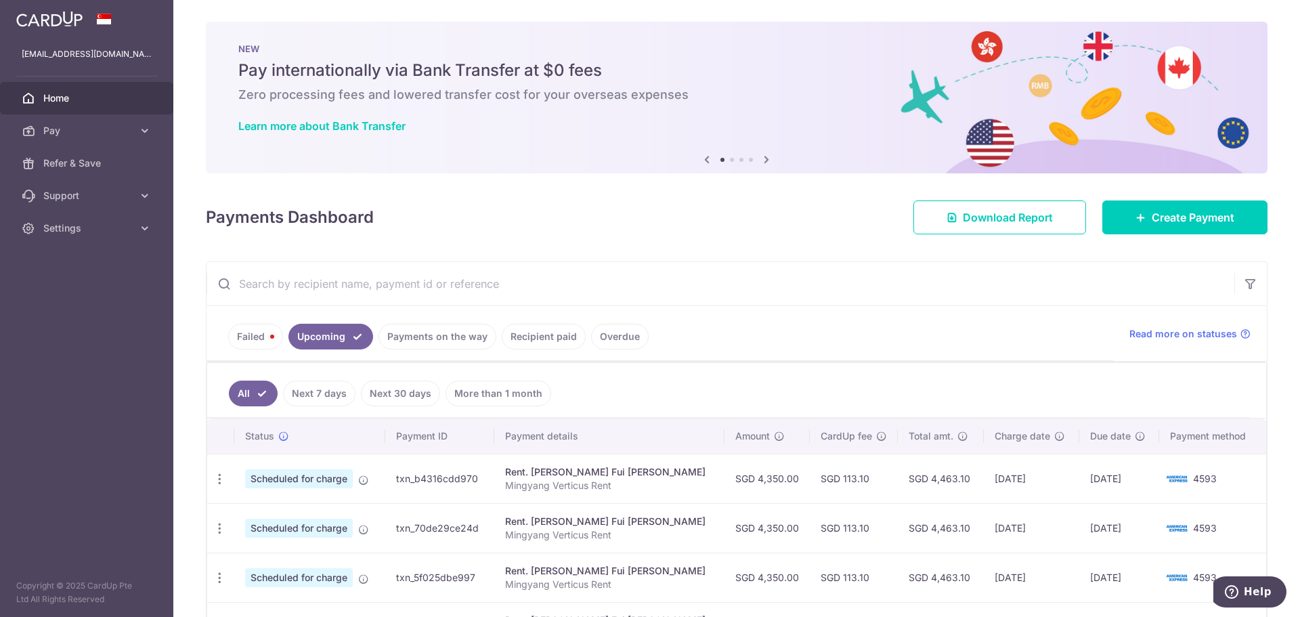
scroll to position [406, 0]
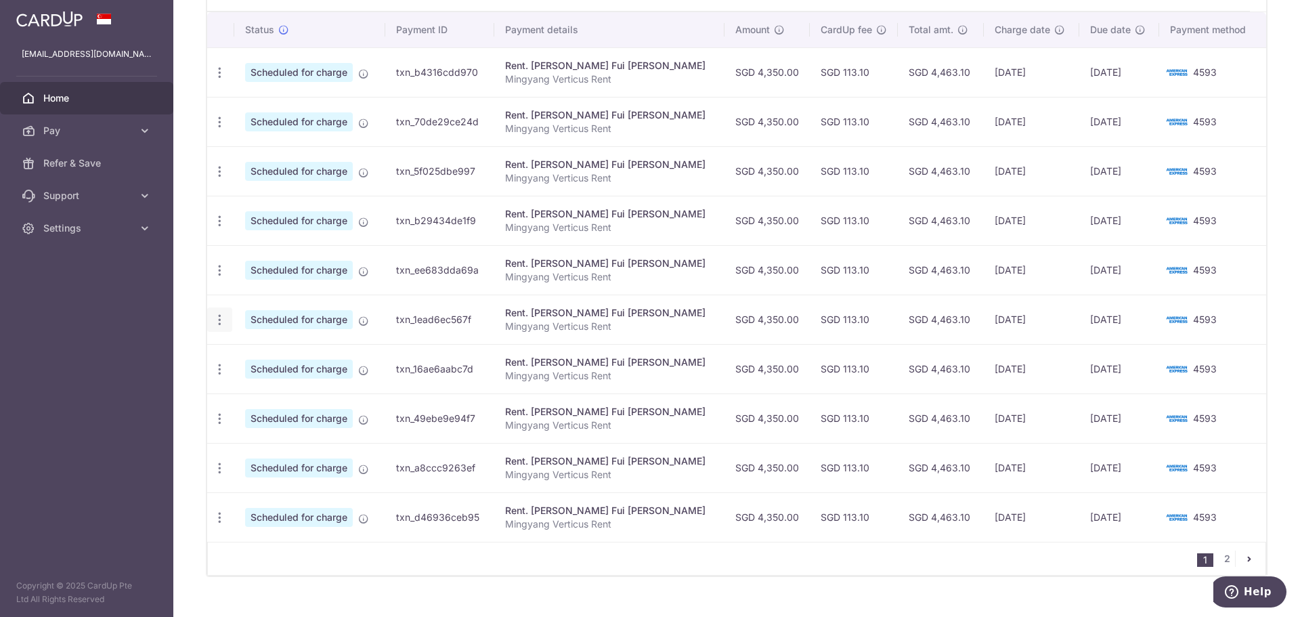
click at [229, 325] on div "Update payment Cancel payment" at bounding box center [219, 319] width 25 height 25
click at [223, 319] on icon "button" at bounding box center [220, 320] width 14 height 14
click at [250, 358] on span "Update payment" at bounding box center [292, 357] width 92 height 16
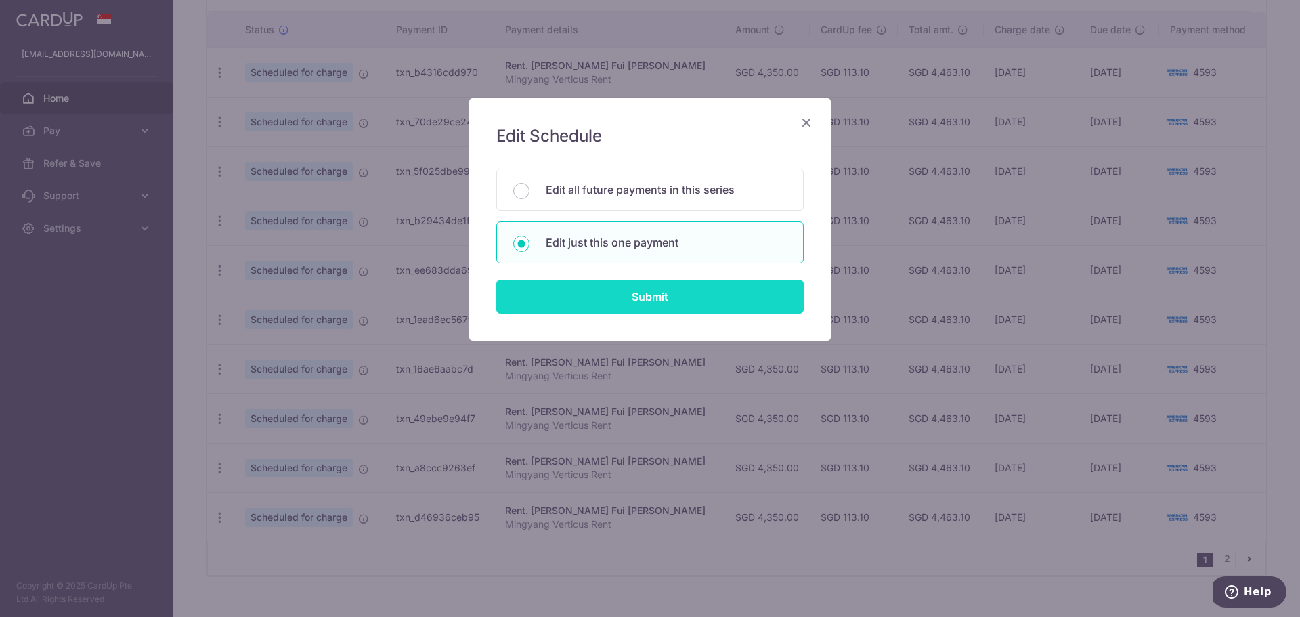
click at [599, 285] on input "Submit" at bounding box center [649, 297] width 307 height 34
radio input "true"
type input "4,350.00"
type input "14/04/2026"
type input "Mingyang Verticus Rent"
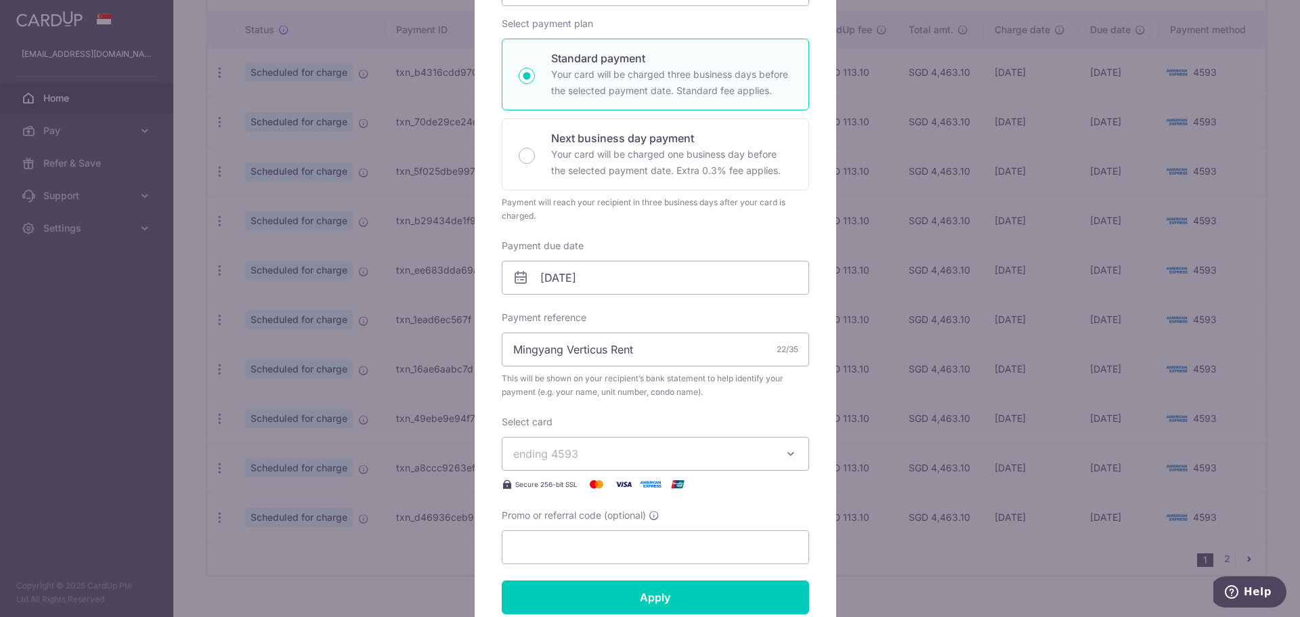
scroll to position [203, 0]
click at [582, 289] on input "14/04/2026" at bounding box center [655, 276] width 307 height 34
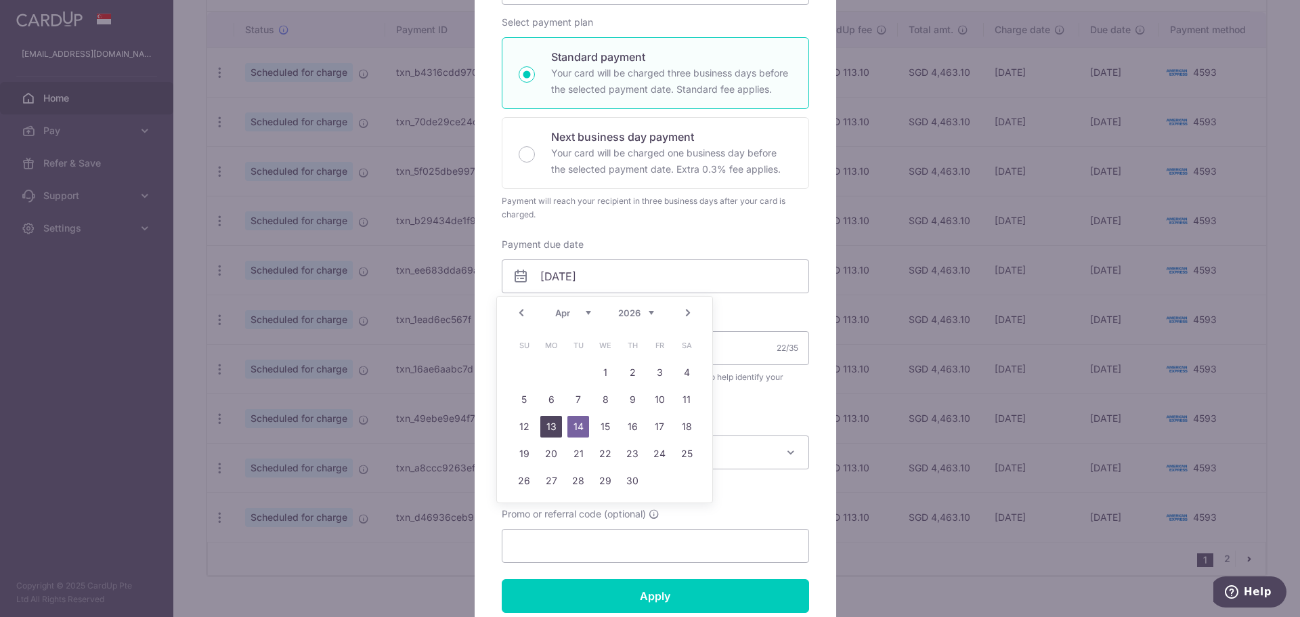
click at [558, 425] on link "13" at bounding box center [551, 427] width 22 height 22
type input "13/04/2026"
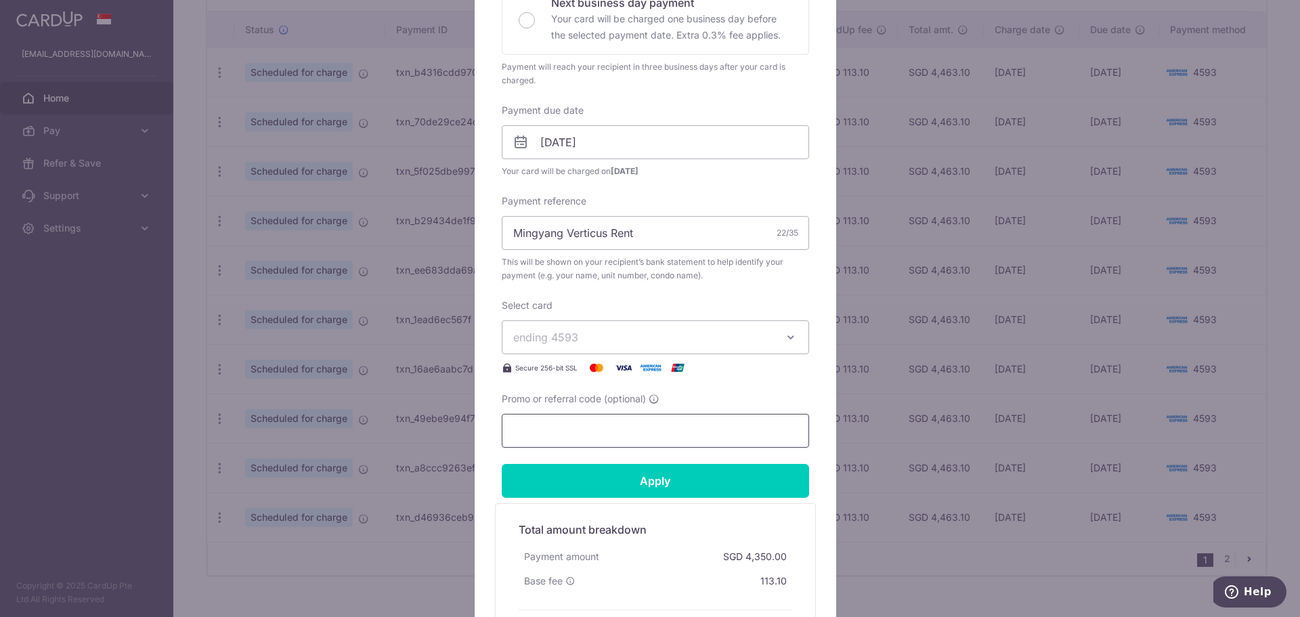
scroll to position [339, 0]
click at [563, 337] on span "ending 4593" at bounding box center [545, 336] width 65 height 14
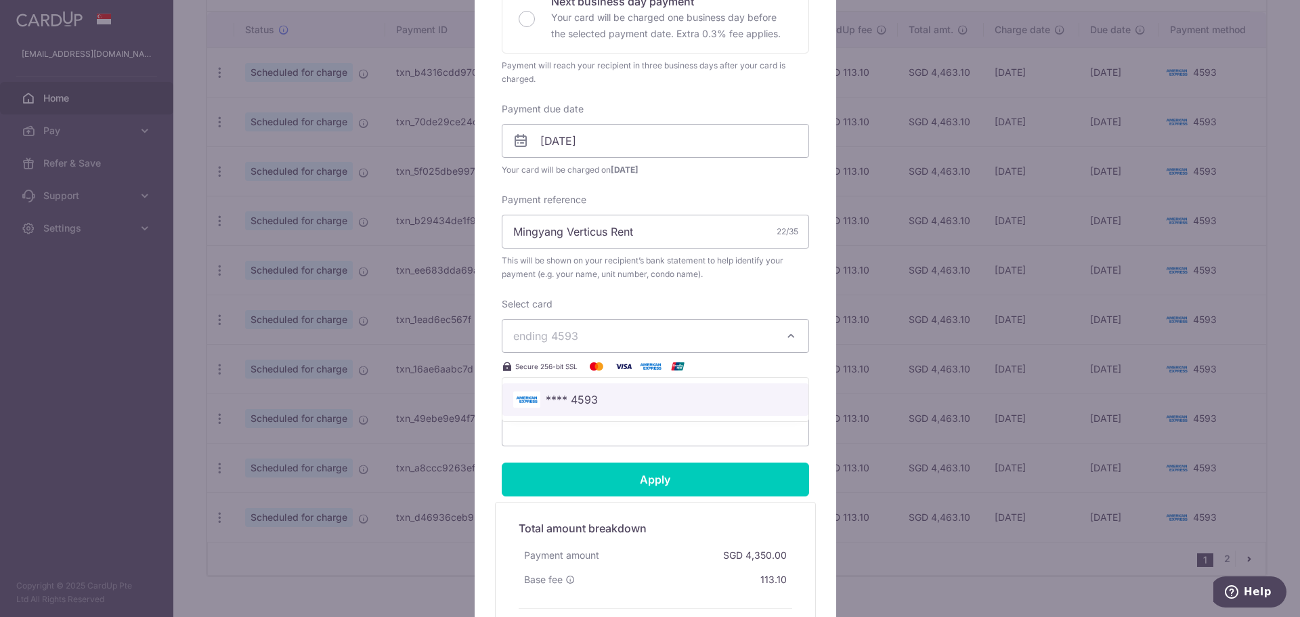
click at [578, 394] on span "**** 4593" at bounding box center [572, 399] width 52 height 16
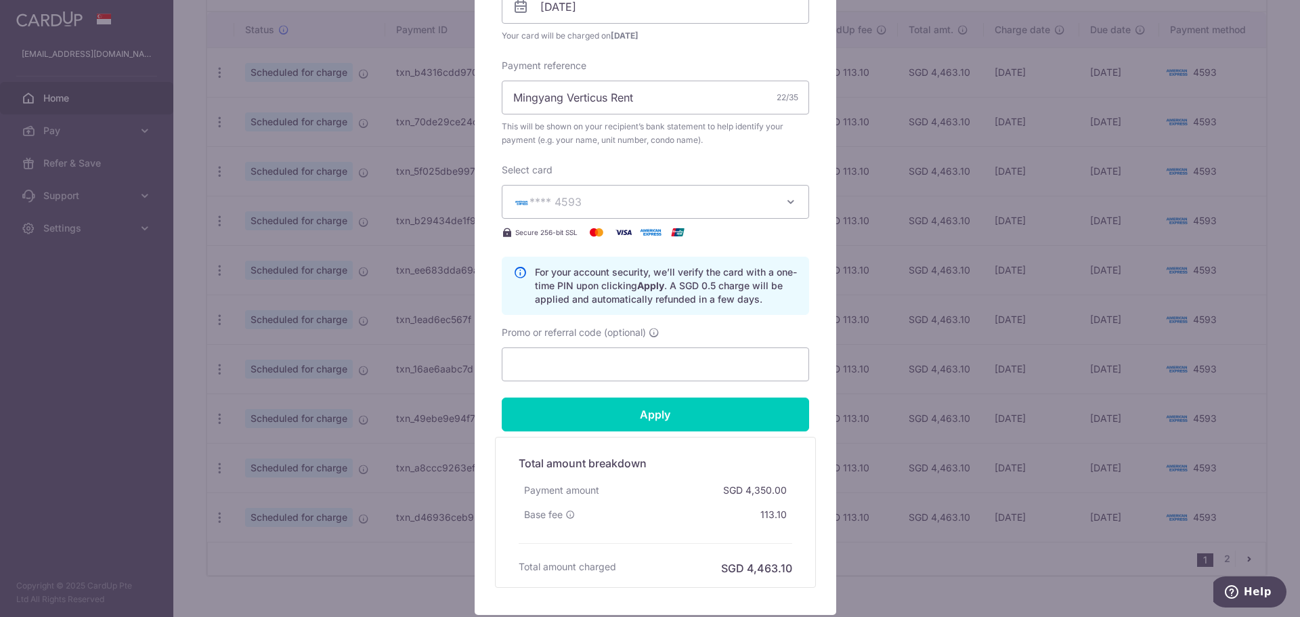
scroll to position [474, 0]
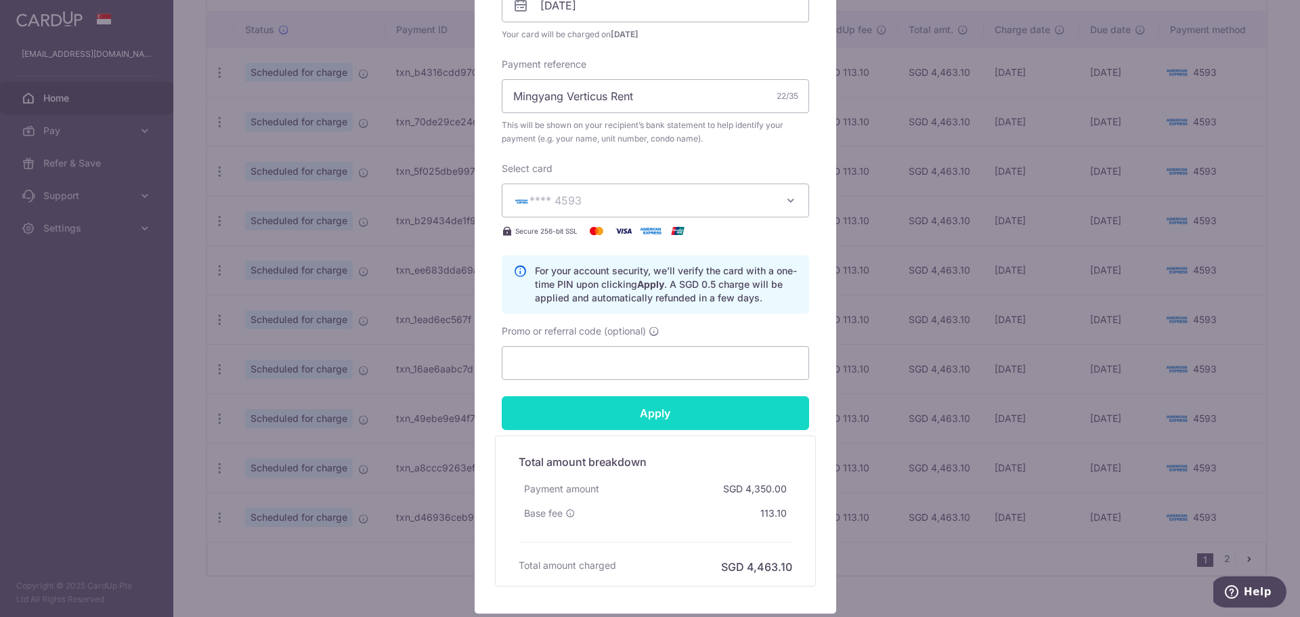
click at [638, 403] on input "Apply" at bounding box center [655, 413] width 307 height 34
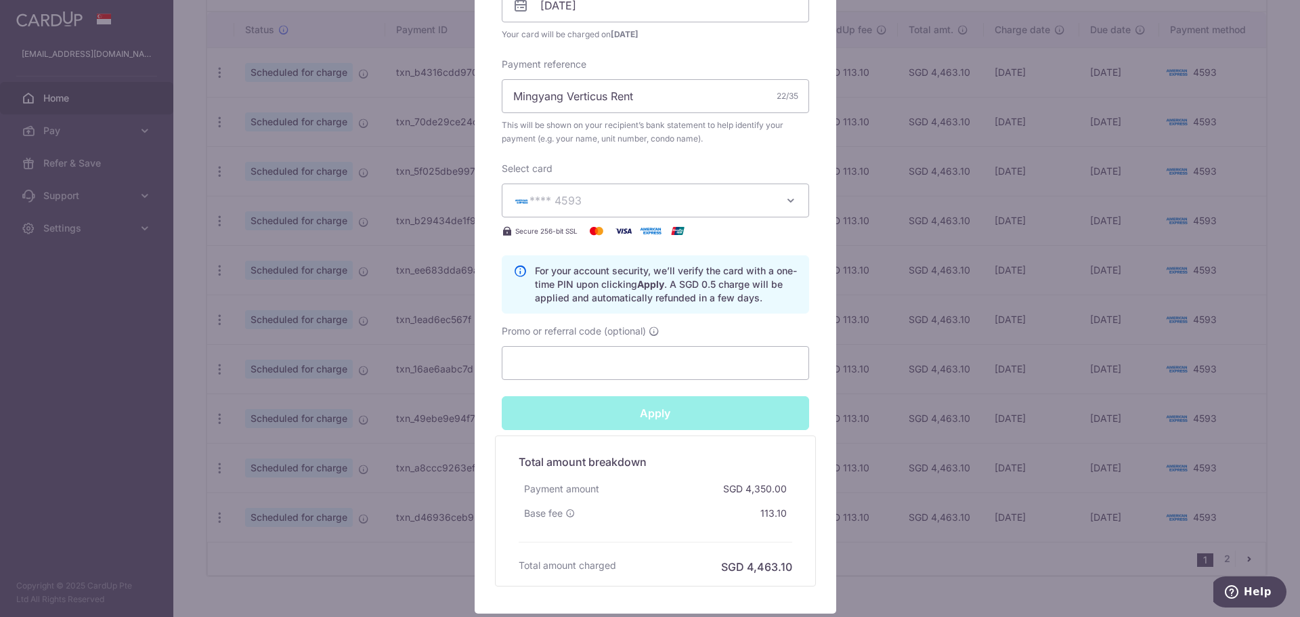
type input "Successfully Applied"
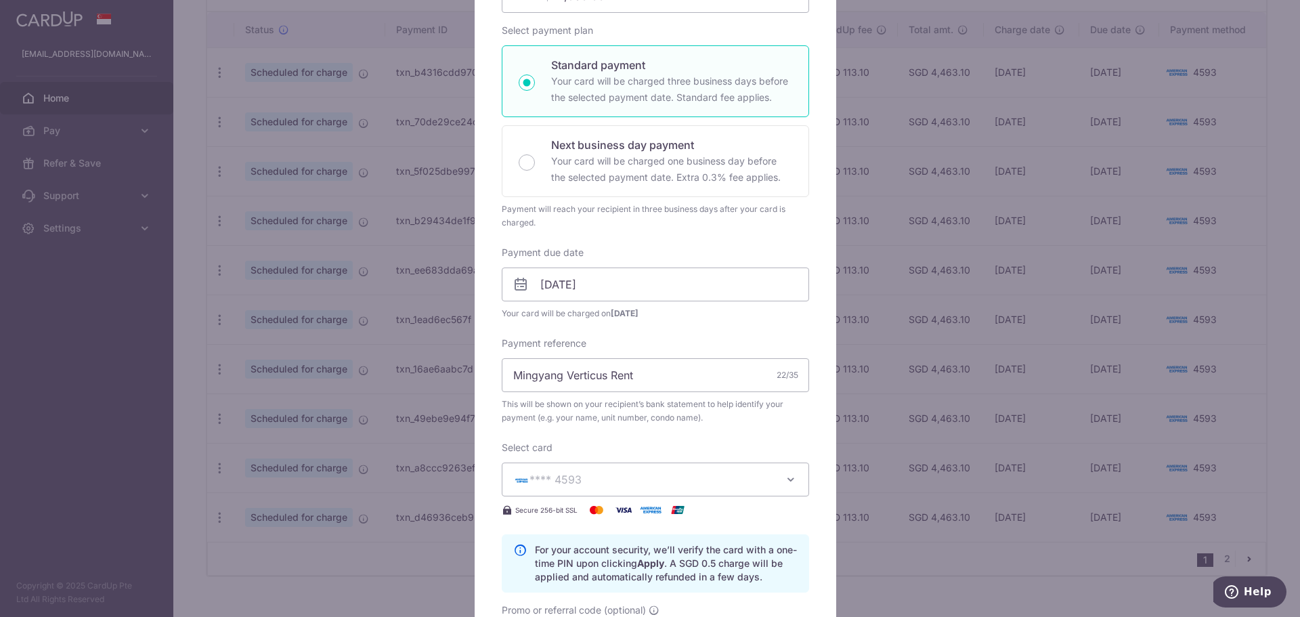
scroll to position [115, 0]
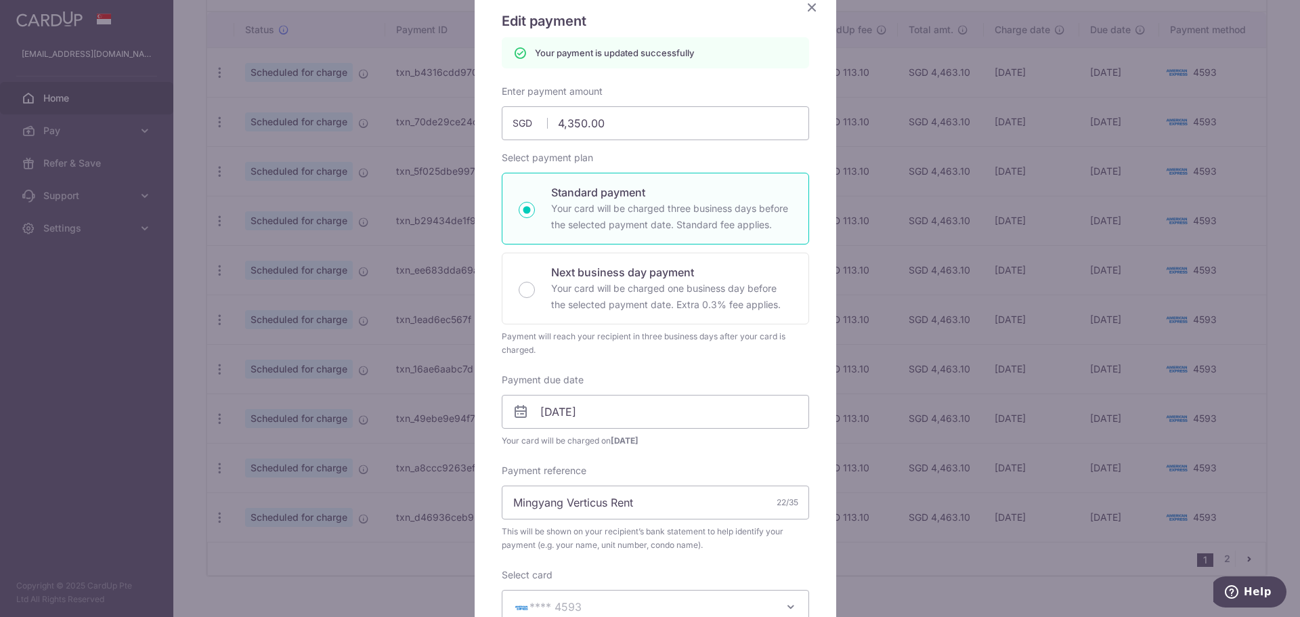
click at [806, 7] on icon "Close" at bounding box center [812, 7] width 16 height 17
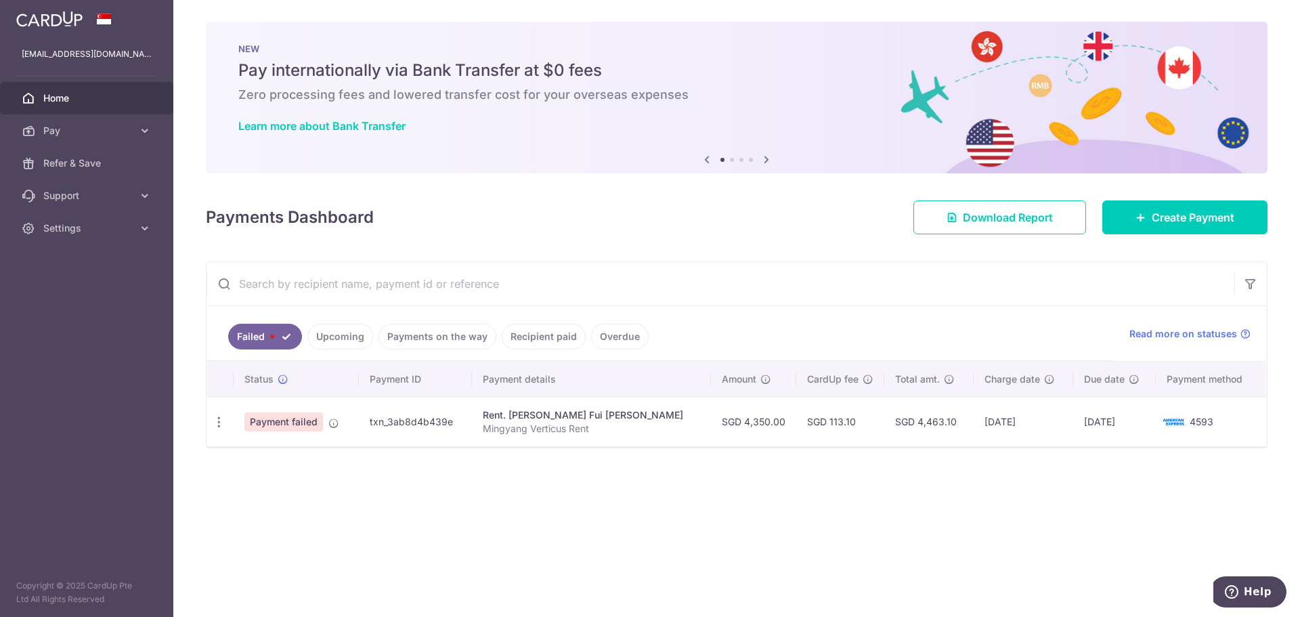
click at [334, 343] on link "Upcoming" at bounding box center [340, 337] width 66 height 26
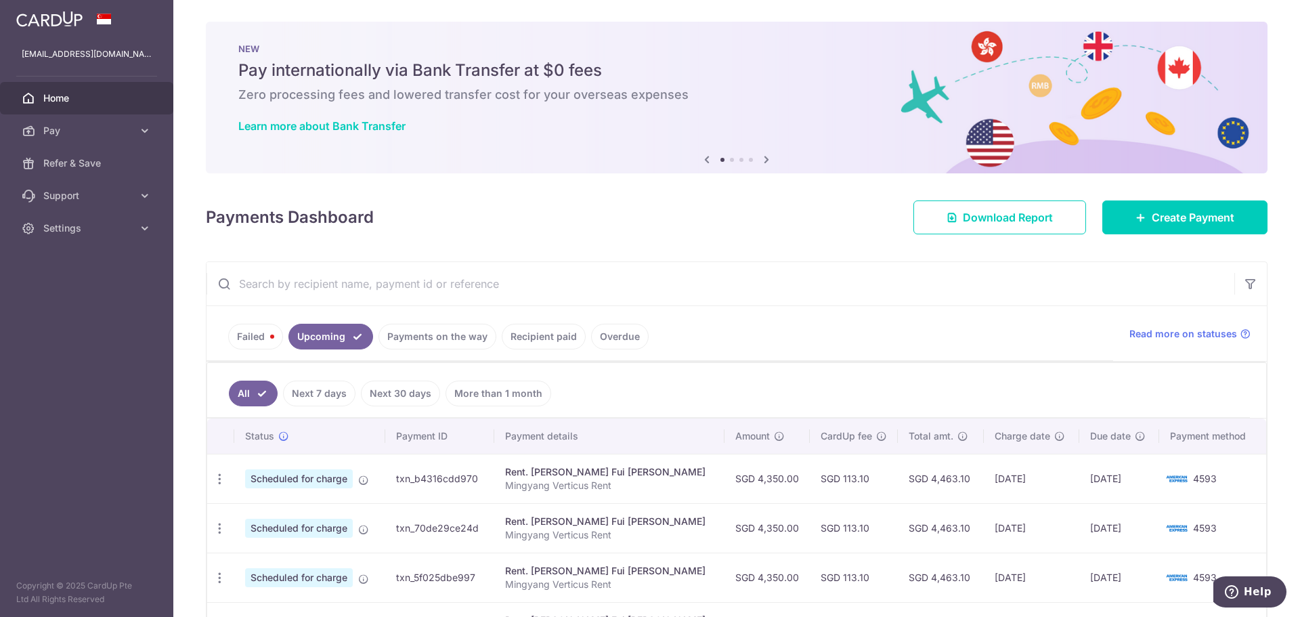
click at [433, 333] on link "Payments on the way" at bounding box center [438, 337] width 118 height 26
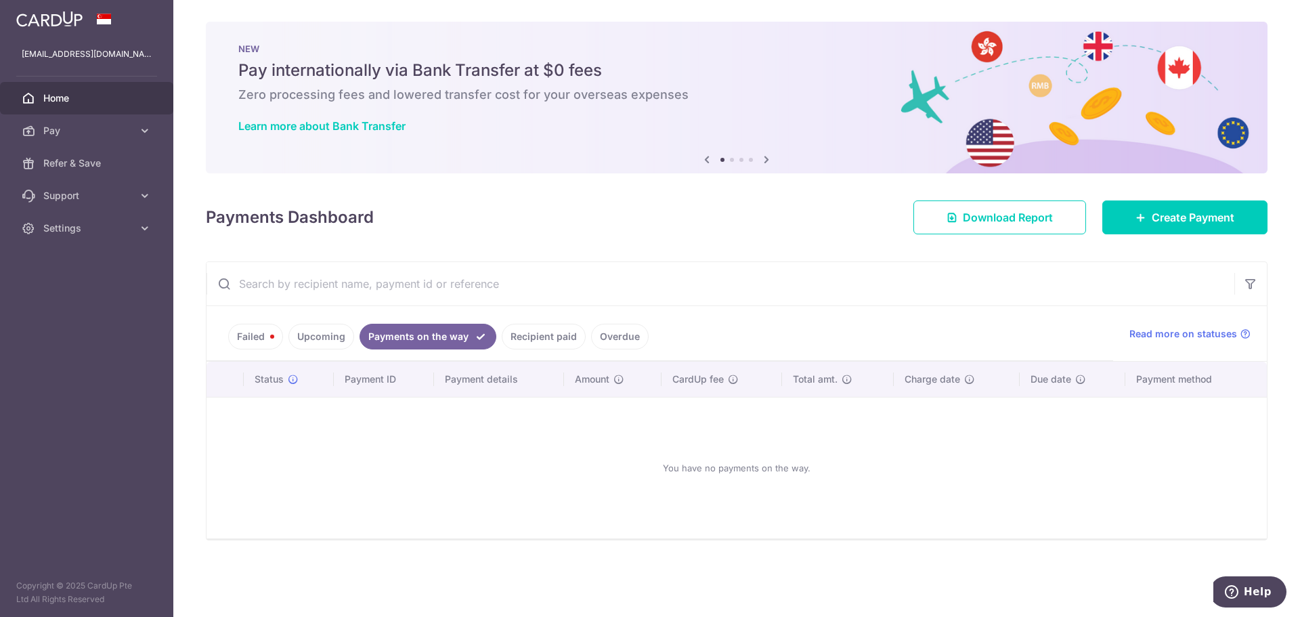
click at [533, 339] on link "Recipient paid" at bounding box center [544, 337] width 84 height 26
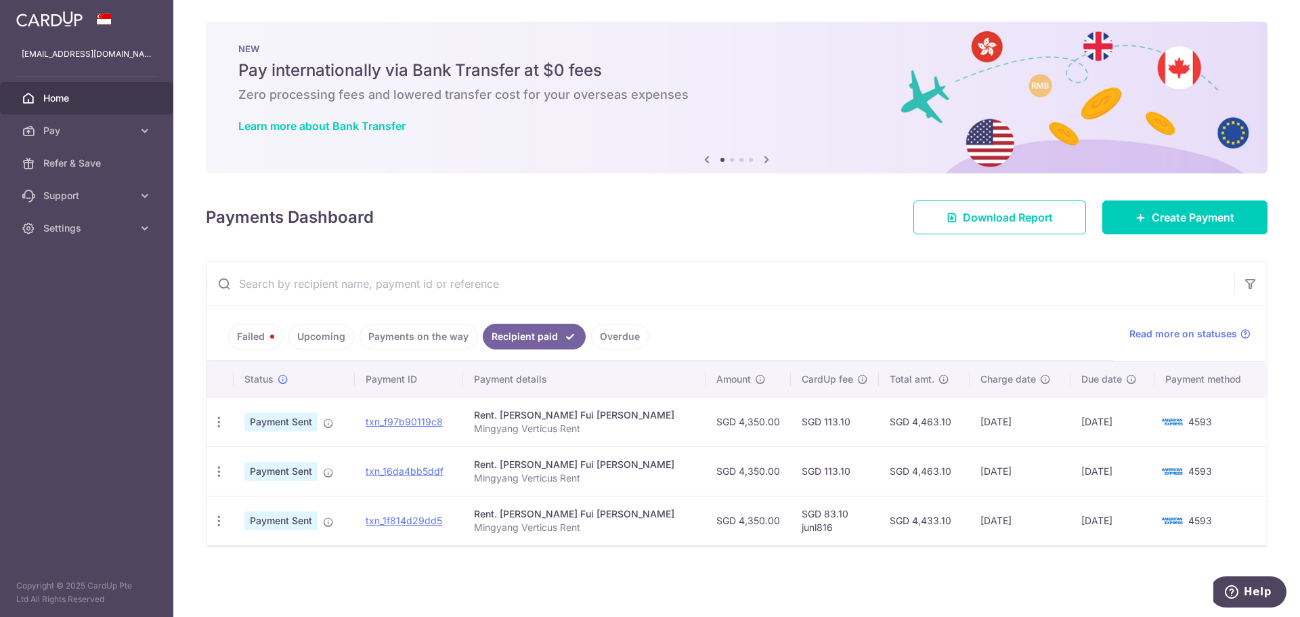
click at [595, 339] on link "Overdue" at bounding box center [620, 337] width 58 height 26
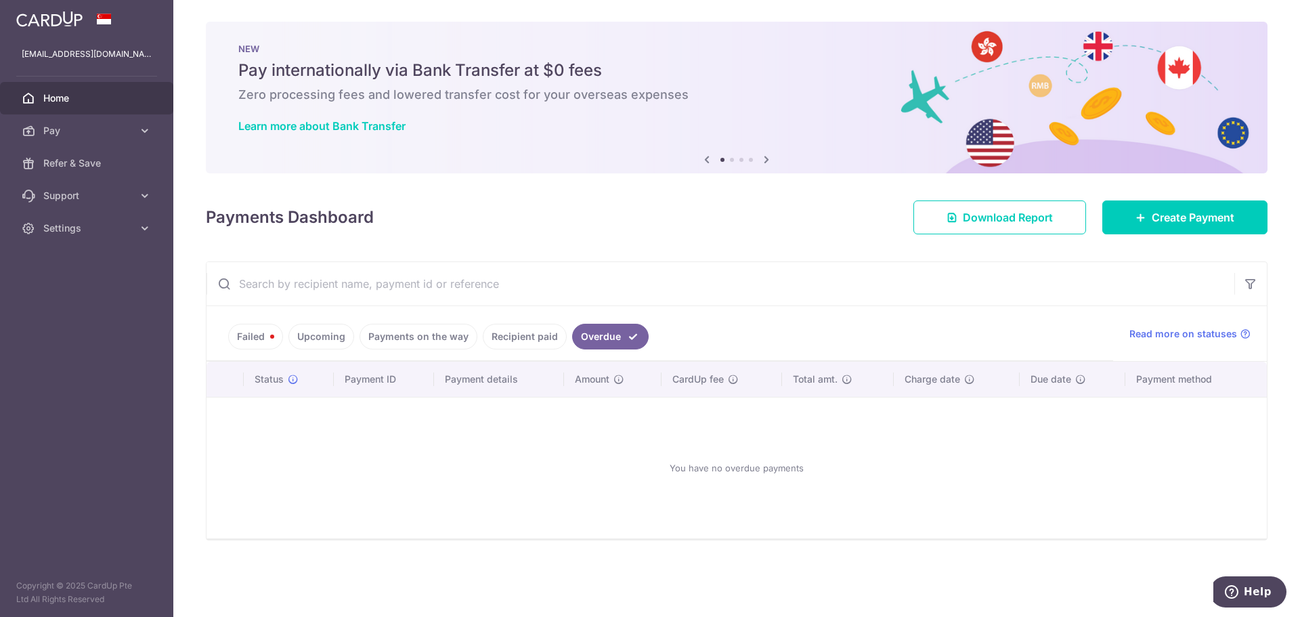
click at [542, 339] on link "Recipient paid" at bounding box center [525, 337] width 84 height 26
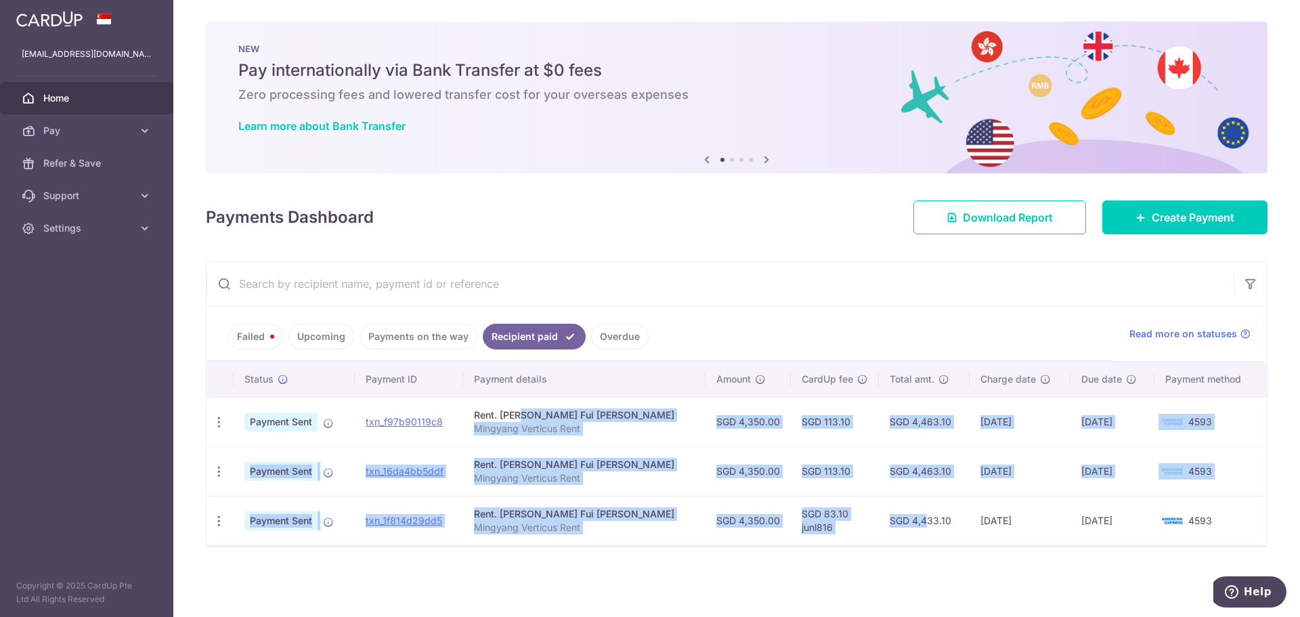
drag, startPoint x: 521, startPoint y: 412, endPoint x: 871, endPoint y: 536, distance: 371.2
click at [864, 531] on tbody "PDF Receipt Payment Sent txn_f97b90119c8 Rent. [PERSON_NAME] Fui [PERSON_NAME] …" at bounding box center [737, 471] width 1061 height 148
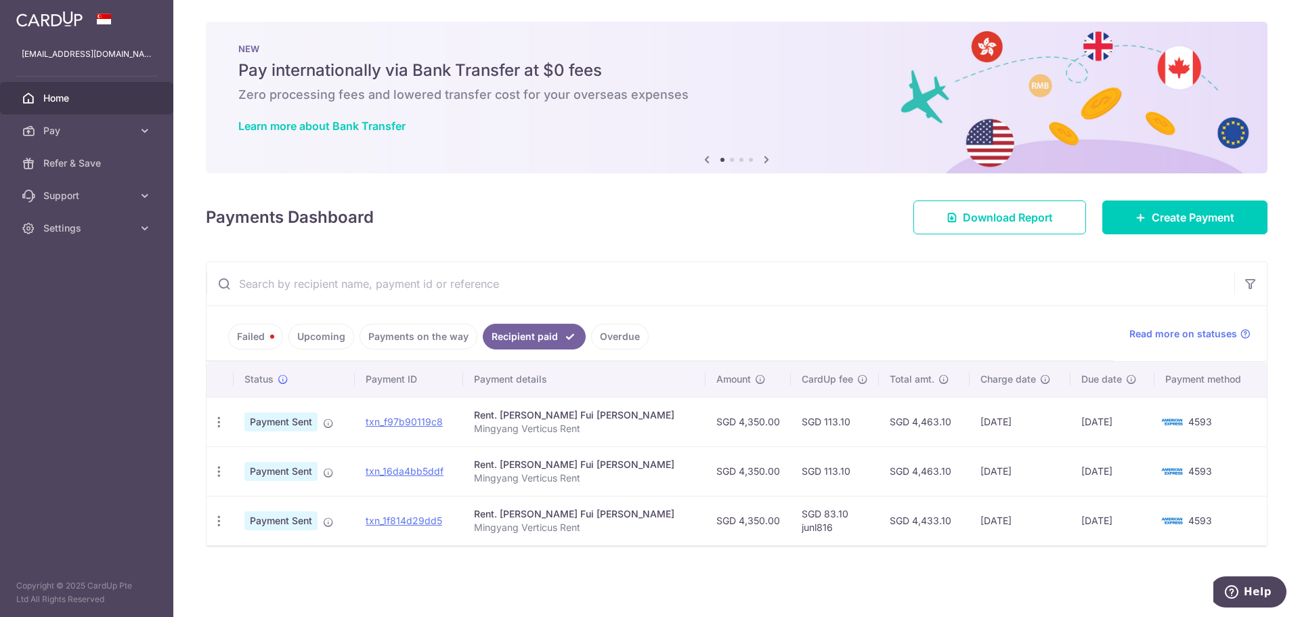
click at [880, 544] on td "SGD 4,433.10" at bounding box center [924, 520] width 91 height 49
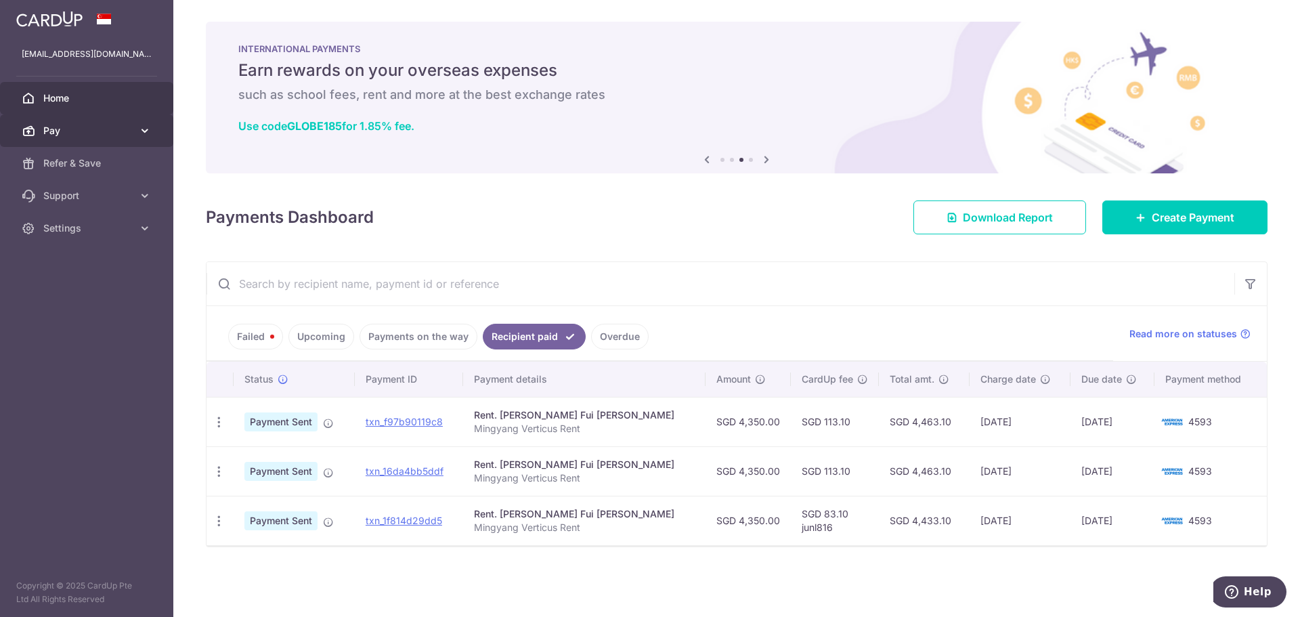
click at [104, 131] on span "Pay" at bounding box center [87, 131] width 89 height 14
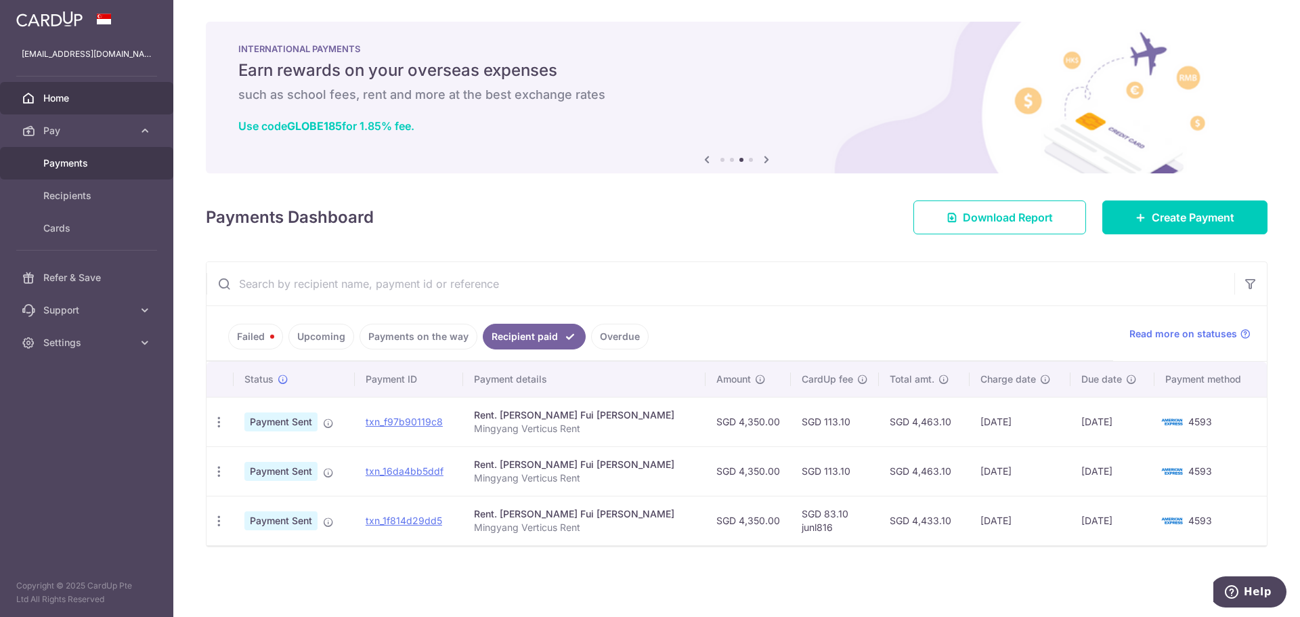
click at [95, 161] on span "Payments" at bounding box center [87, 163] width 89 height 14
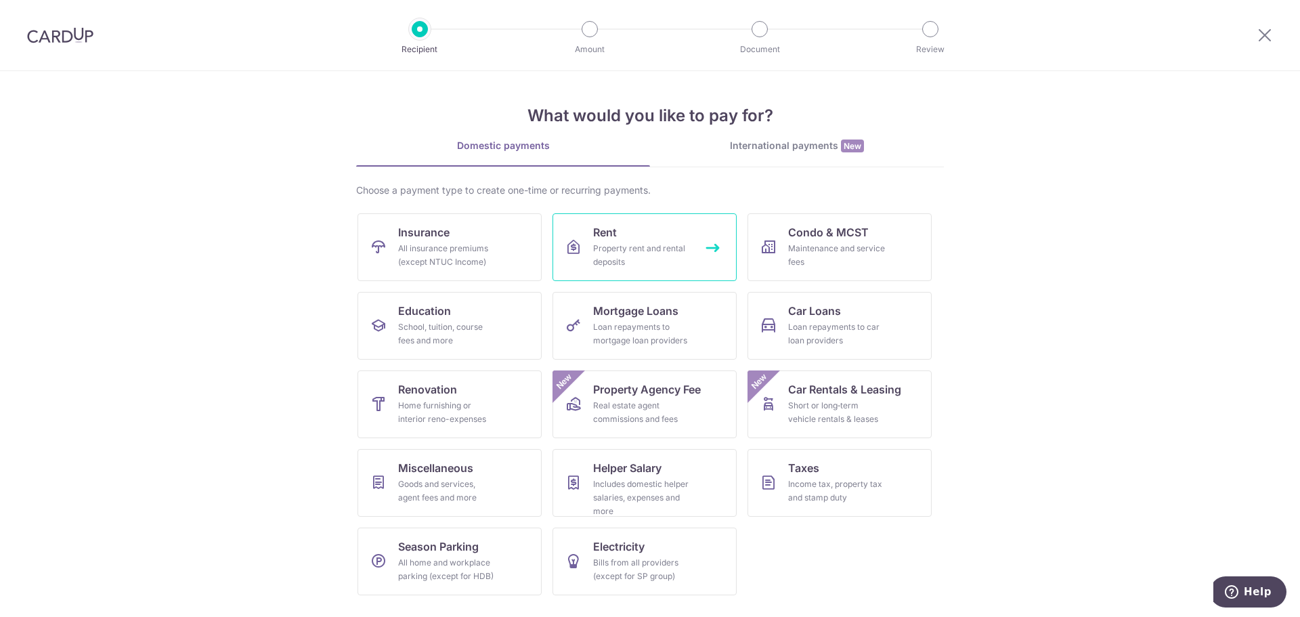
click at [672, 229] on link "Rent Property rent and rental deposits" at bounding box center [645, 247] width 184 height 68
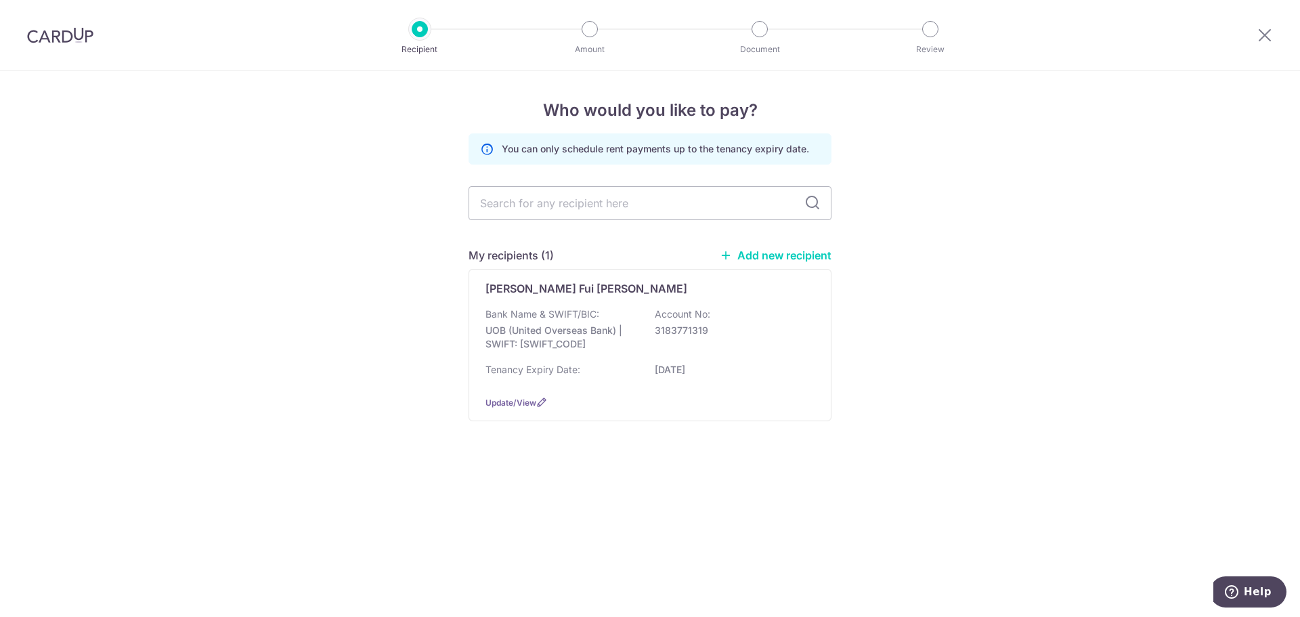
click at [63, 30] on img at bounding box center [60, 35] width 66 height 16
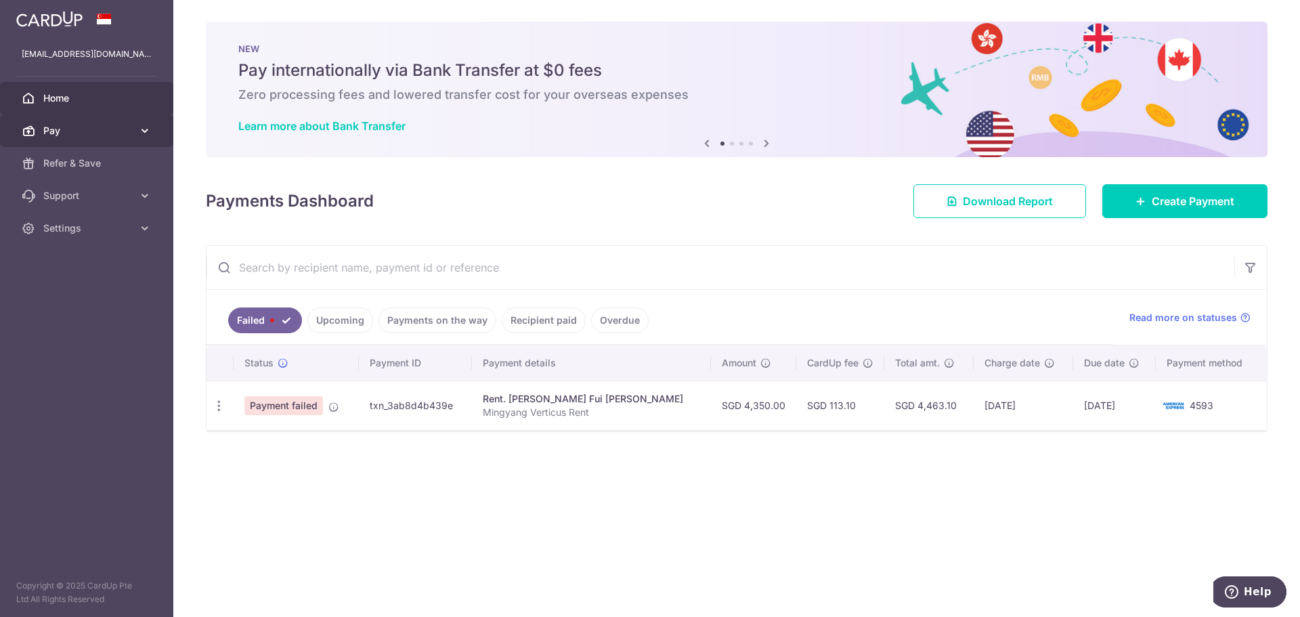
click at [123, 133] on span "Pay" at bounding box center [87, 131] width 89 height 14
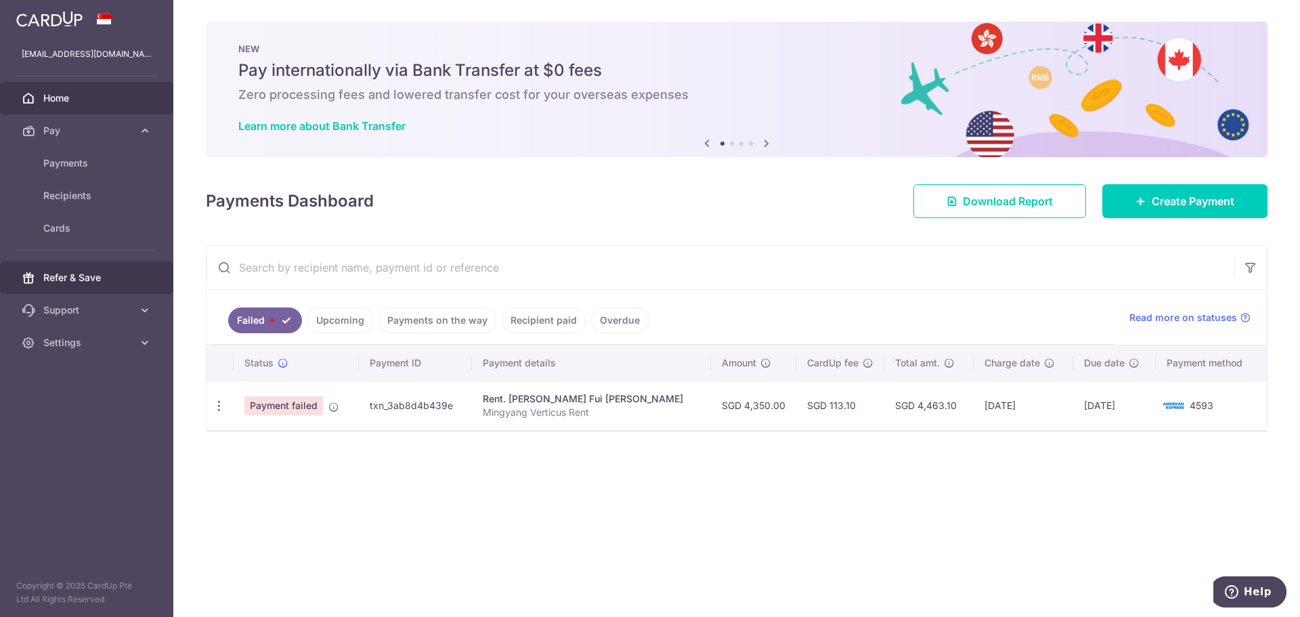
click at [118, 272] on span "Refer & Save" at bounding box center [87, 278] width 89 height 14
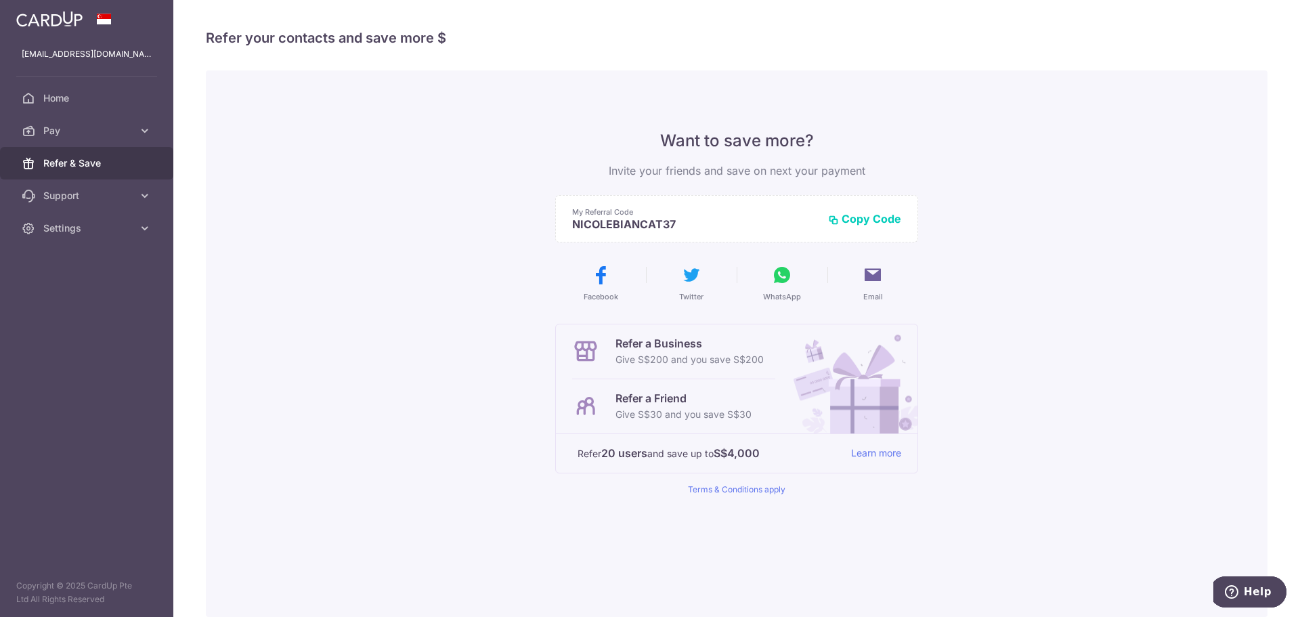
click at [386, 260] on div "Want to save more? Invite your friends and save on next your payment My Referra…" at bounding box center [737, 343] width 1062 height 547
click at [101, 112] on link "Home" at bounding box center [86, 98] width 173 height 33
